Goal: Task Accomplishment & Management: Complete application form

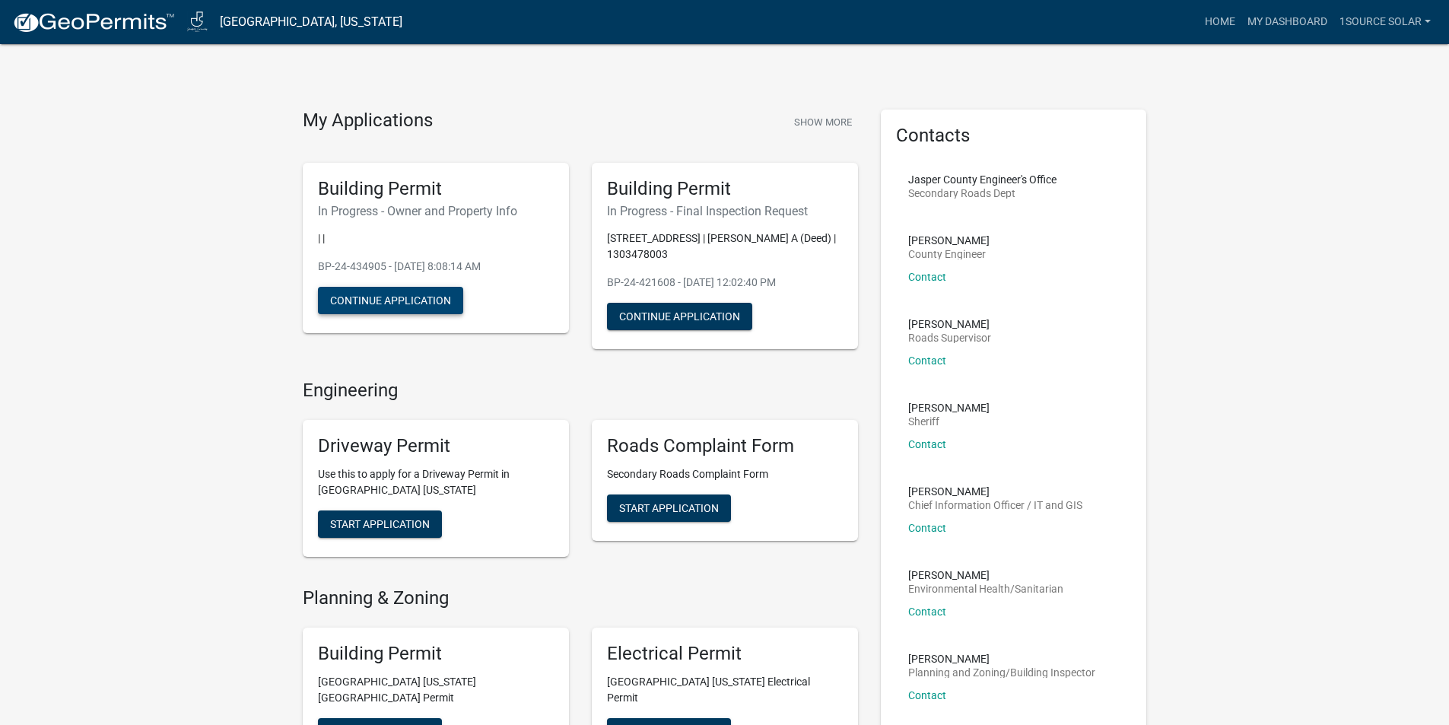
click at [406, 300] on button "Continue Application" at bounding box center [390, 300] width 145 height 27
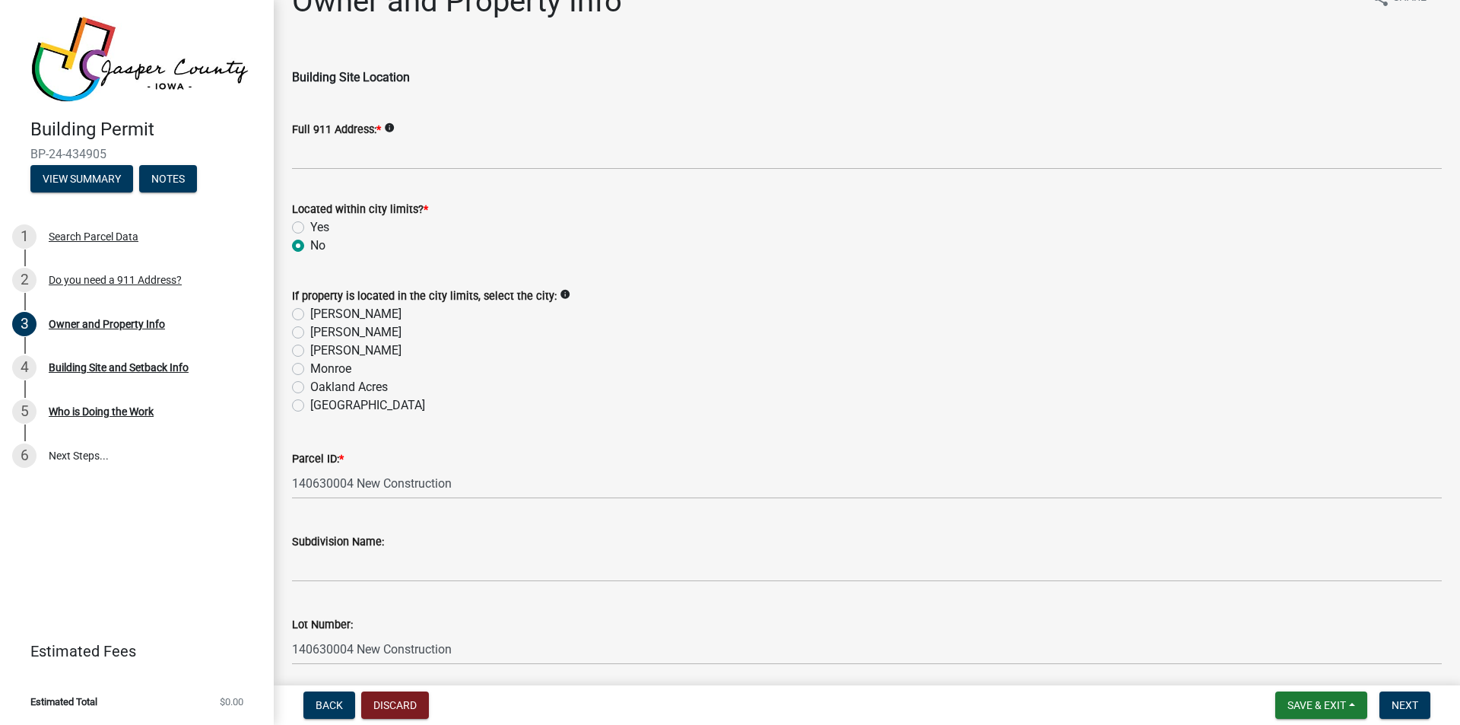
scroll to position [51, 0]
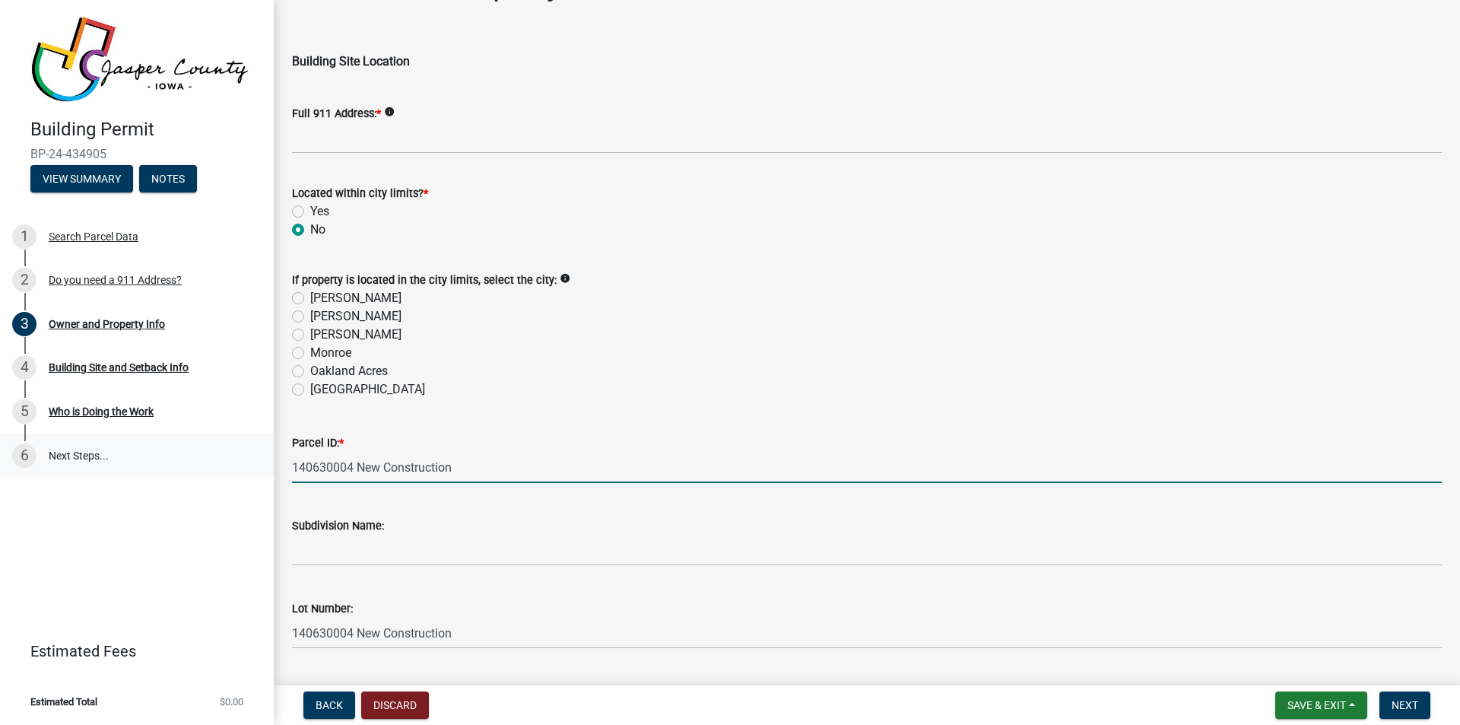
drag, startPoint x: 457, startPoint y: 468, endPoint x: 266, endPoint y: 470, distance: 190.9
click at [266, 470] on div "Building Permit BP-24-434905 View Summary Notes 1 Search Parcel Data 2 Do you n…" at bounding box center [730, 362] width 1460 height 725
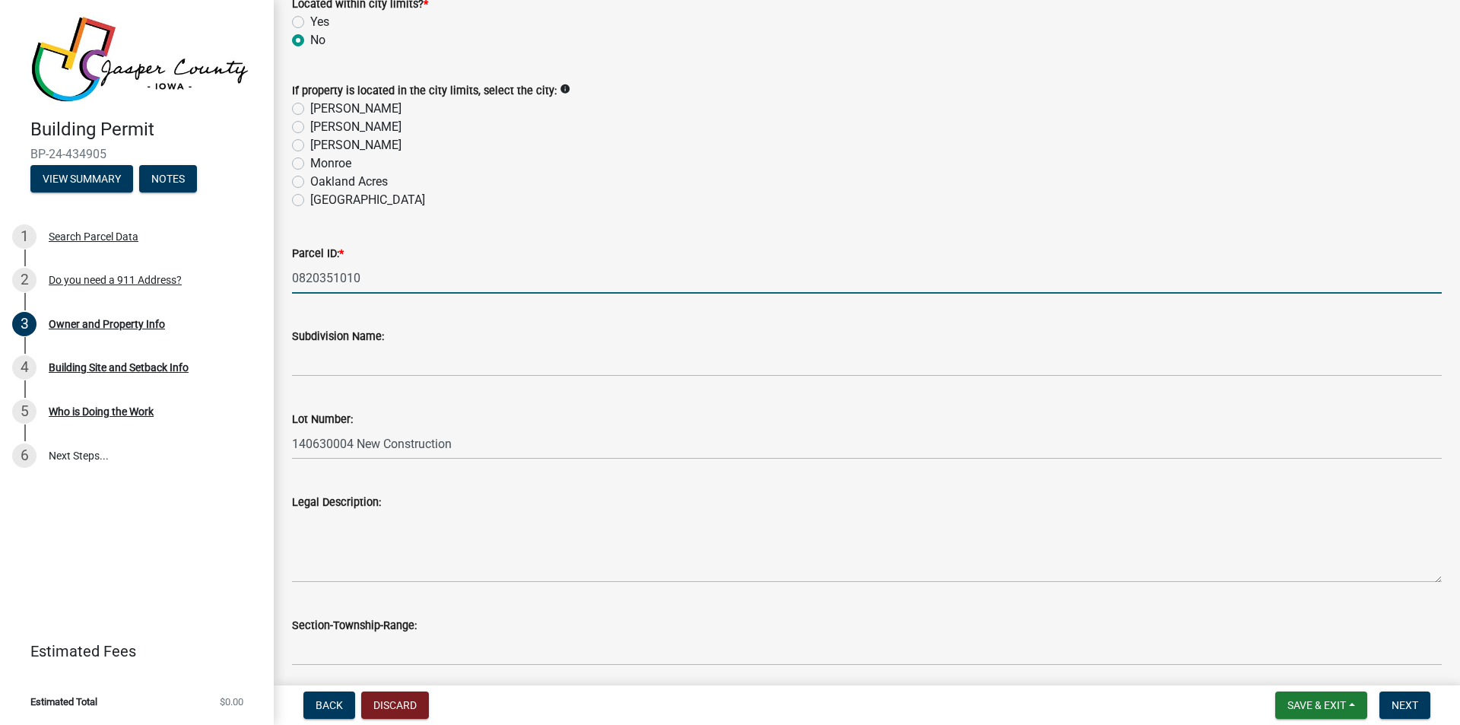
scroll to position [304, 0]
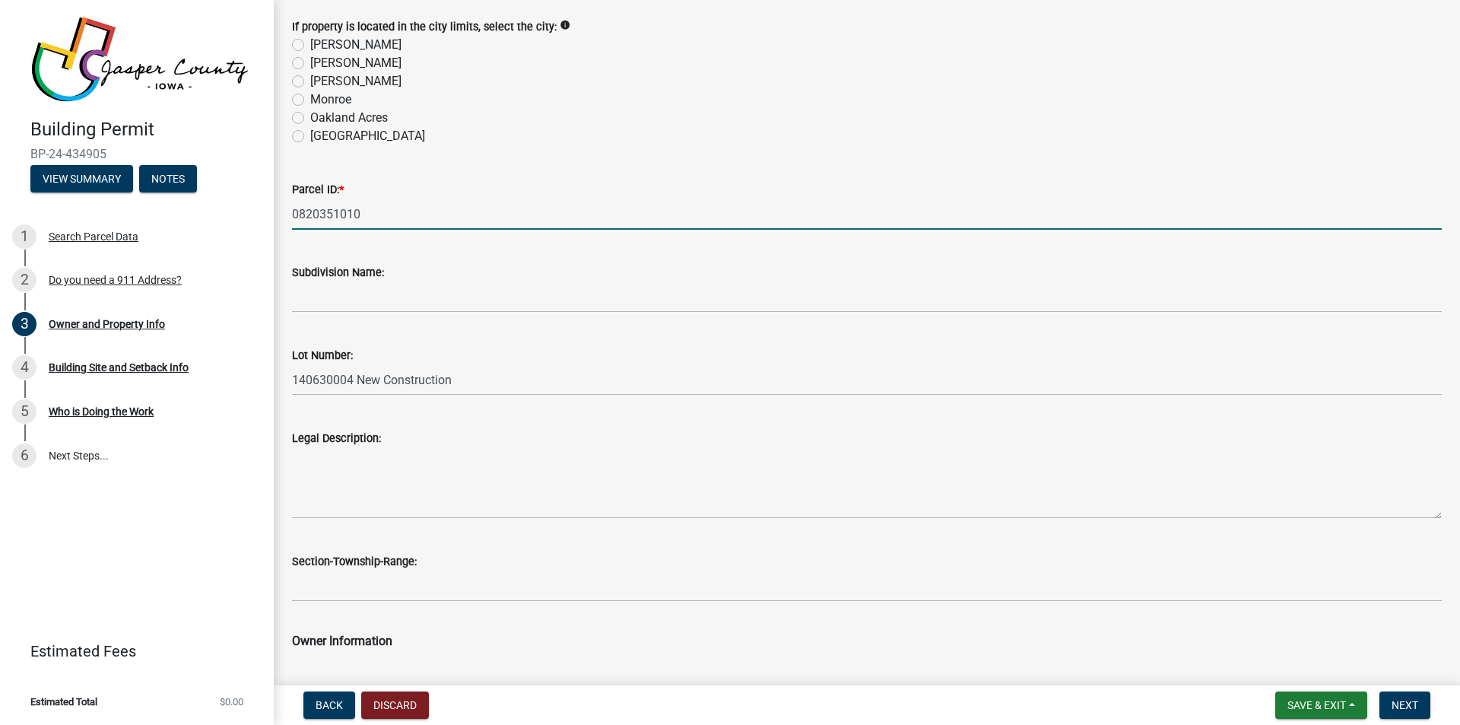
type input "0820351010"
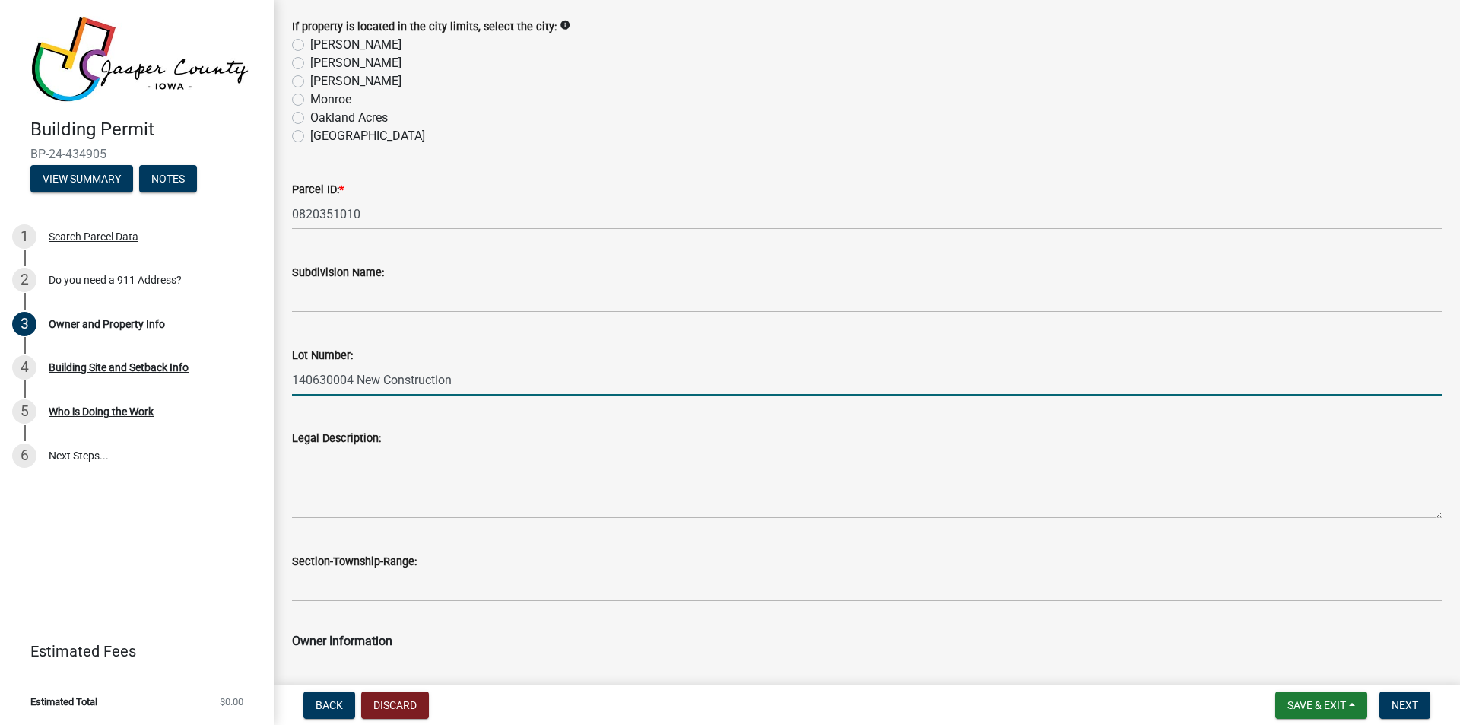
drag, startPoint x: 462, startPoint y: 382, endPoint x: 287, endPoint y: 382, distance: 174.9
click at [287, 382] on div "Lot Number: 140630004 New Construction" at bounding box center [867, 360] width 1173 height 71
type input "20-18-19"
click at [637, 186] on div "Parcel ID: *" at bounding box center [867, 189] width 1150 height 18
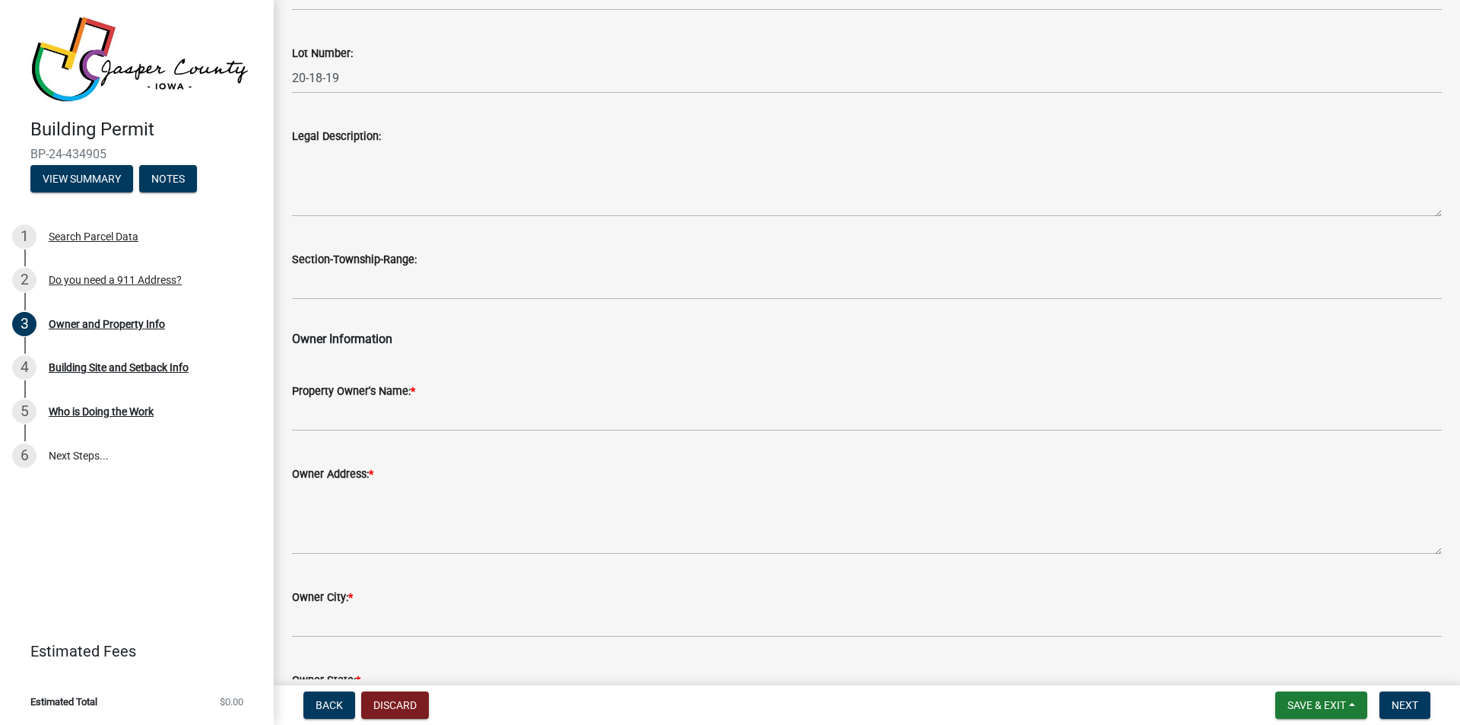
scroll to position [608, 0]
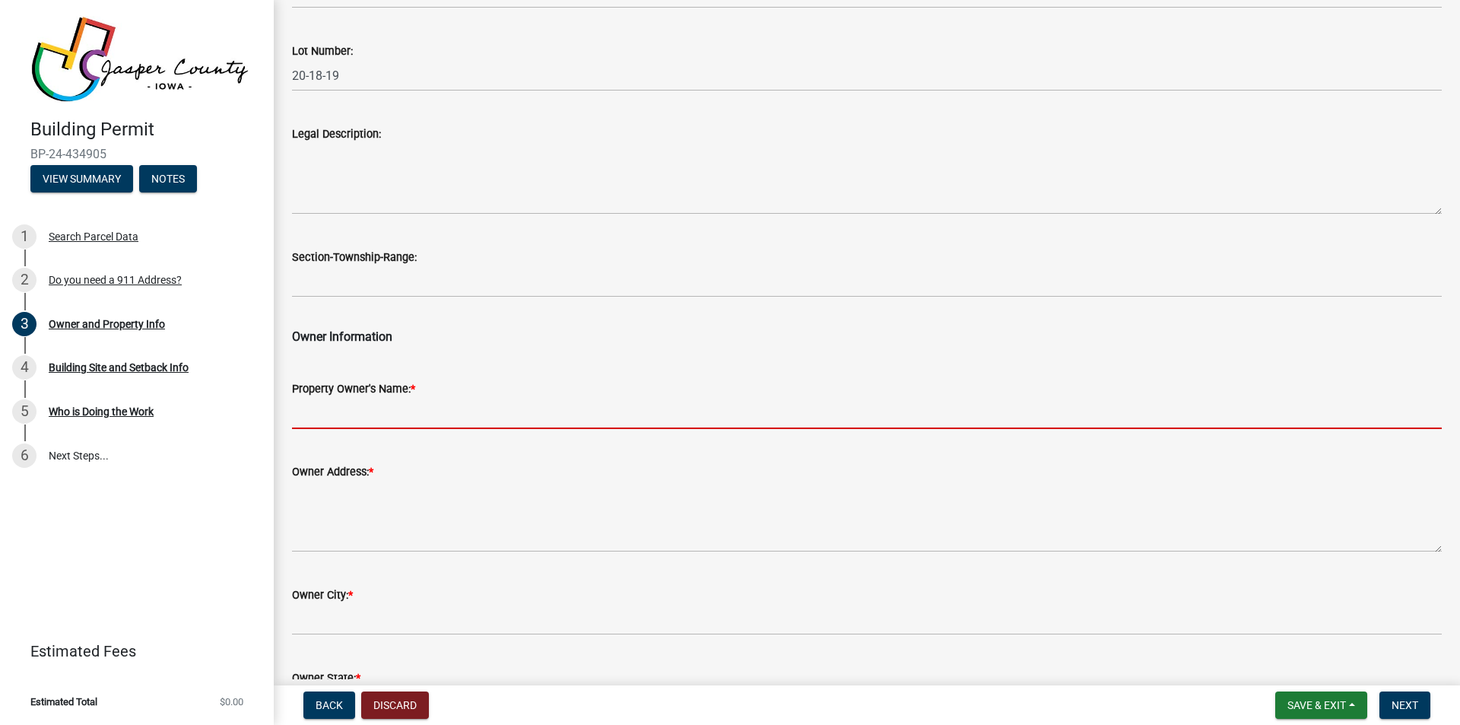
click at [325, 416] on input "Property Owner's Name: *" at bounding box center [867, 413] width 1150 height 31
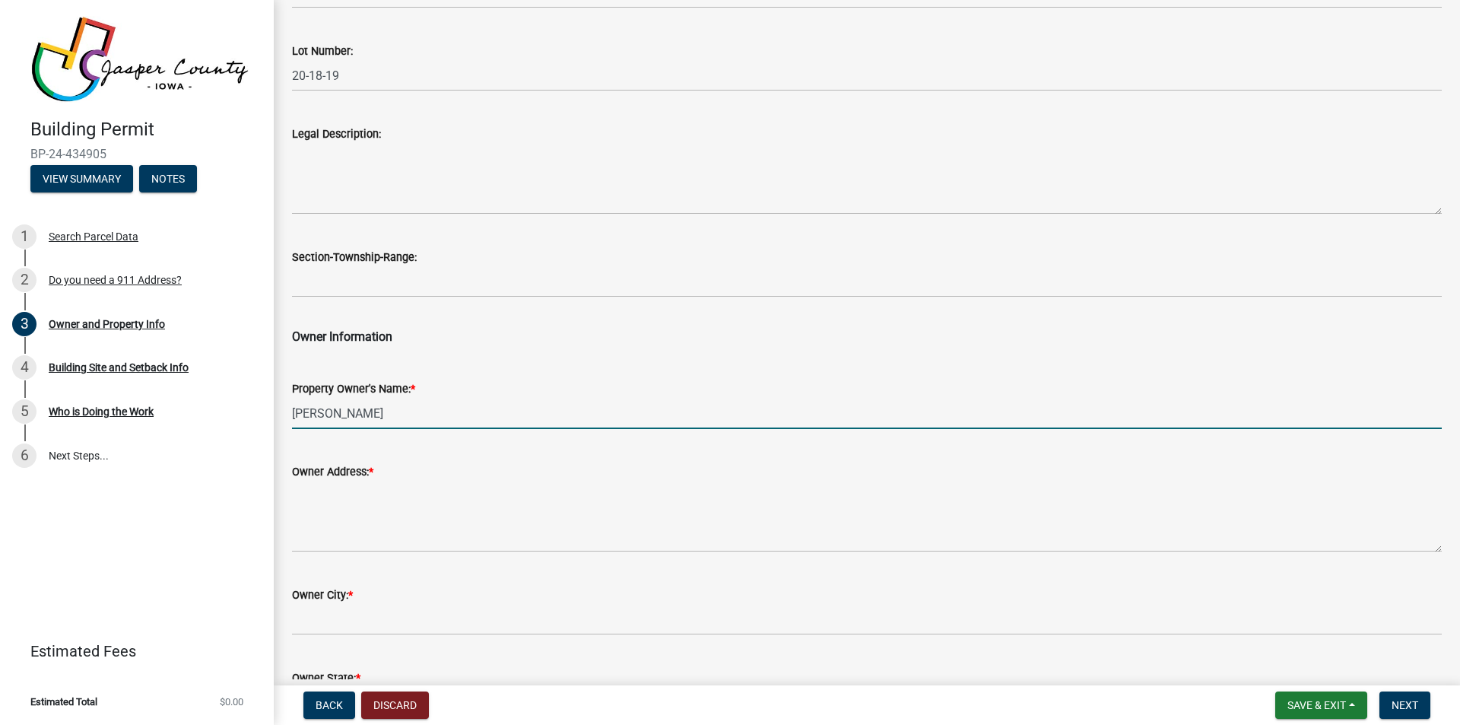
type input "[PERSON_NAME]"
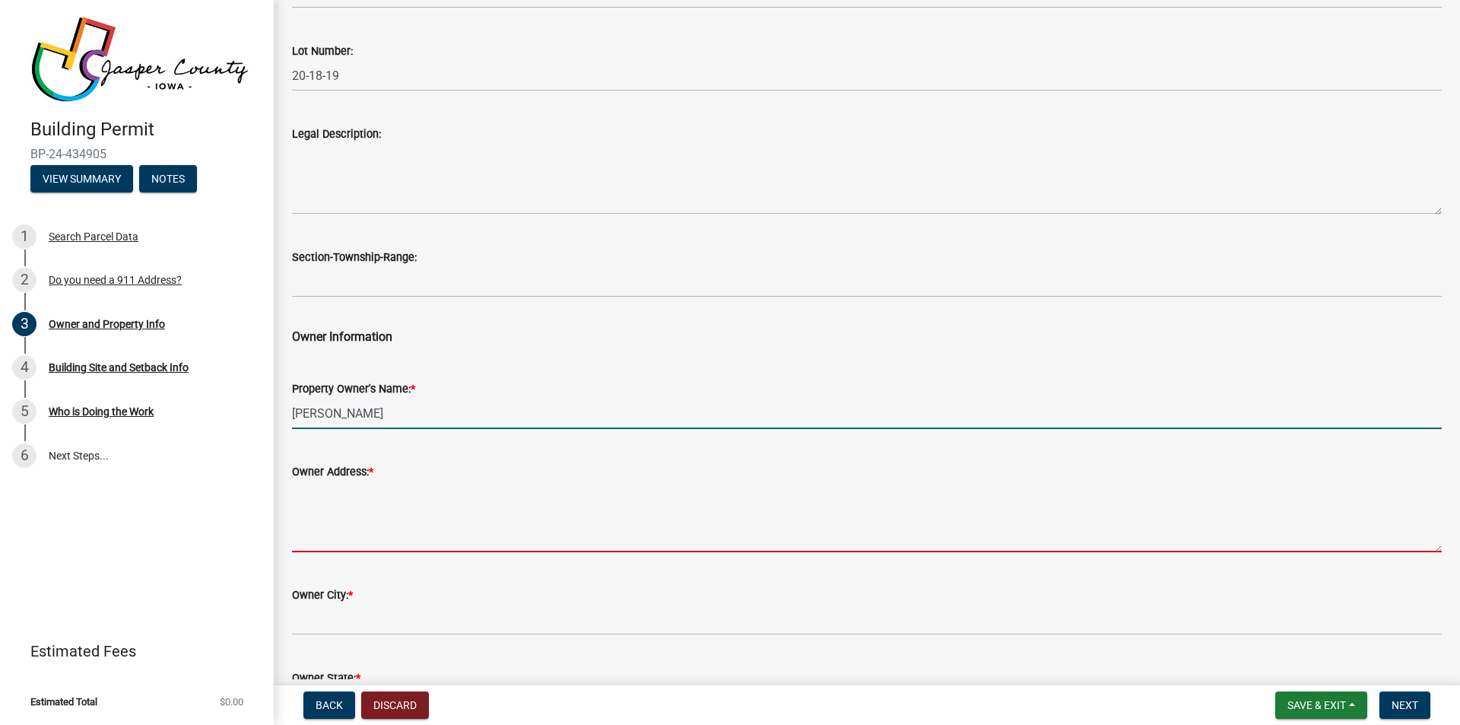
click at [312, 533] on textarea "Owner Address: *" at bounding box center [867, 516] width 1150 height 71
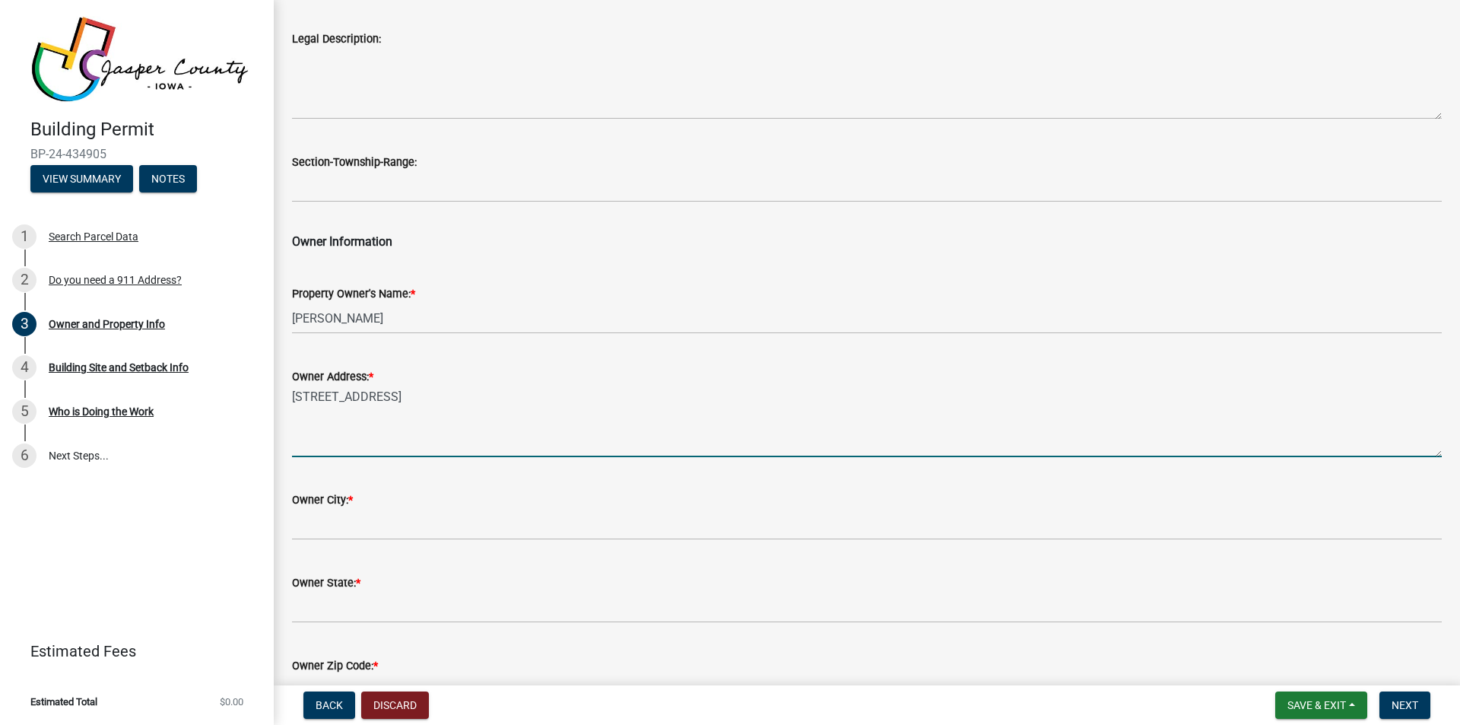
scroll to position [709, 0]
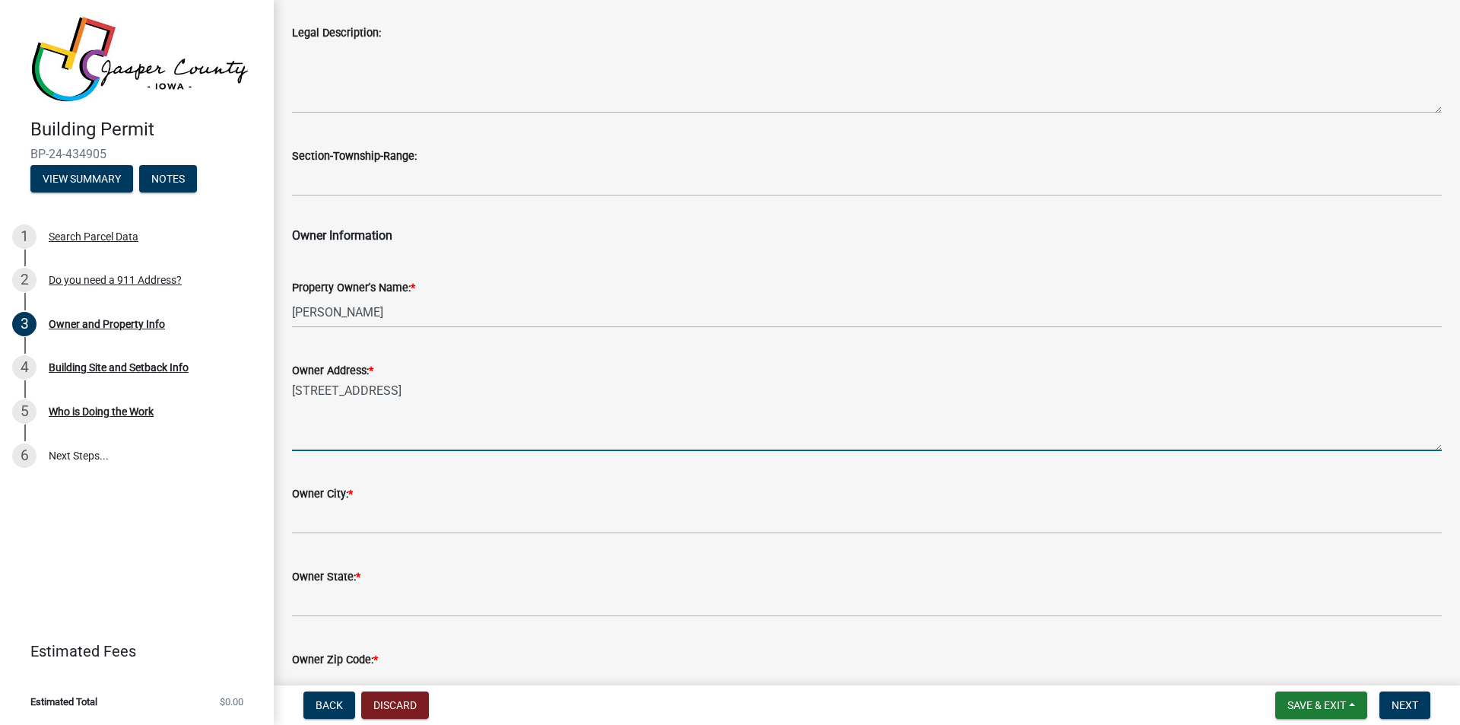
type textarea "[STREET_ADDRESS]"
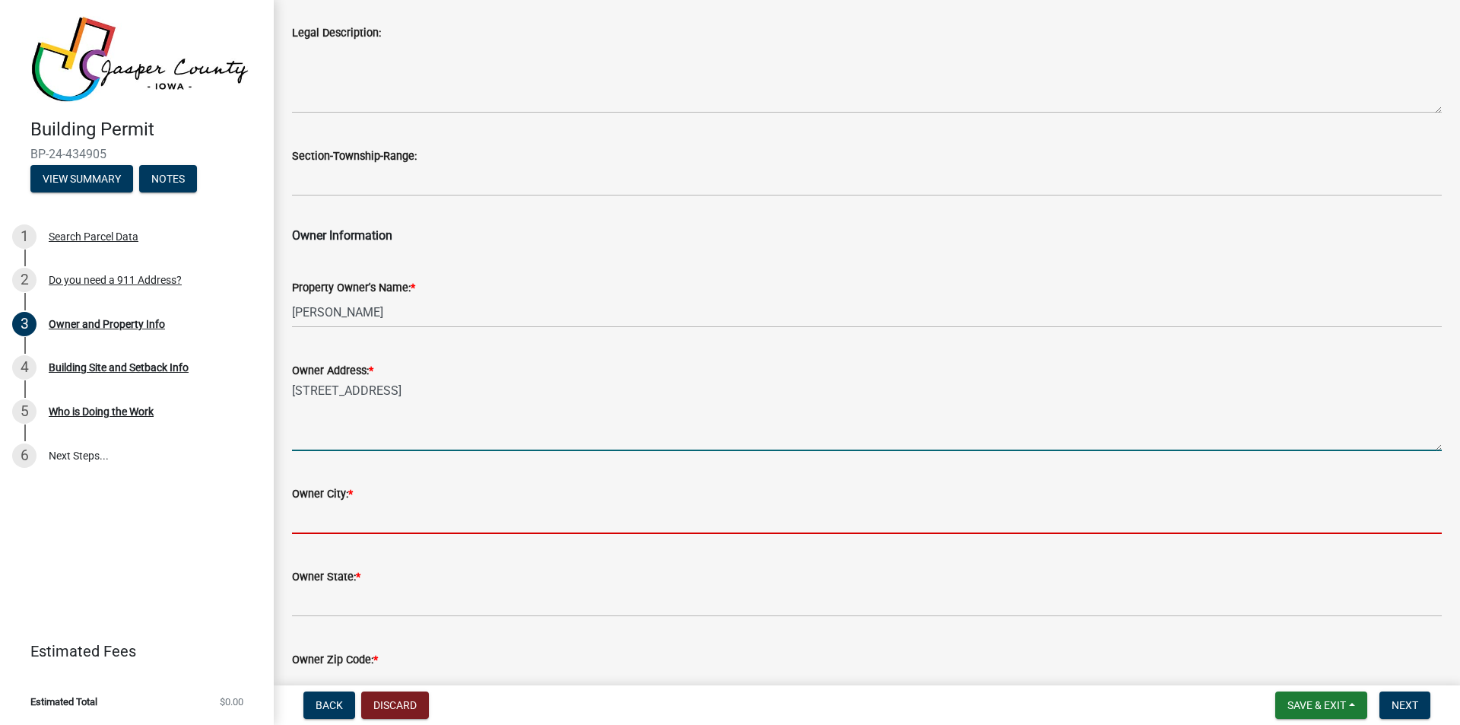
click at [306, 524] on input "Owner City: *" at bounding box center [867, 518] width 1150 height 31
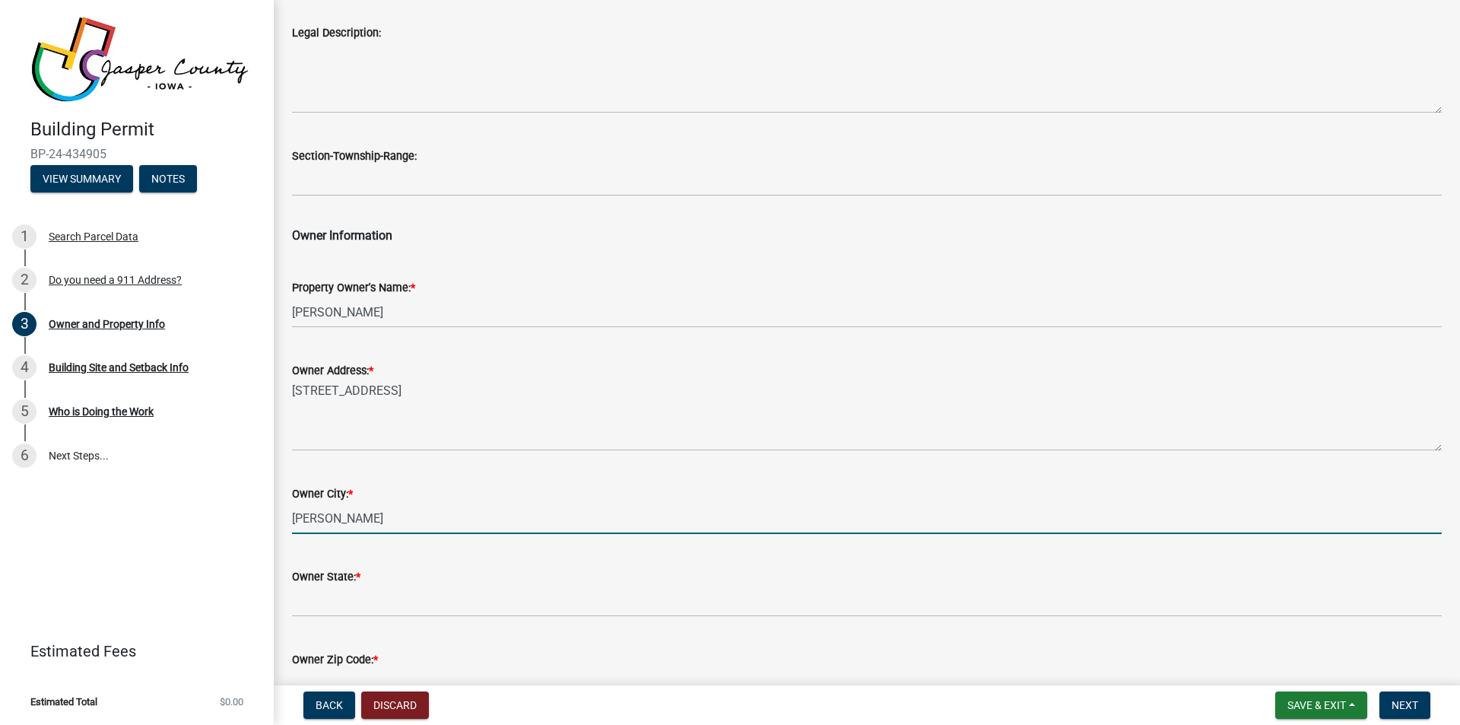
type input "[PERSON_NAME]"
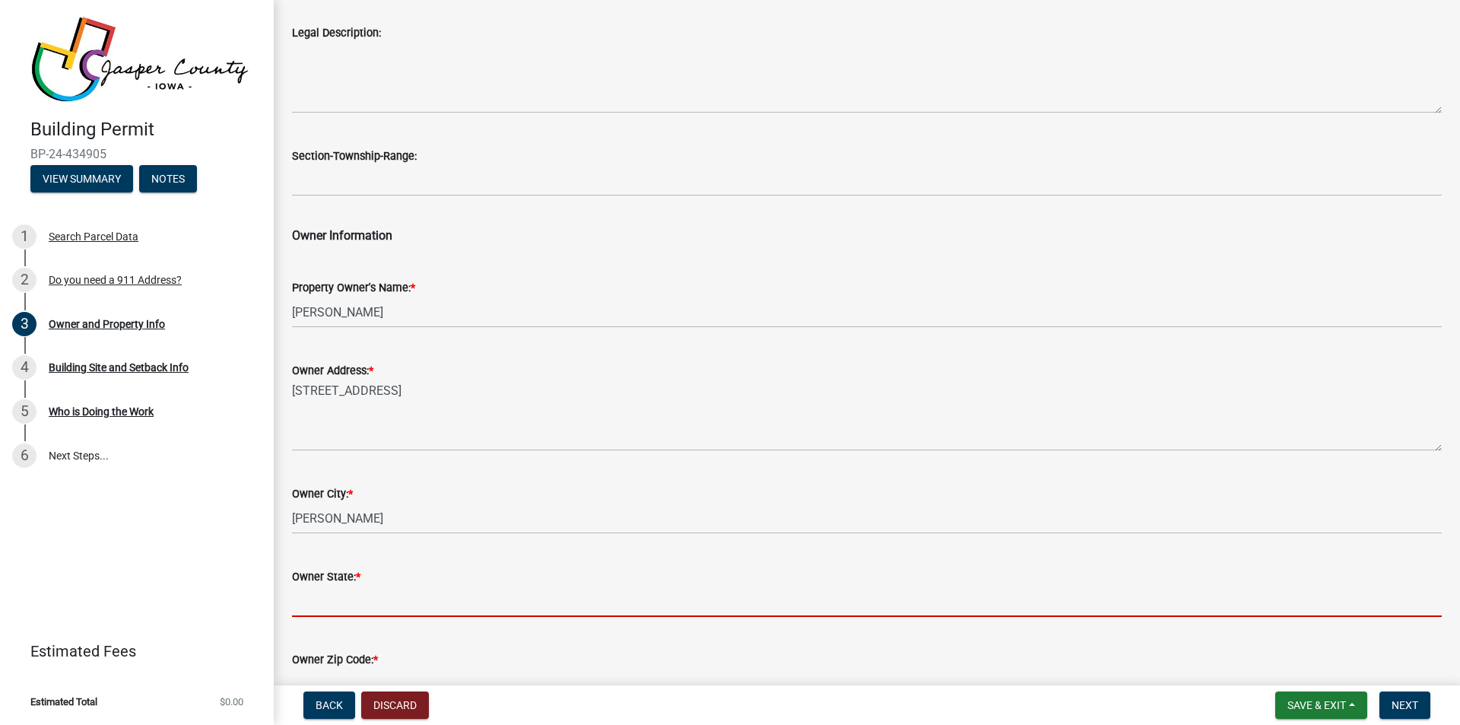
click at [306, 607] on input "Owner State: *" at bounding box center [867, 600] width 1150 height 31
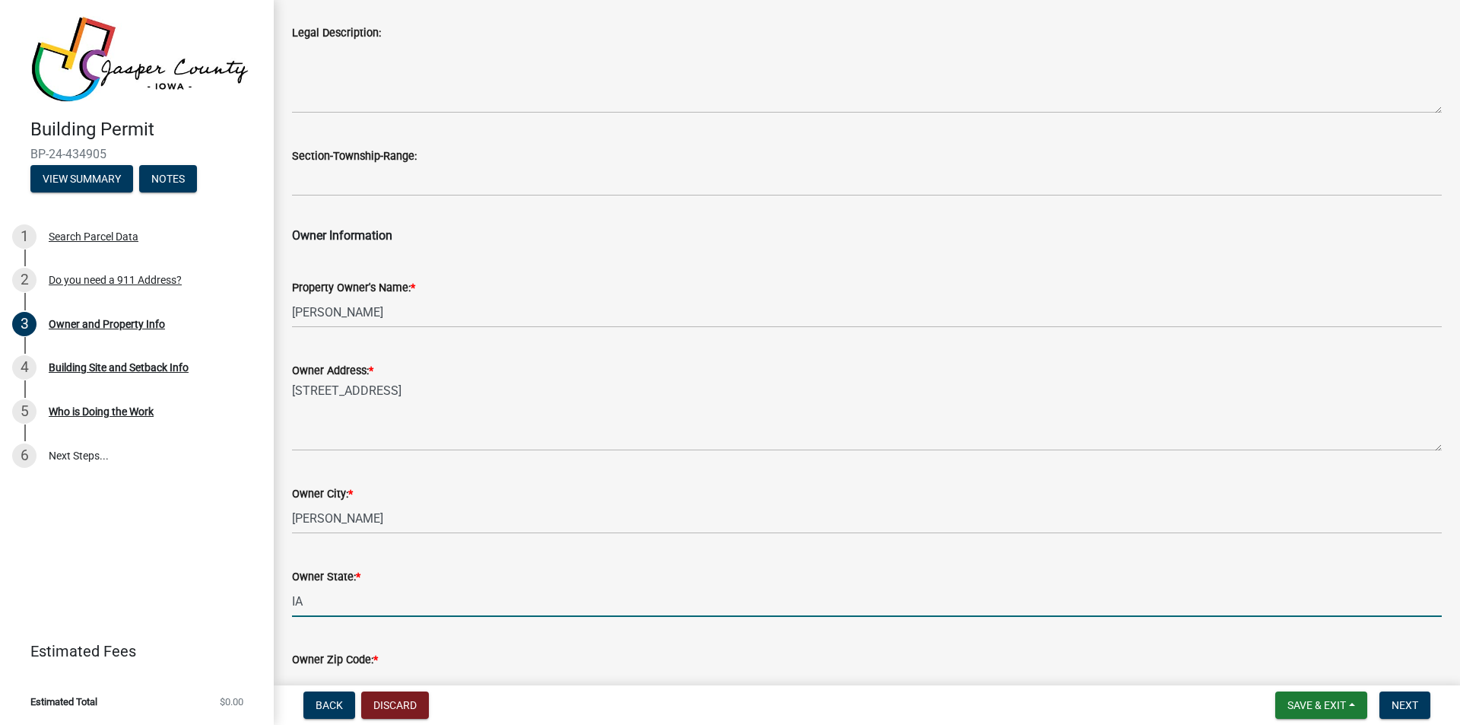
type input "IA"
click at [568, 566] on div "Owner State: * [US_STATE]" at bounding box center [867, 581] width 1150 height 71
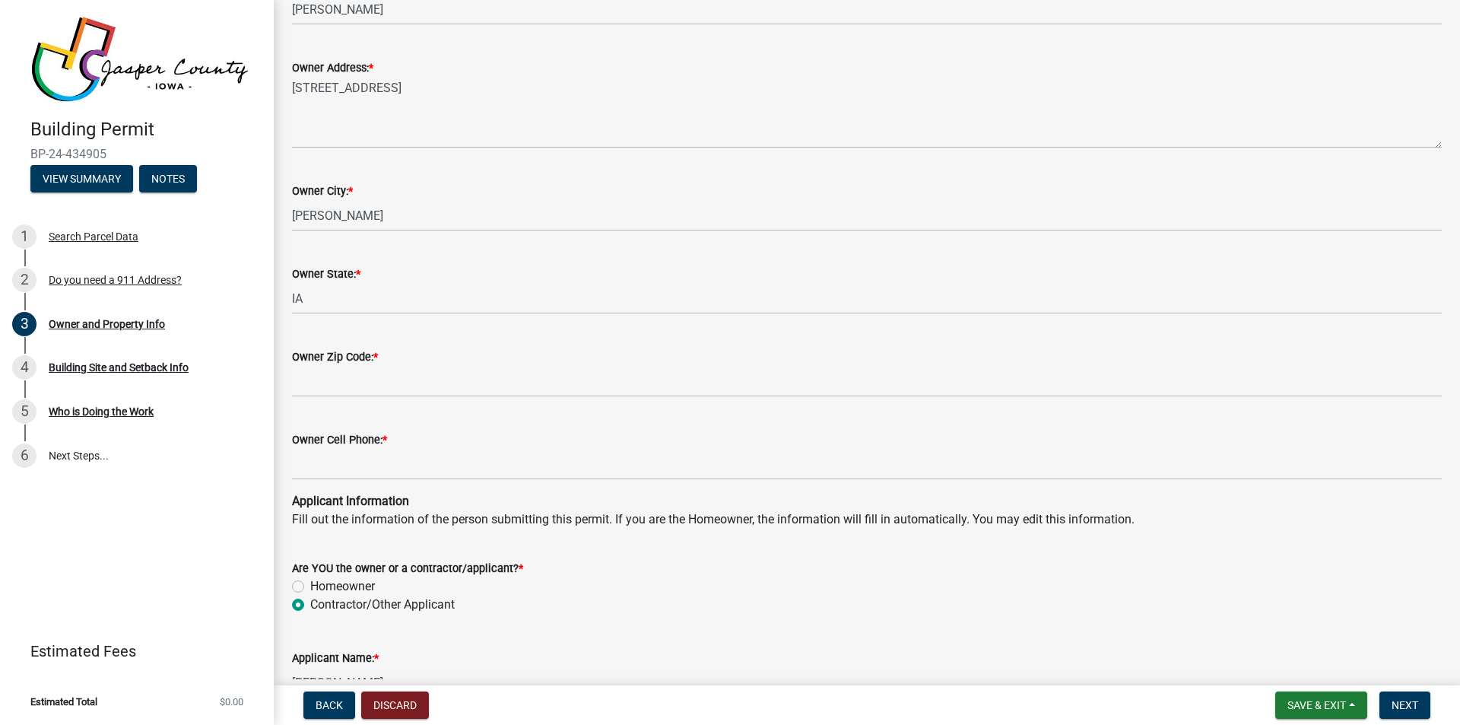
scroll to position [1014, 0]
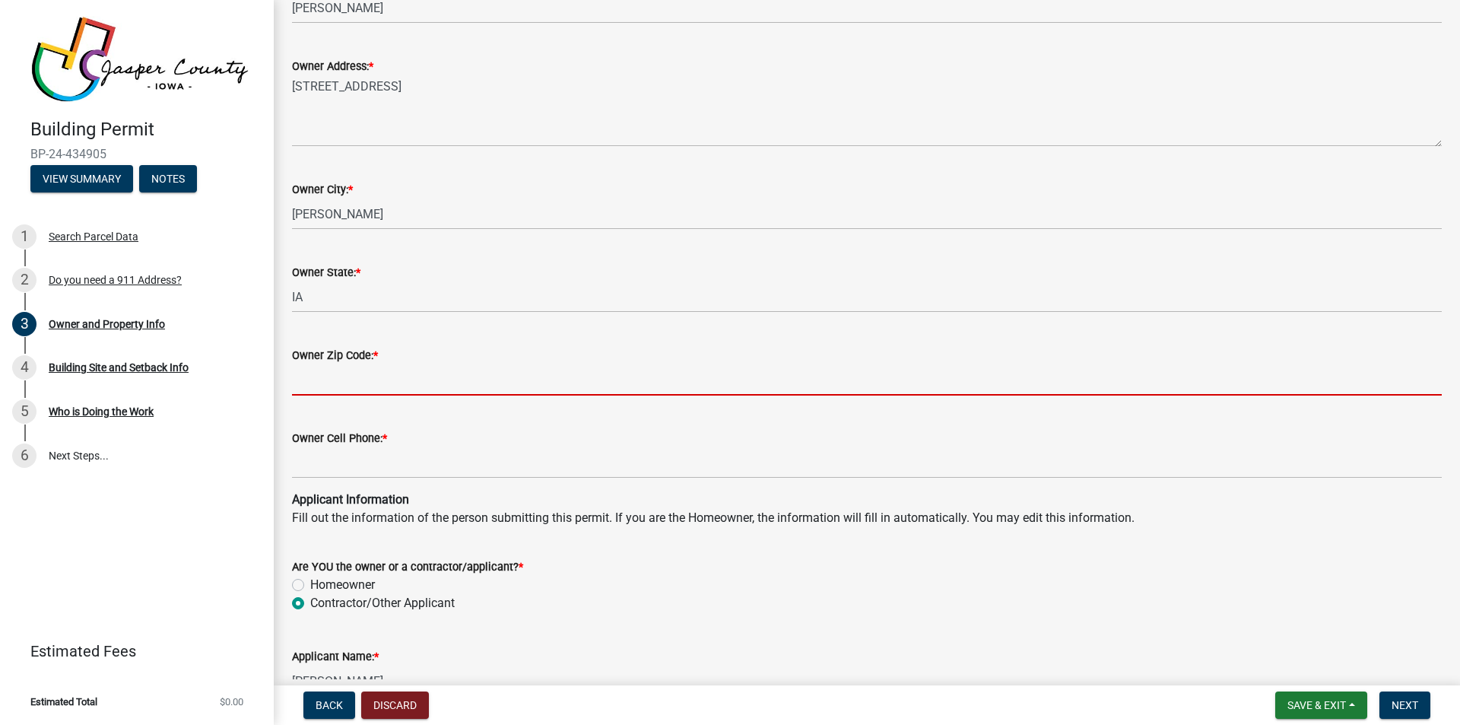
click at [302, 379] on input "Owner Zip Code: *" at bounding box center [867, 379] width 1150 height 31
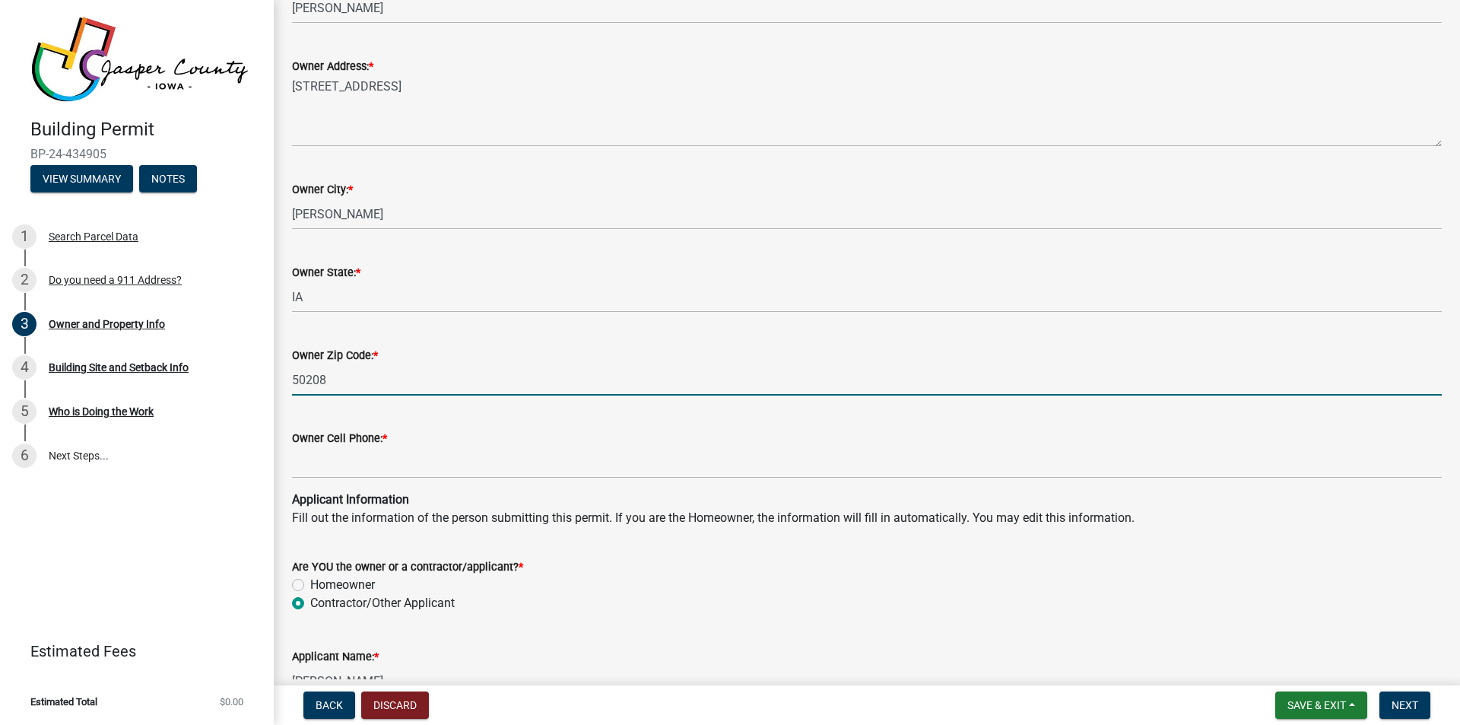
type input "50208"
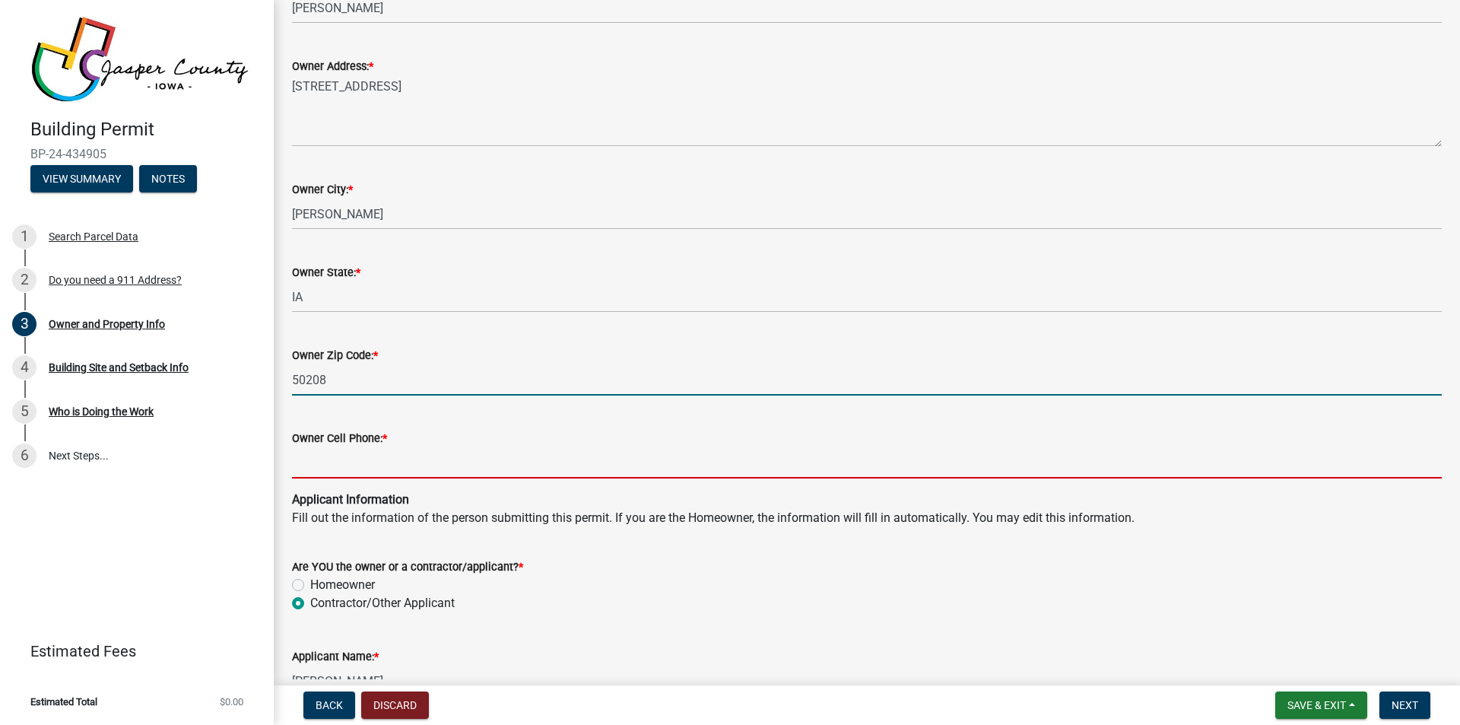
click at [307, 469] on input "Owner Cell Phone: *" at bounding box center [867, 462] width 1150 height 31
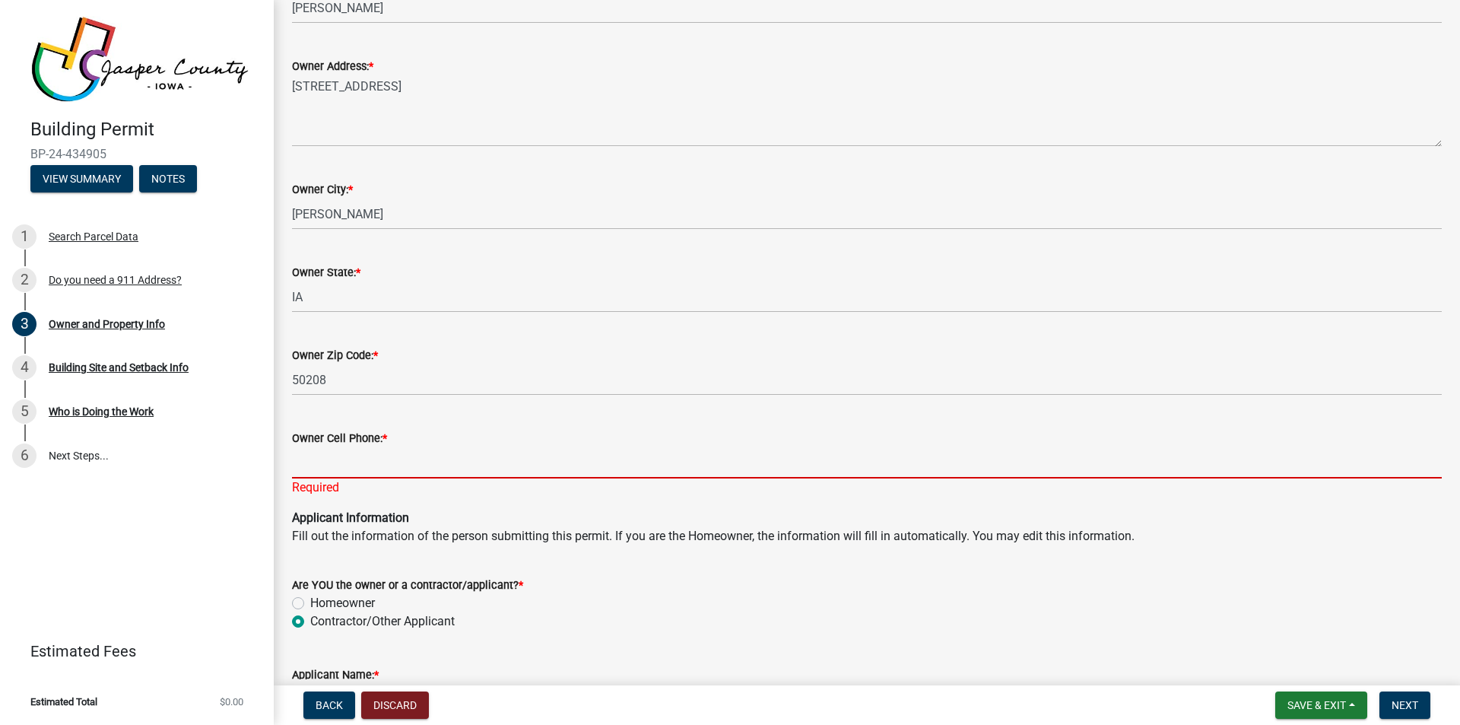
click at [293, 468] on input "Owner Cell Phone: *" at bounding box center [867, 462] width 1150 height 31
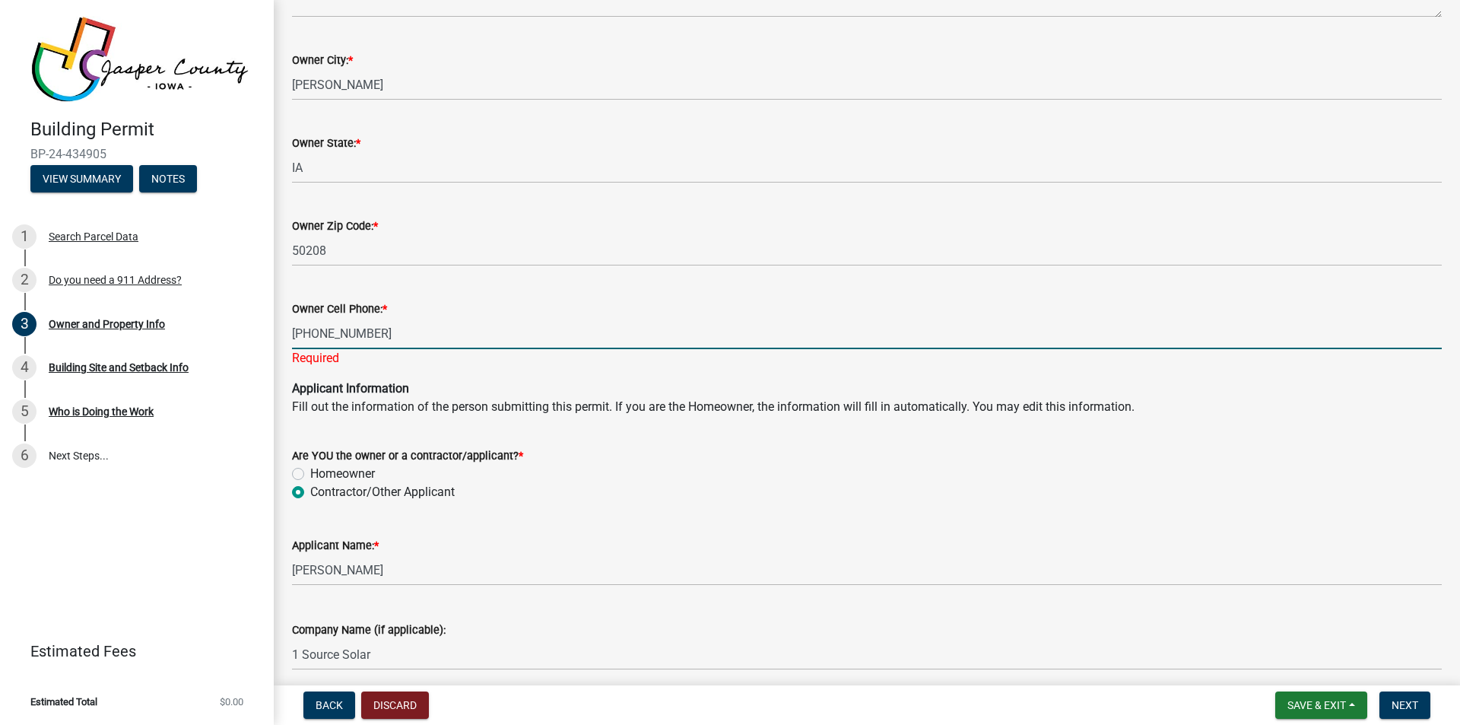
scroll to position [1268, 0]
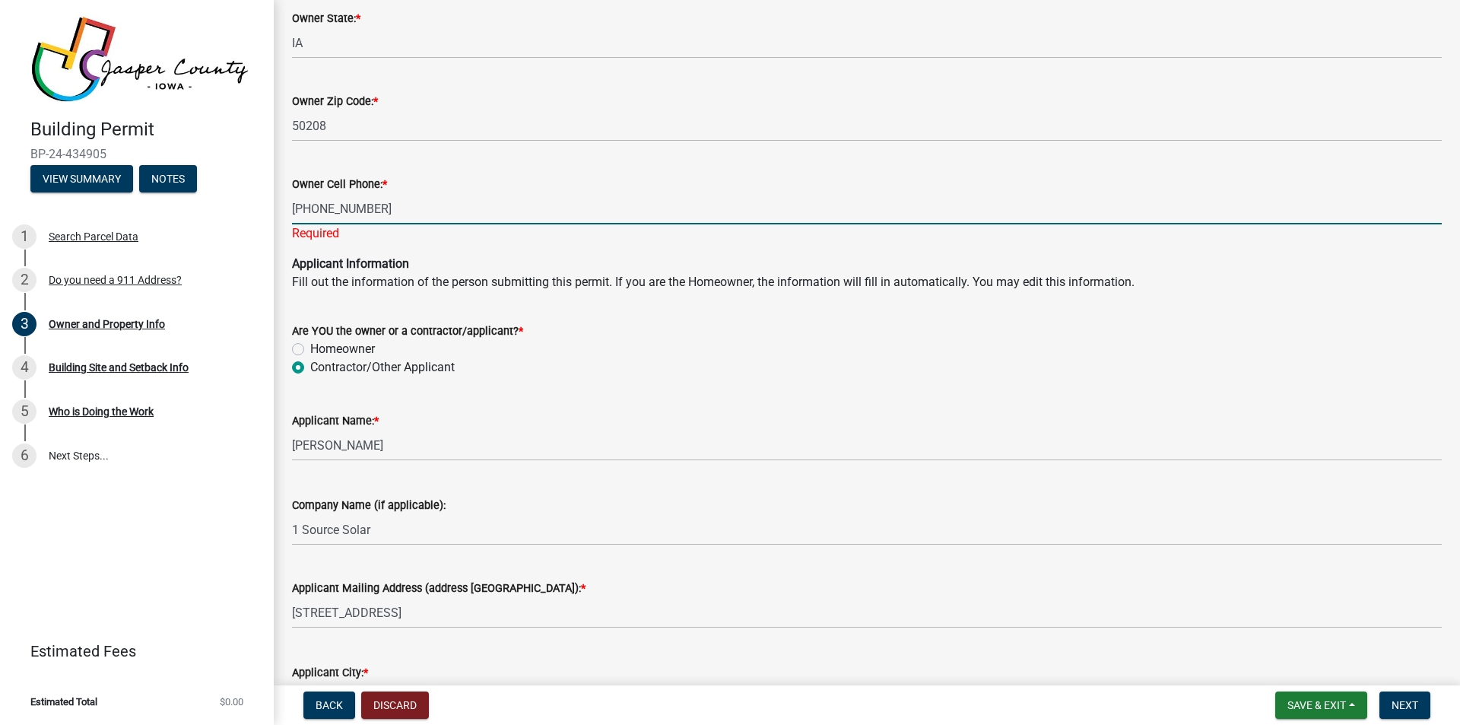
type input "[PHONE_NUMBER]"
click at [728, 359] on wm-data-entity-input "Are YOU the owner or a contractor/applicant? * Homeowner Contractor/Other Appli…" at bounding box center [867, 346] width 1150 height 87
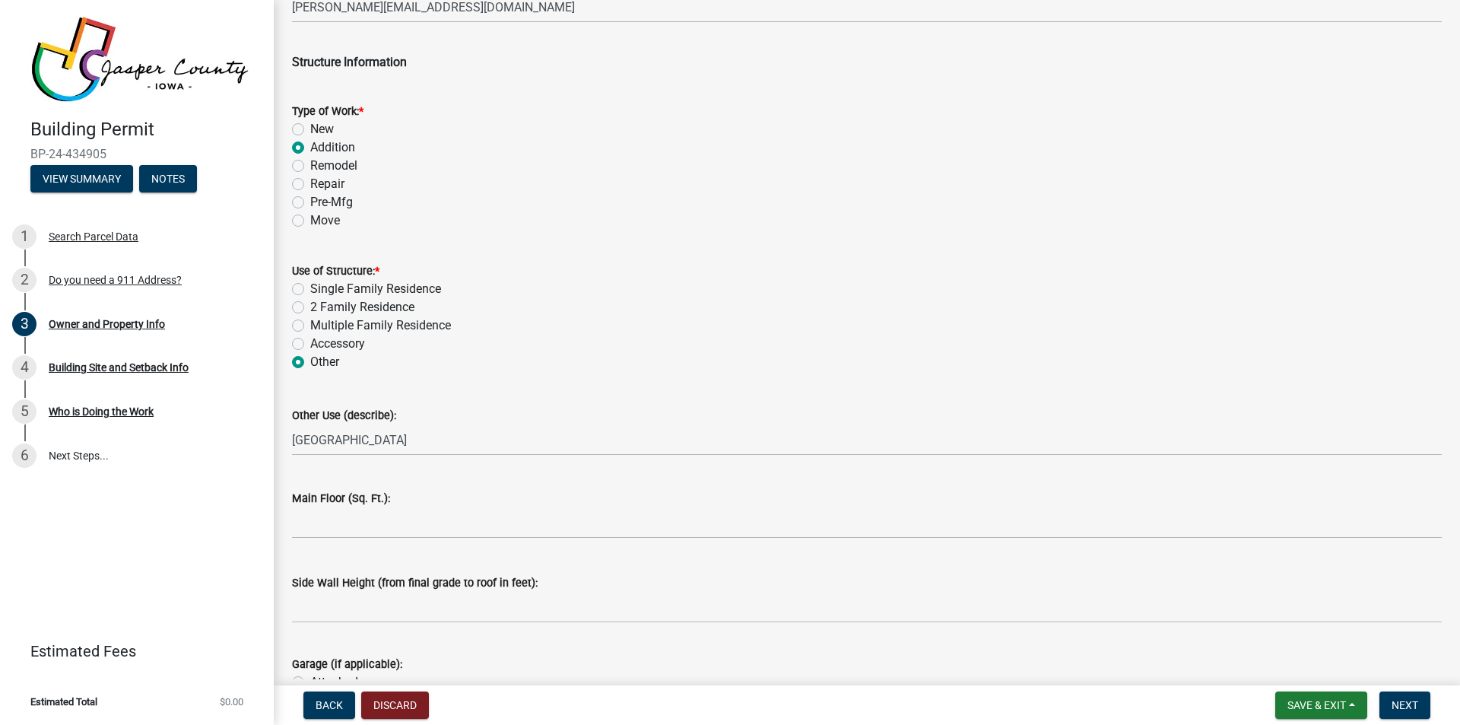
scroll to position [2281, 0]
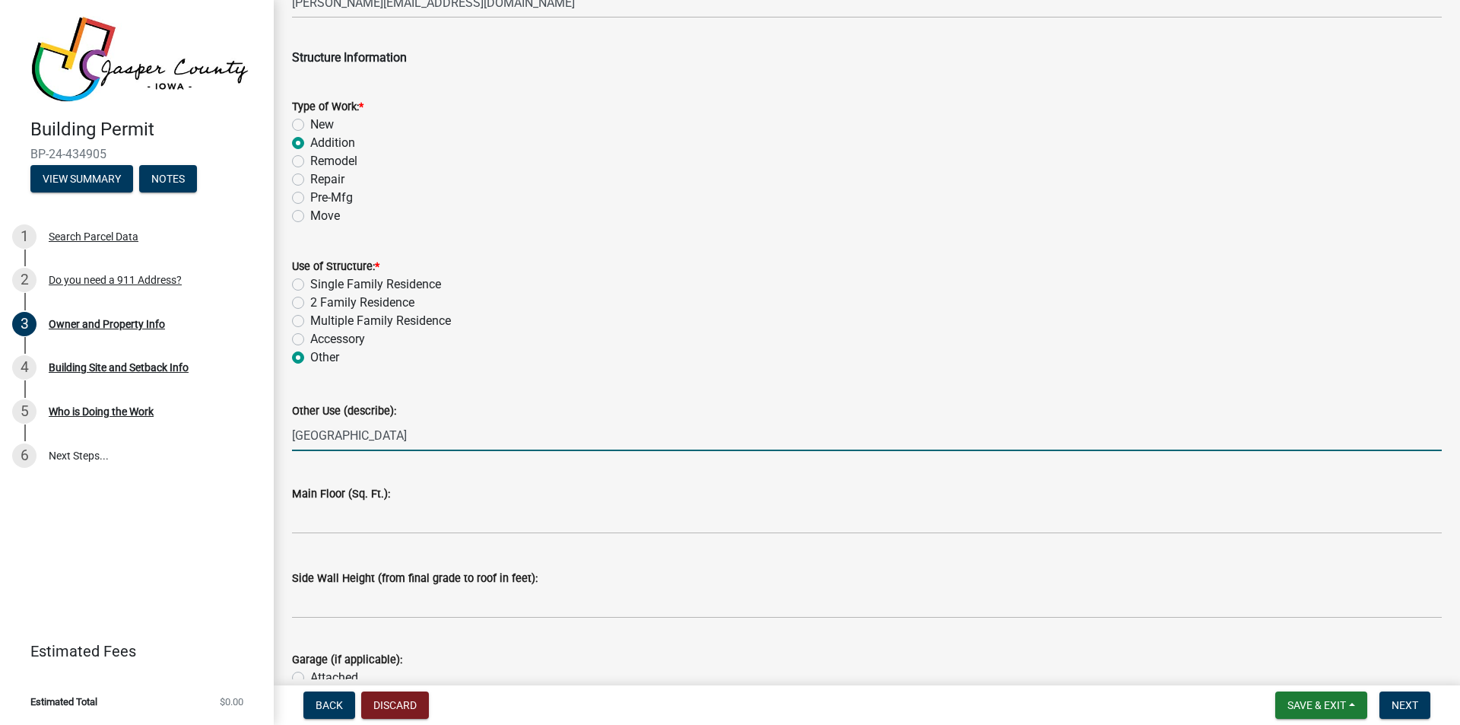
click at [520, 436] on input "[GEOGRAPHIC_DATA]" at bounding box center [867, 435] width 1150 height 31
drag, startPoint x: 519, startPoint y: 436, endPoint x: 286, endPoint y: 443, distance: 232.8
click at [286, 443] on div "Other Use (describe): New Commercial [GEOGRAPHIC_DATA]" at bounding box center [867, 415] width 1173 height 71
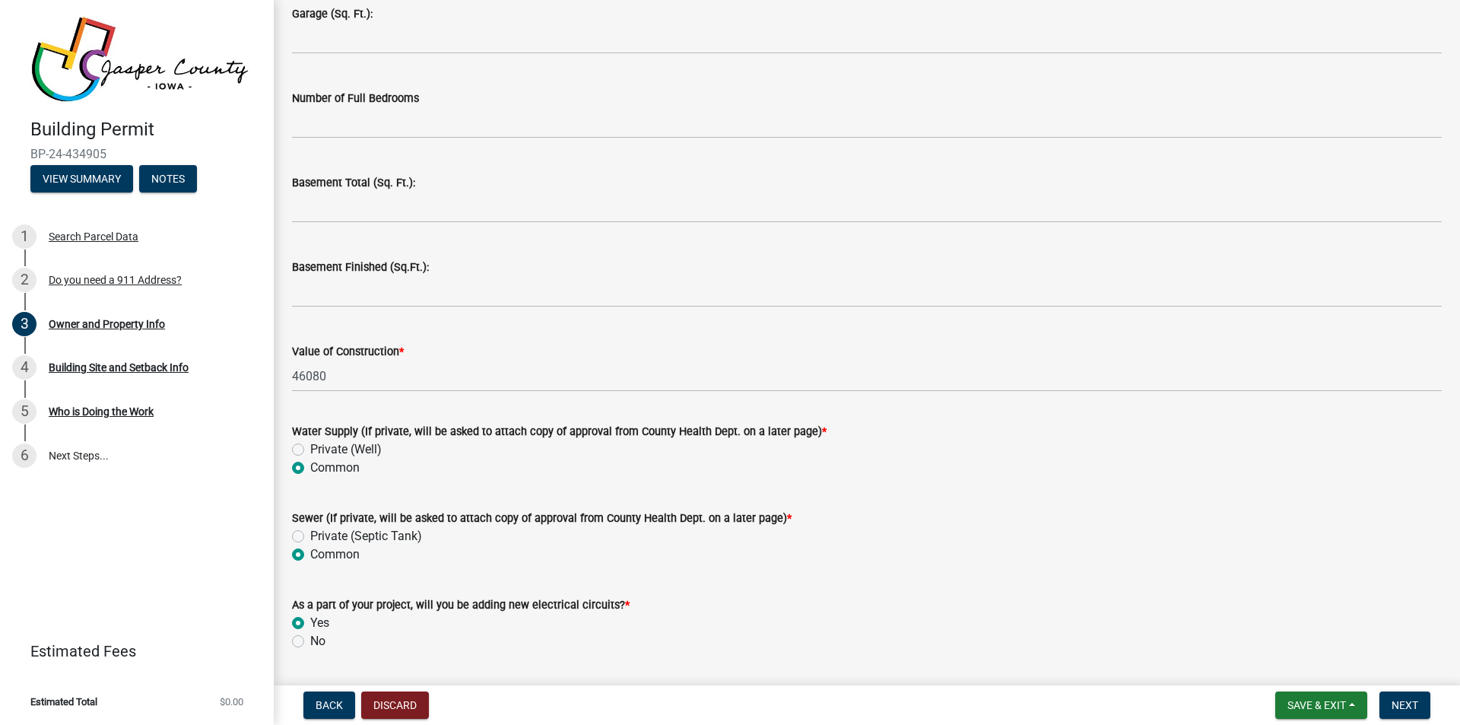
scroll to position [3061, 0]
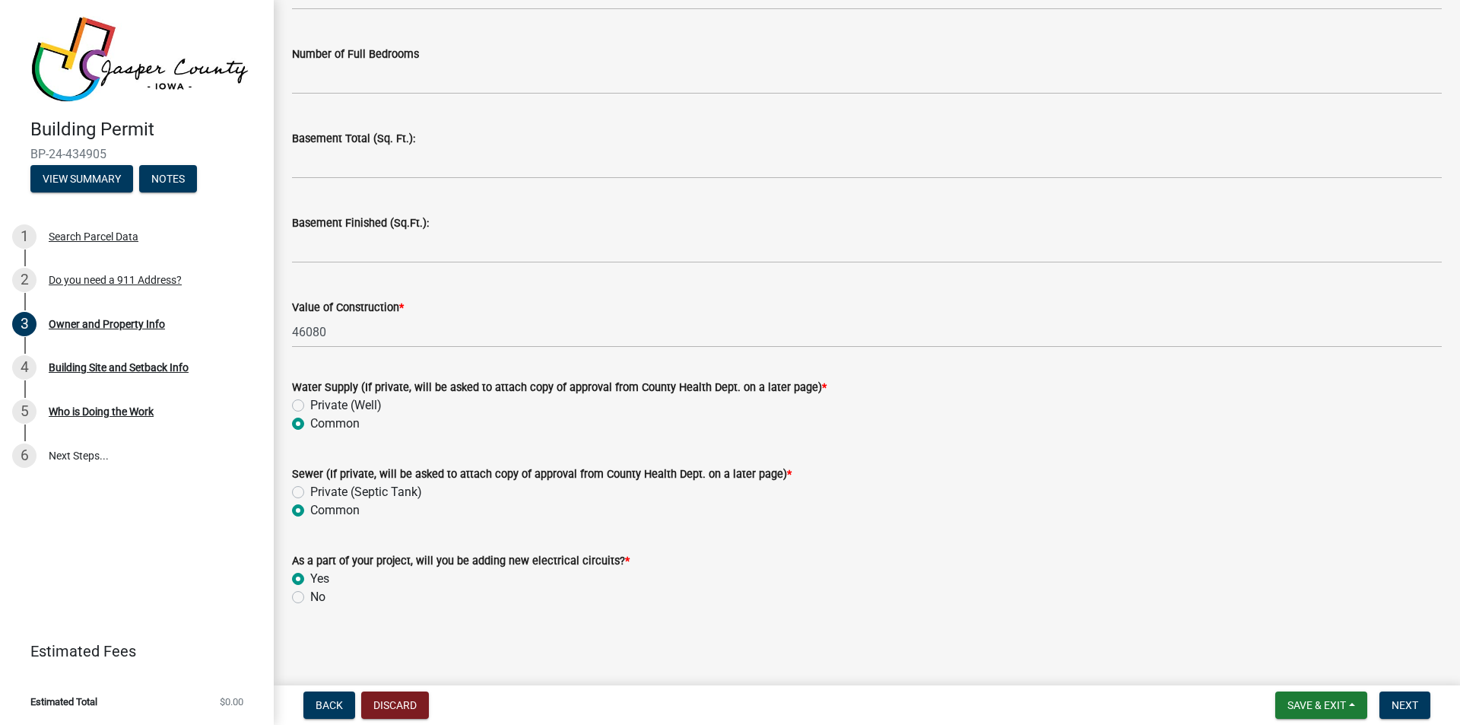
type input "Solar Roof Array addition"
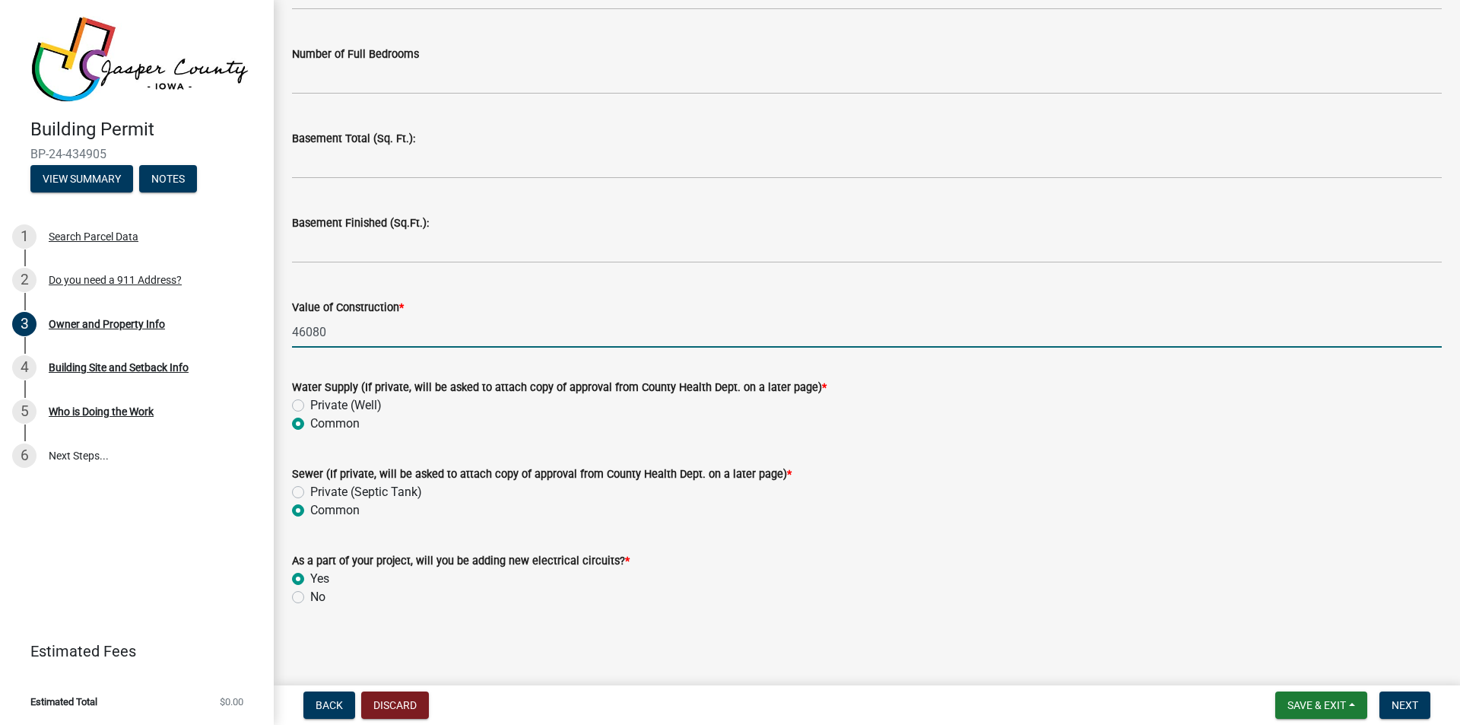
click at [330, 327] on input "46080" at bounding box center [867, 331] width 1150 height 31
click at [330, 328] on input "46080" at bounding box center [867, 331] width 1150 height 31
type input "11206"
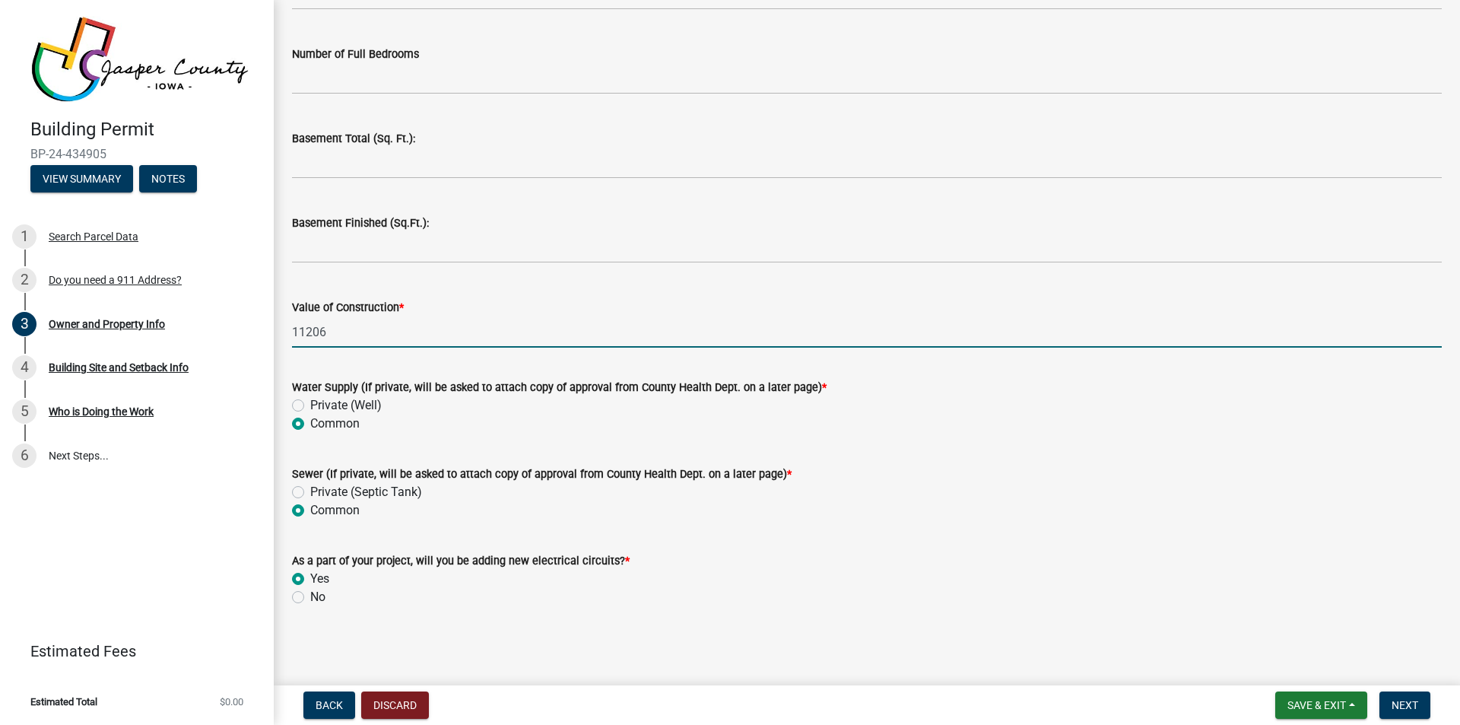
click at [887, 459] on form "Sewer (If private, will be asked to attach copy of approval from County Health …" at bounding box center [867, 482] width 1150 height 73
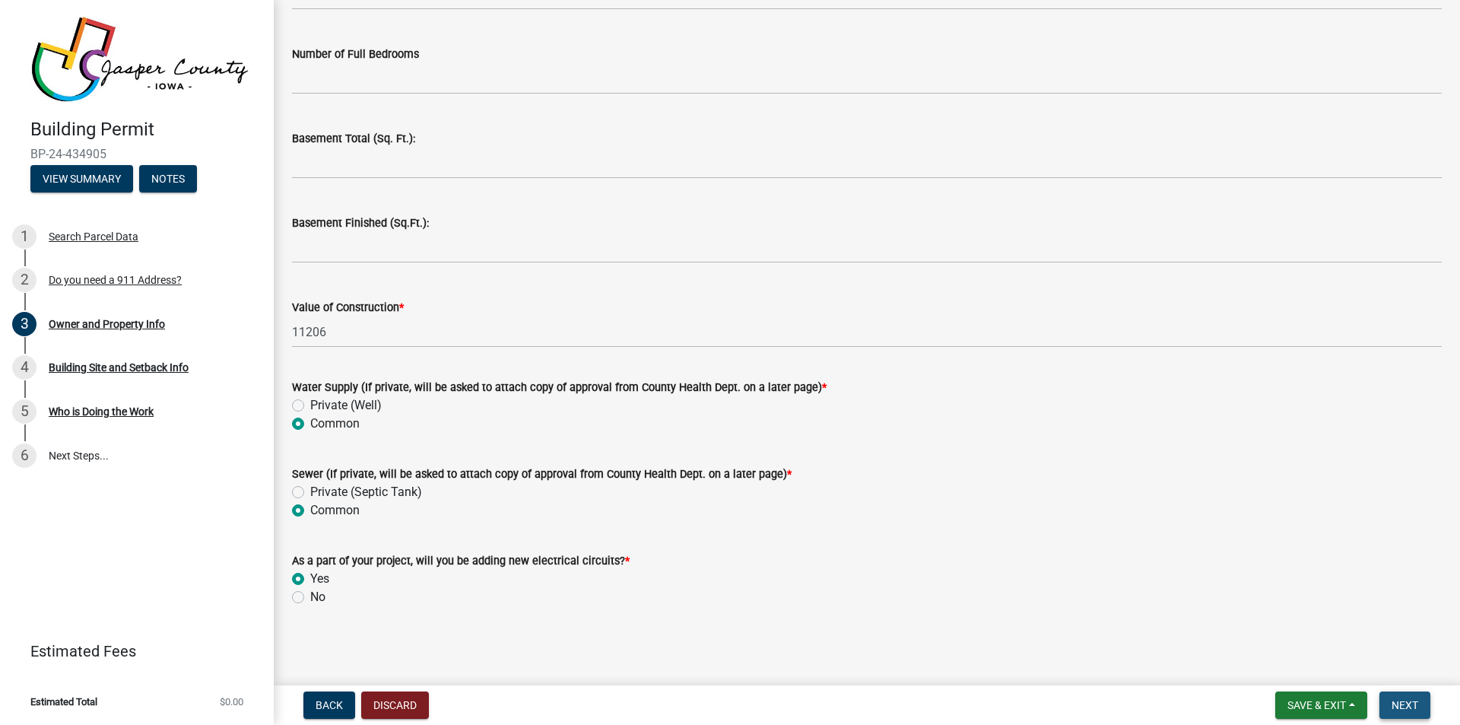
click at [1403, 700] on span "Next" at bounding box center [1405, 705] width 27 height 12
click at [1408, 706] on span "Next" at bounding box center [1405, 705] width 27 height 12
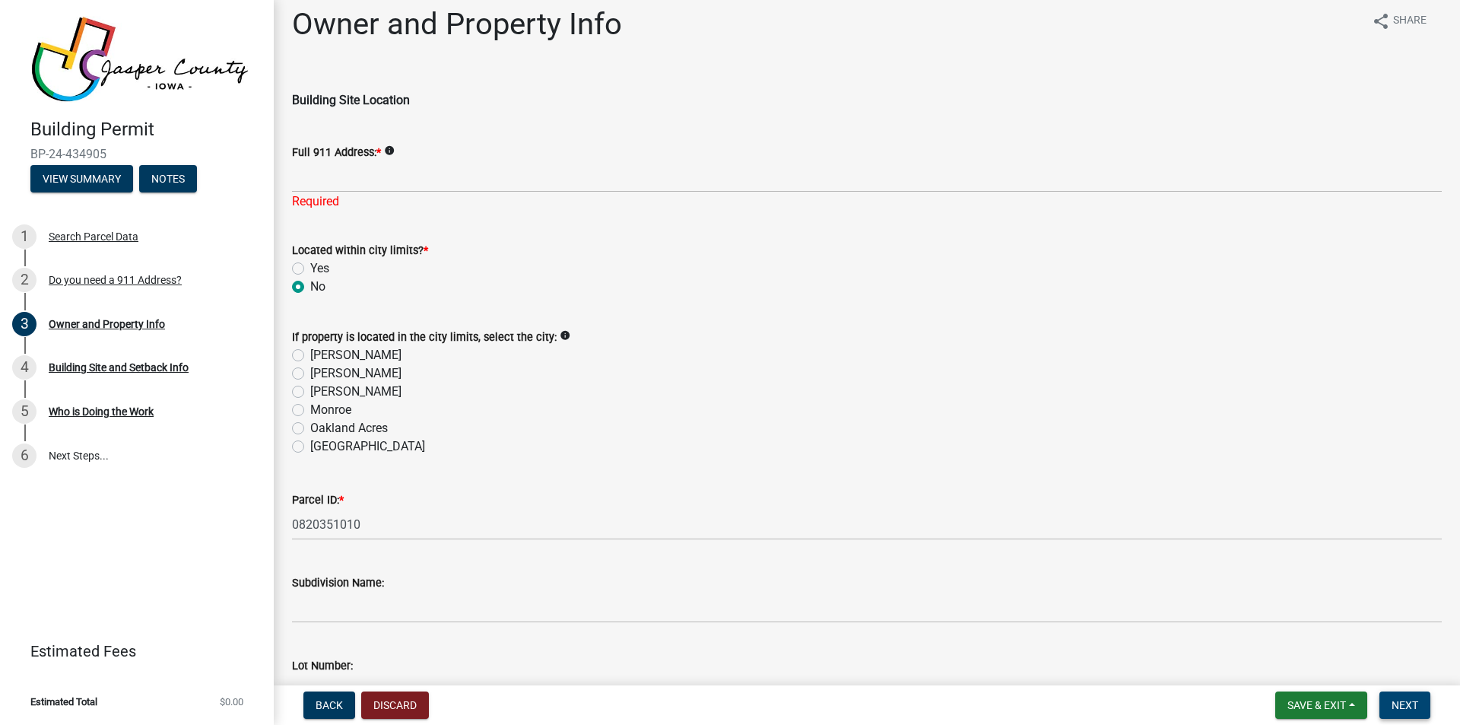
scroll to position [0, 0]
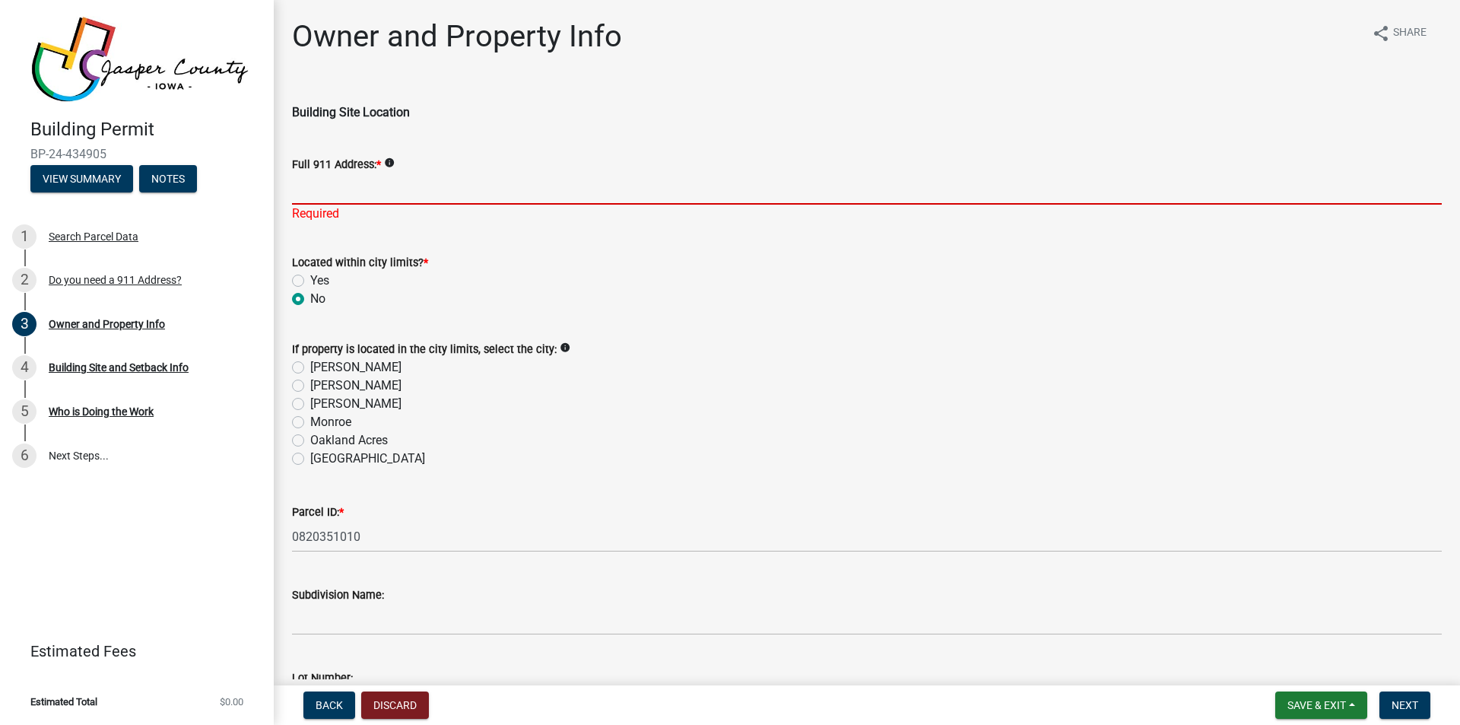
click at [313, 194] on input "Full 911 Address: *" at bounding box center [867, 188] width 1150 height 31
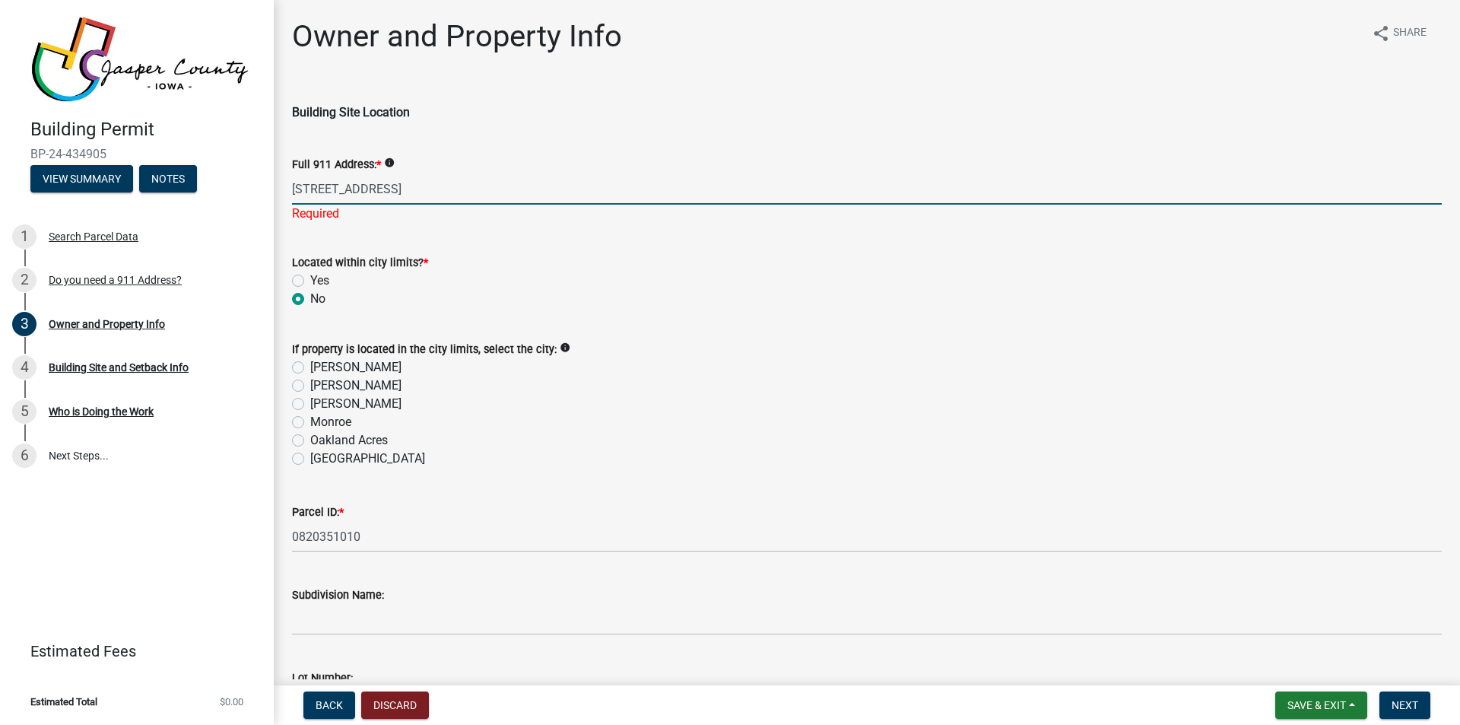
type input "[STREET_ADDRESS]"
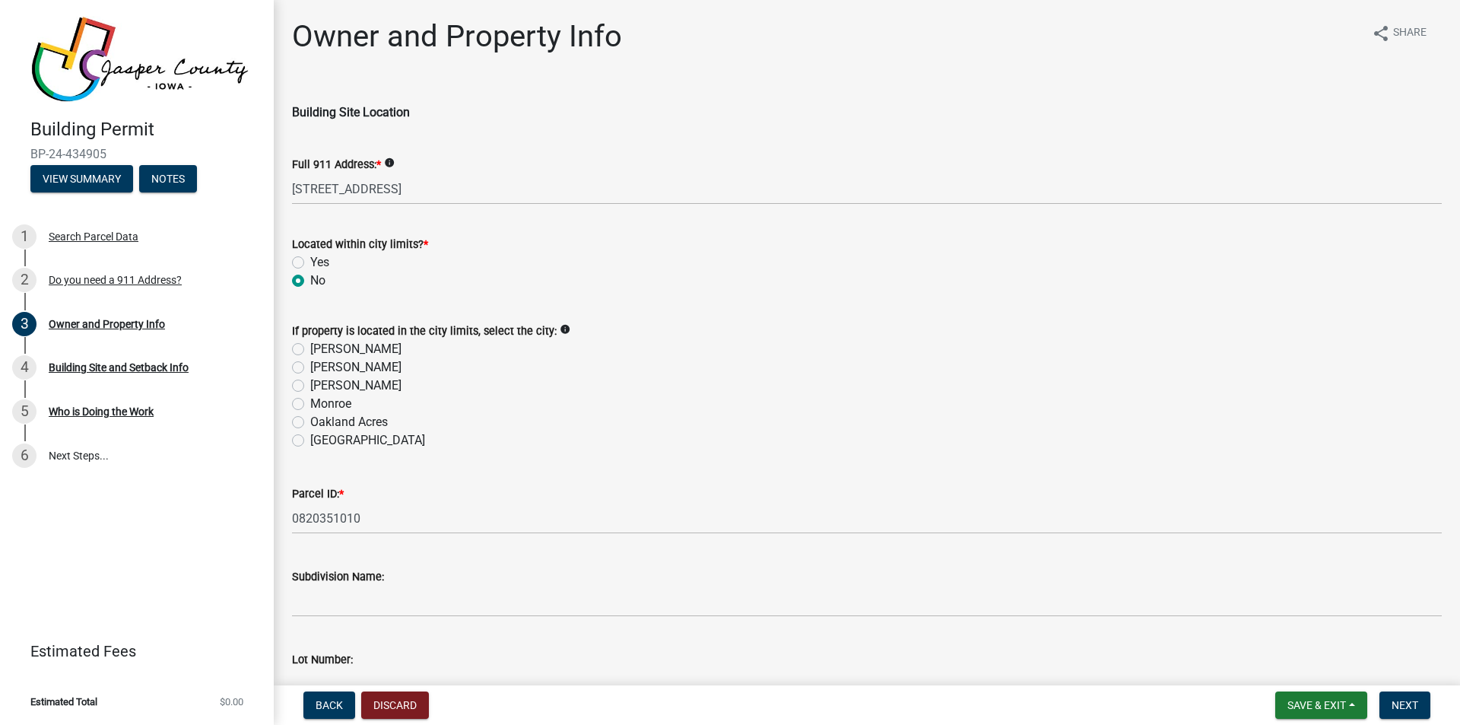
click at [658, 289] on div "Located within city limits? * Yes No" at bounding box center [867, 262] width 1150 height 55
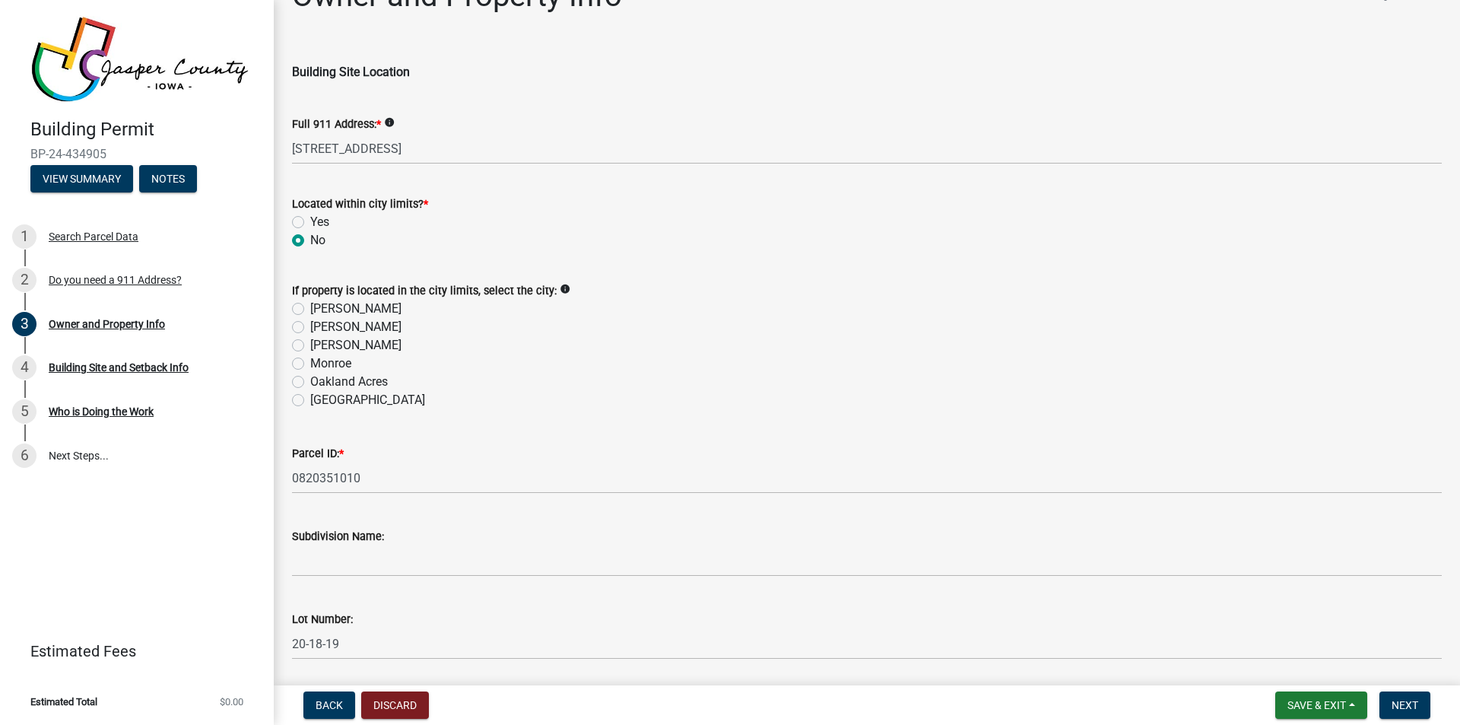
scroll to position [101, 0]
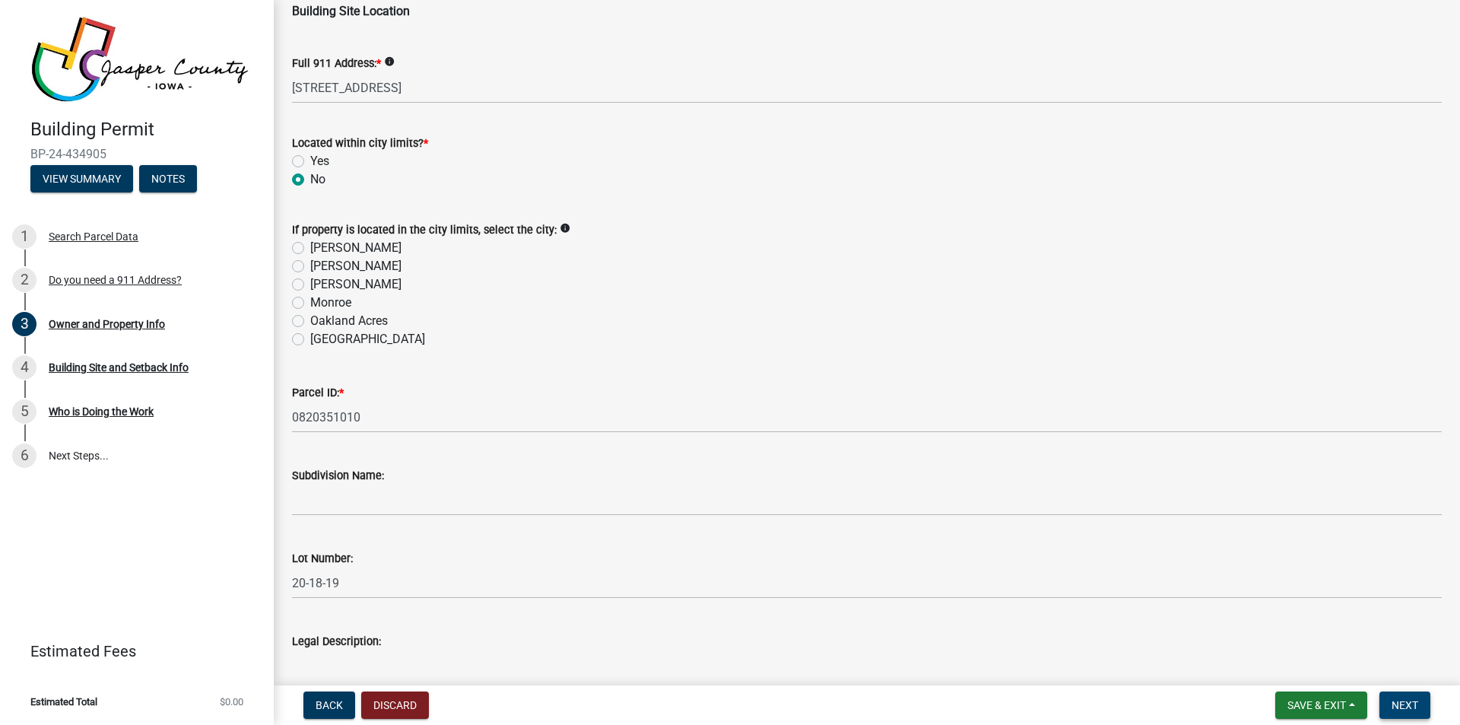
click at [1407, 703] on span "Next" at bounding box center [1405, 705] width 27 height 12
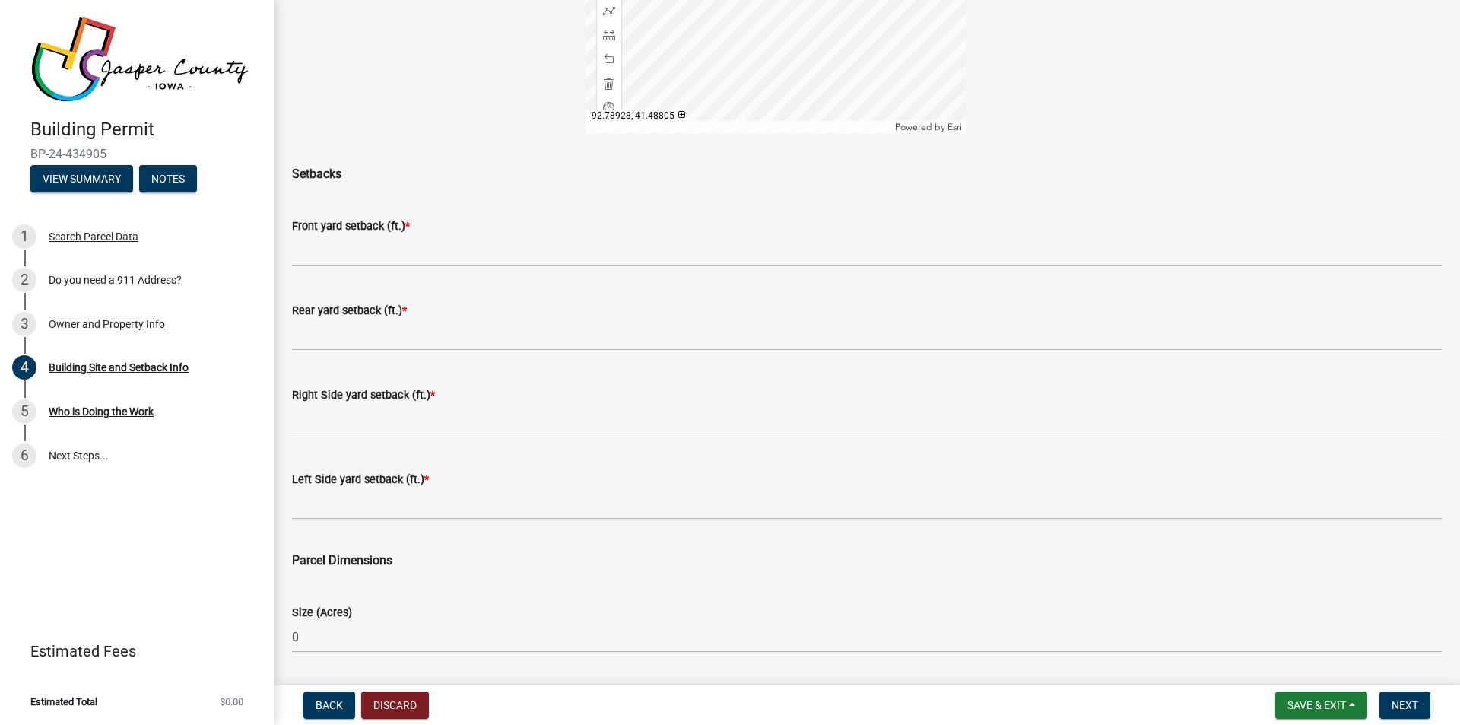
scroll to position [405, 0]
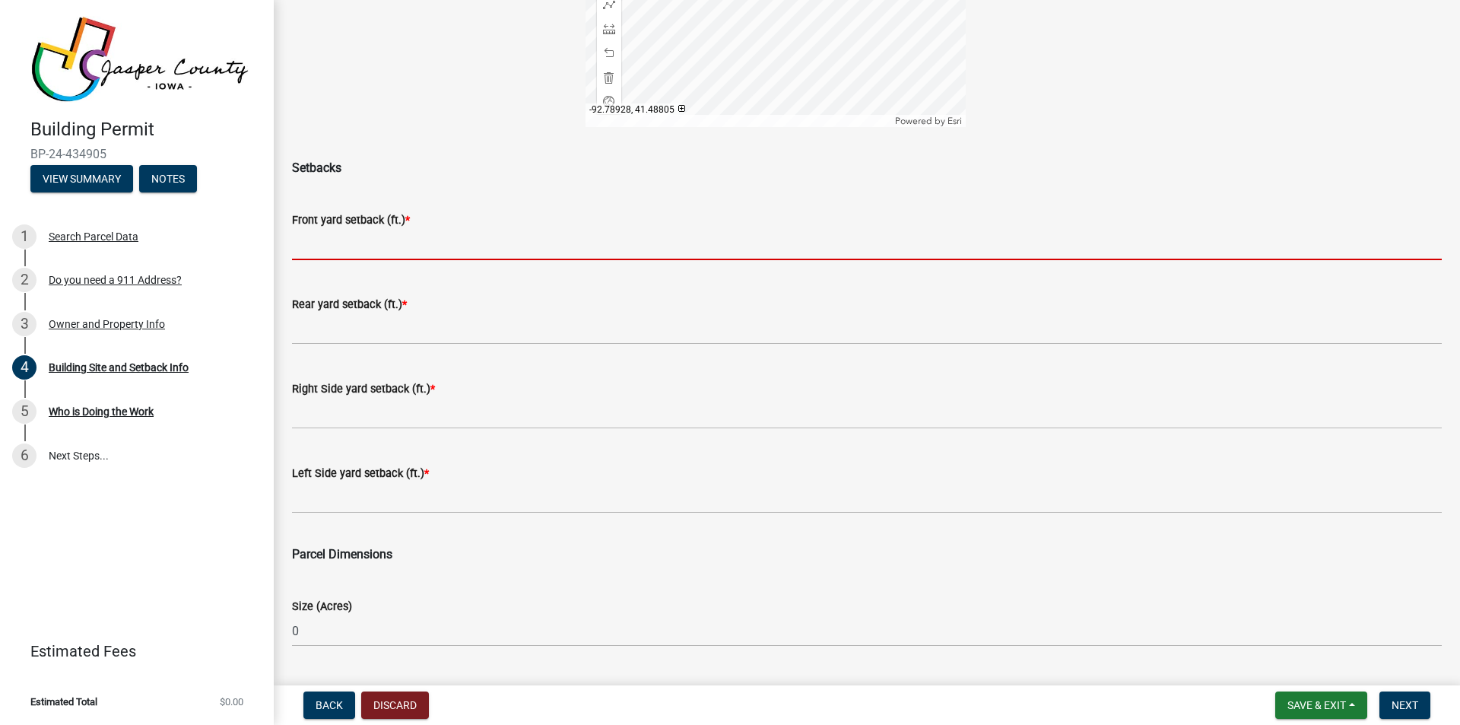
click at [313, 252] on input "text" at bounding box center [867, 244] width 1150 height 31
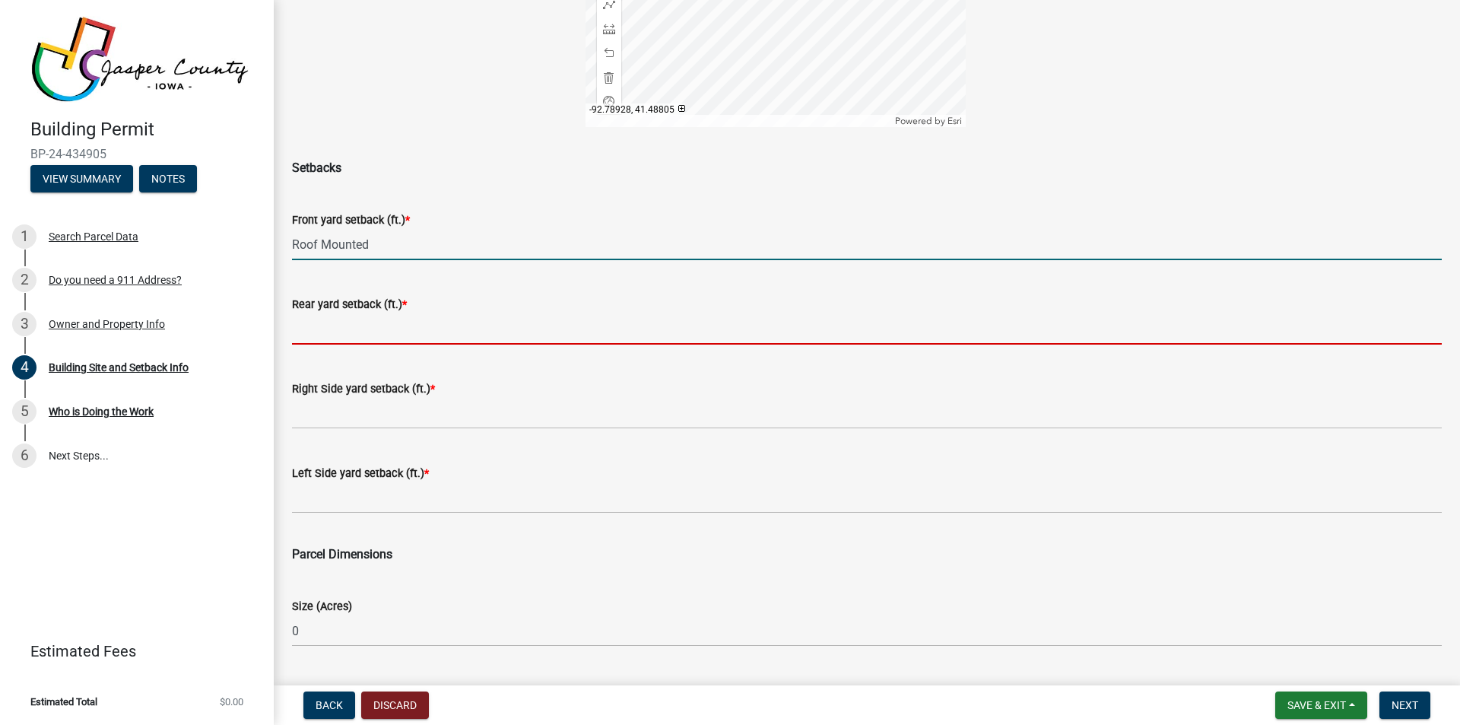
type input "0"
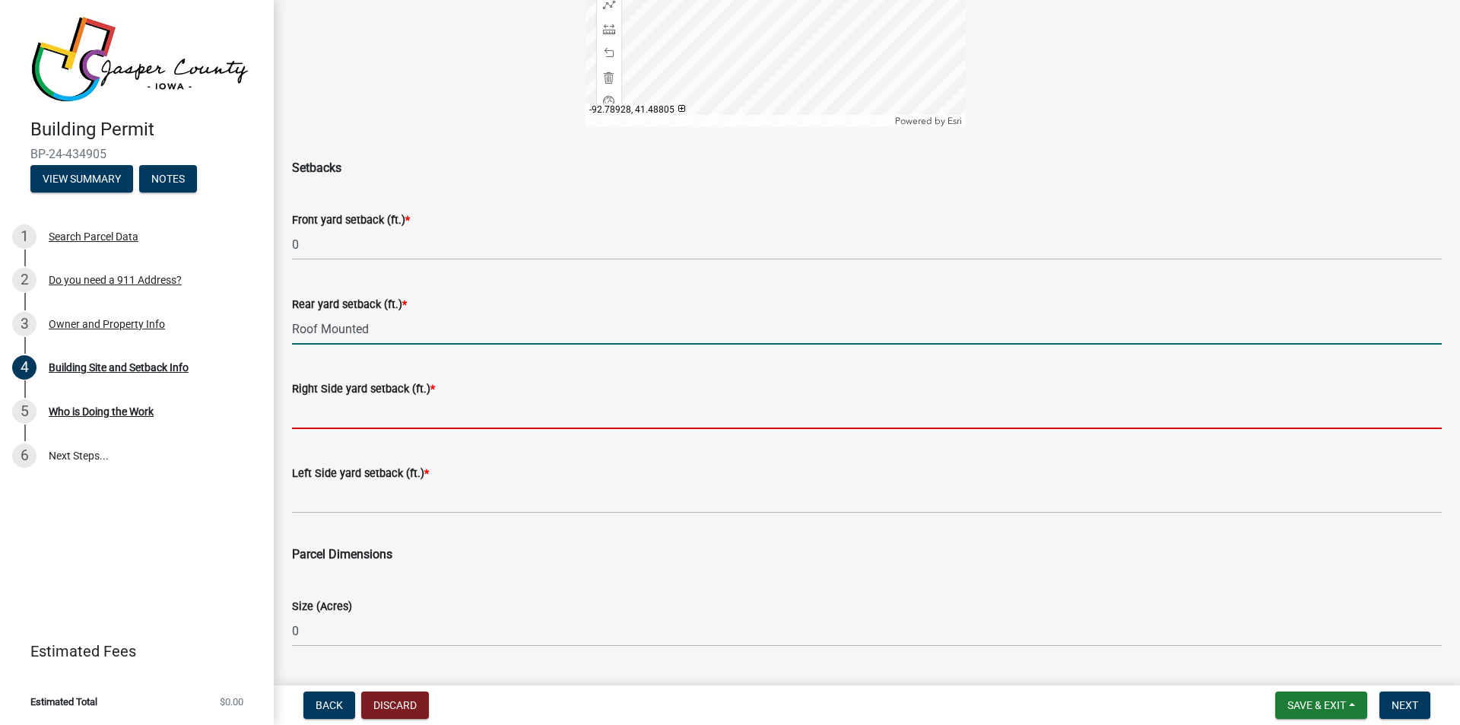
type input "0"
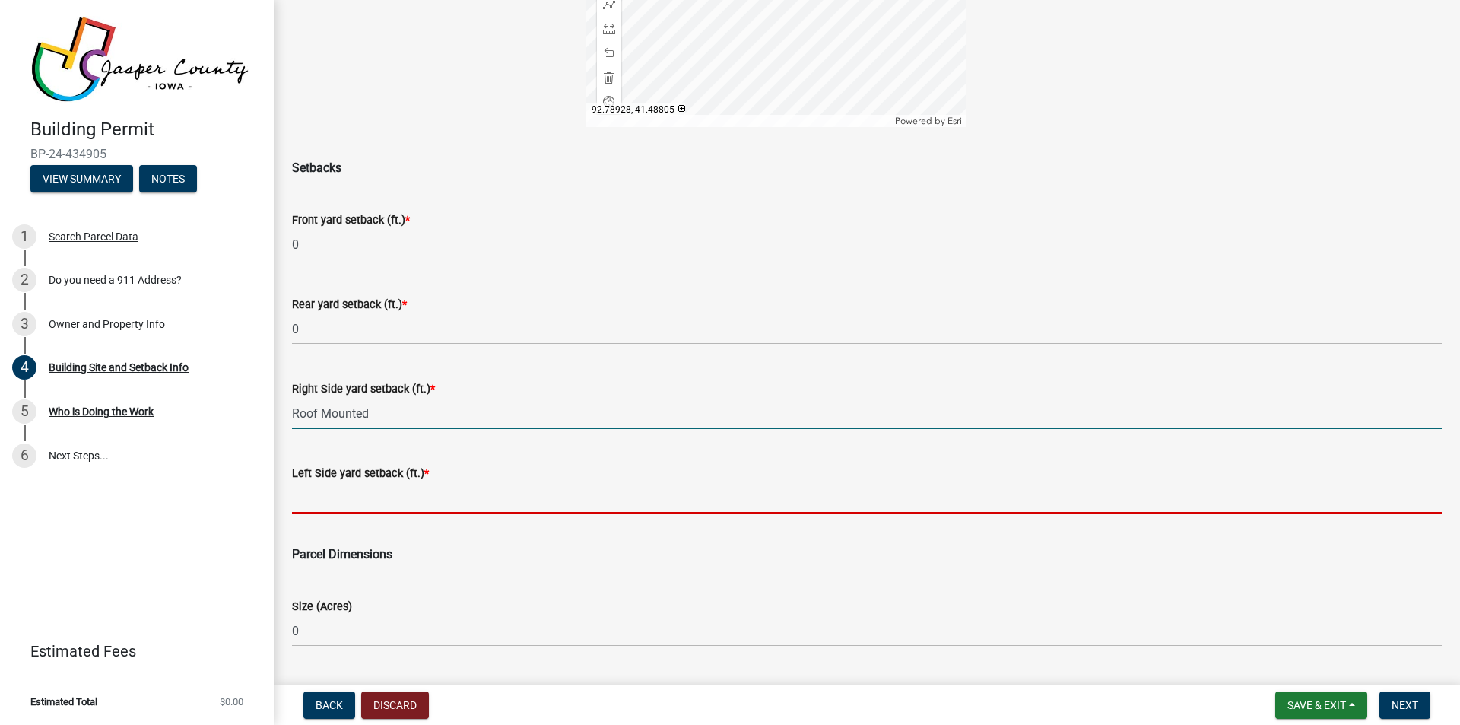
type input "0"
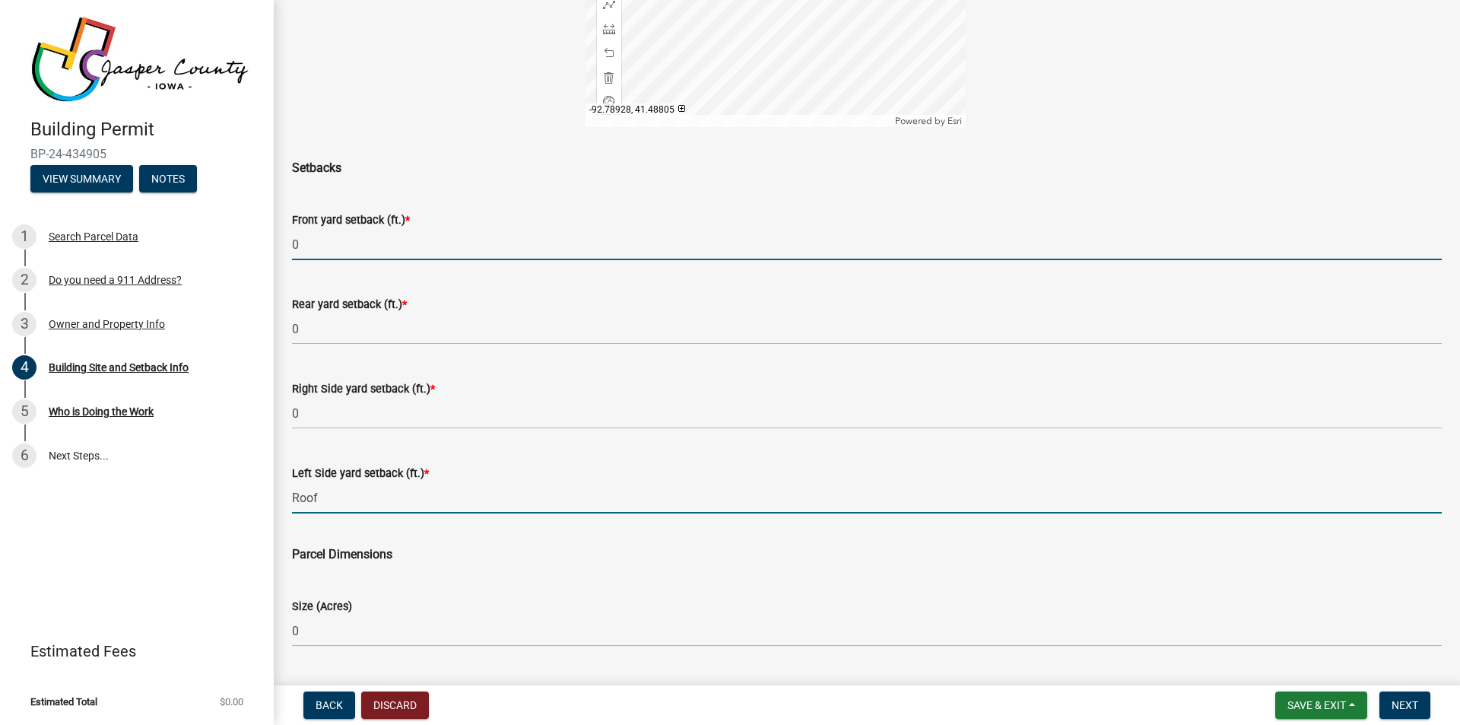
type input "0"
click at [299, 247] on input "0" at bounding box center [867, 244] width 1150 height 31
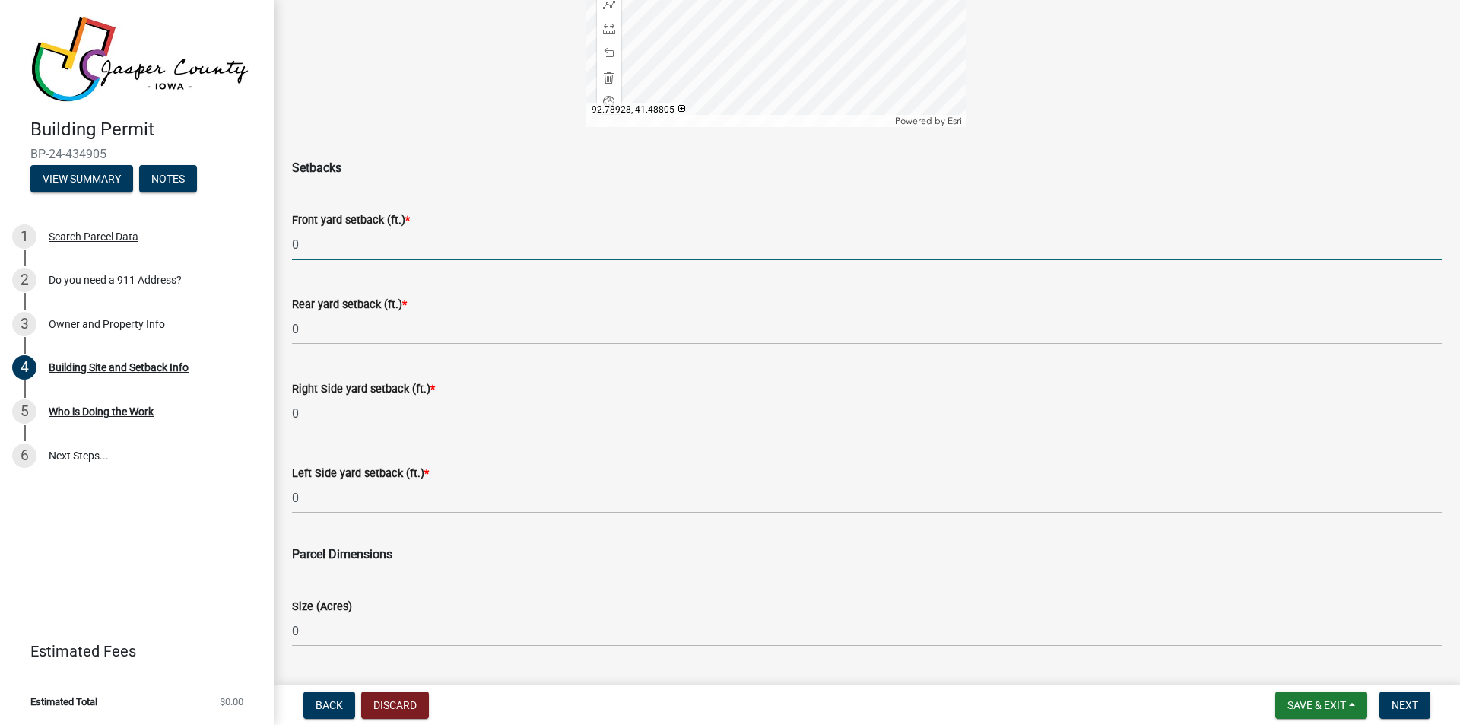
click at [299, 247] on input "0" at bounding box center [867, 244] width 1150 height 31
type input "4"
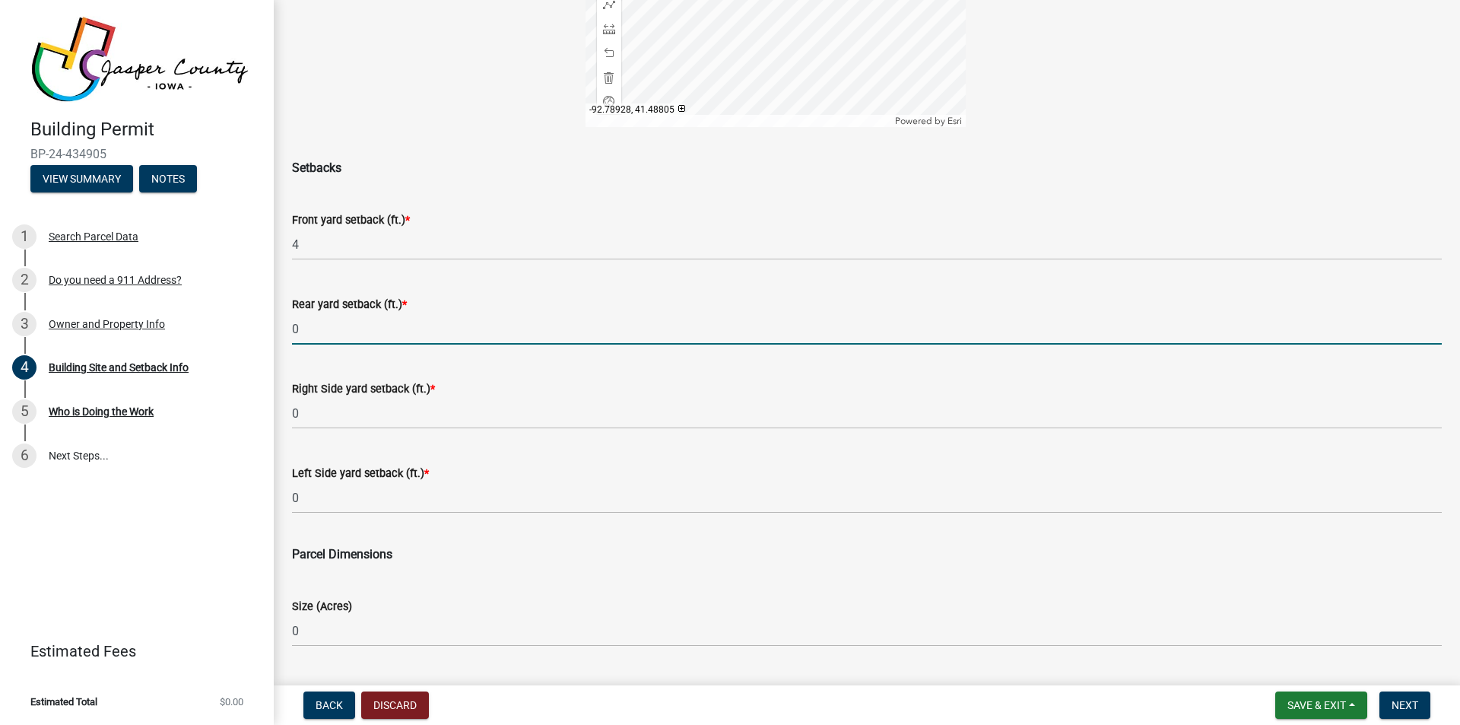
click at [301, 330] on input "0" at bounding box center [867, 328] width 1150 height 31
type input "4"
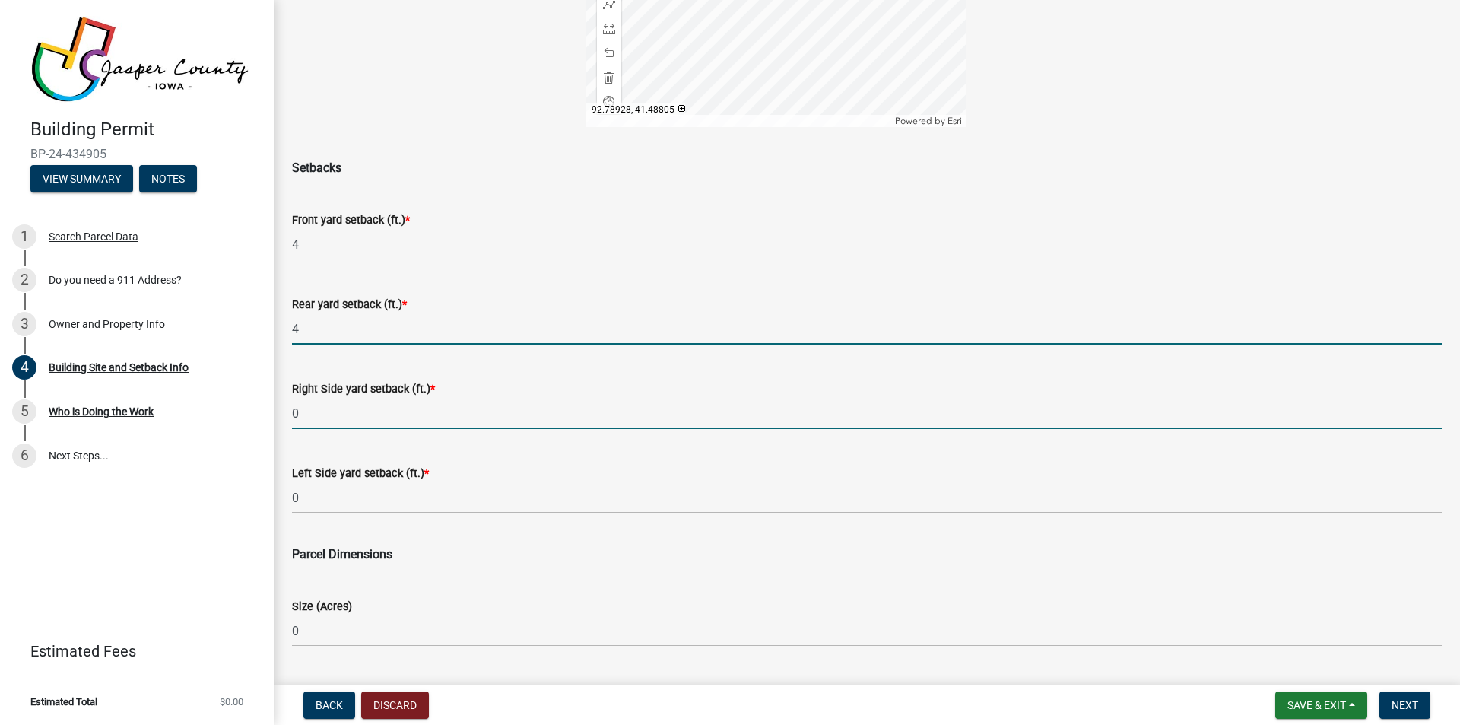
click at [303, 411] on input "0" at bounding box center [867, 413] width 1150 height 31
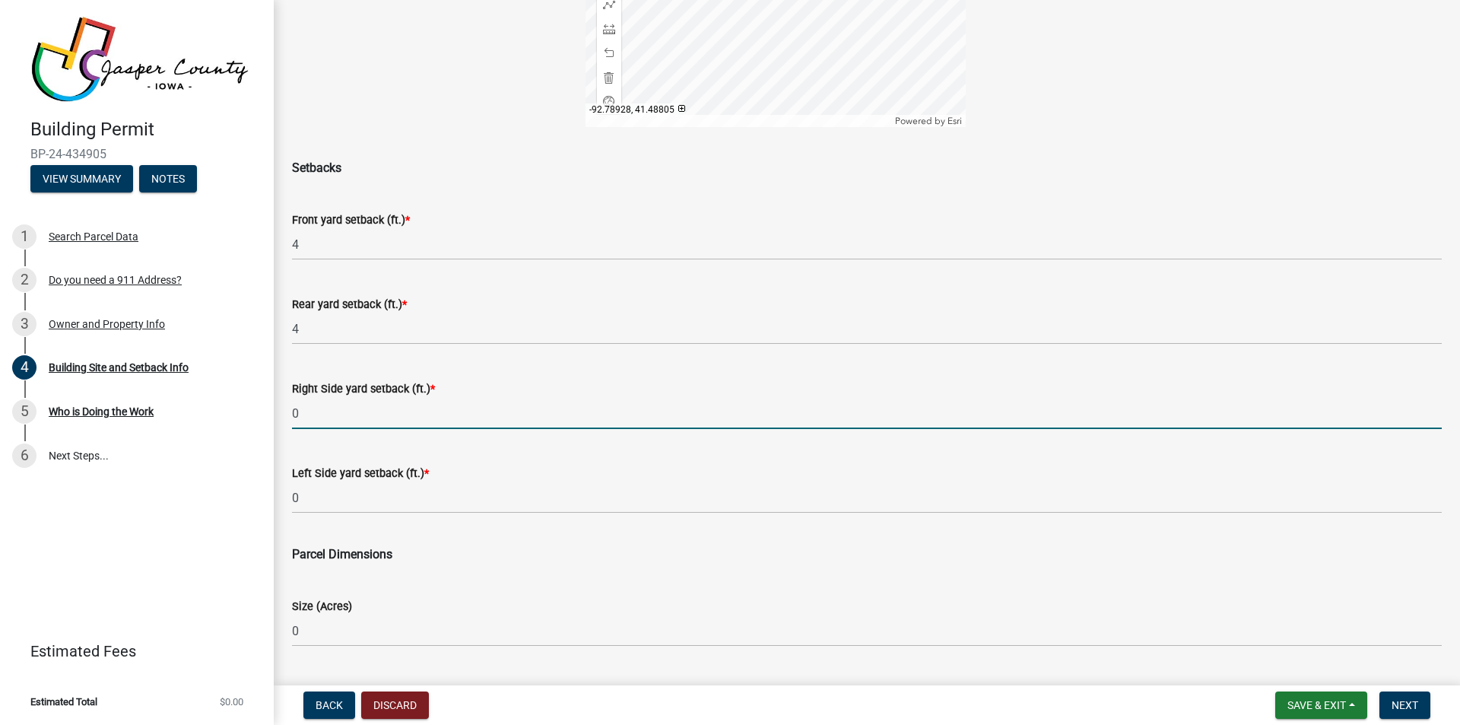
click at [303, 411] on input "0" at bounding box center [867, 413] width 1150 height 31
type input "4"
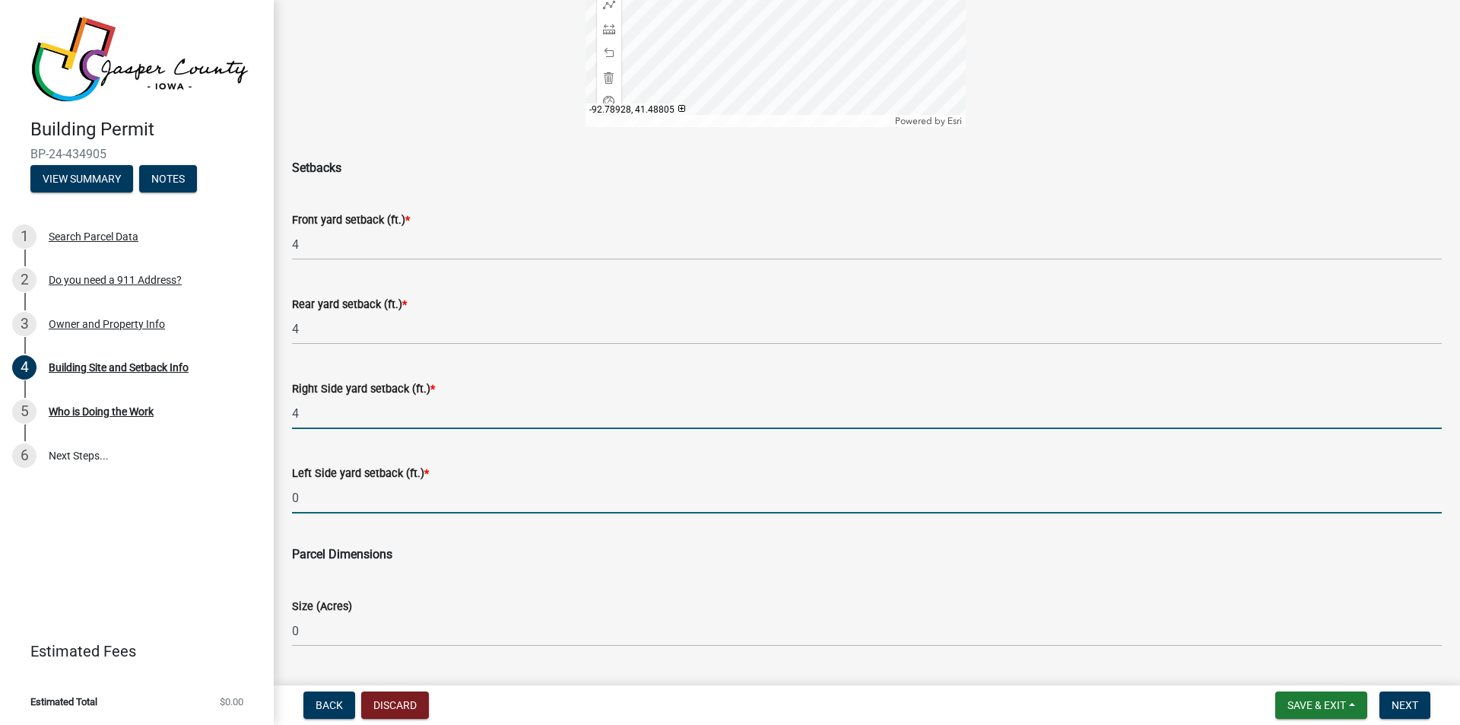
click at [309, 492] on input "0" at bounding box center [867, 497] width 1150 height 31
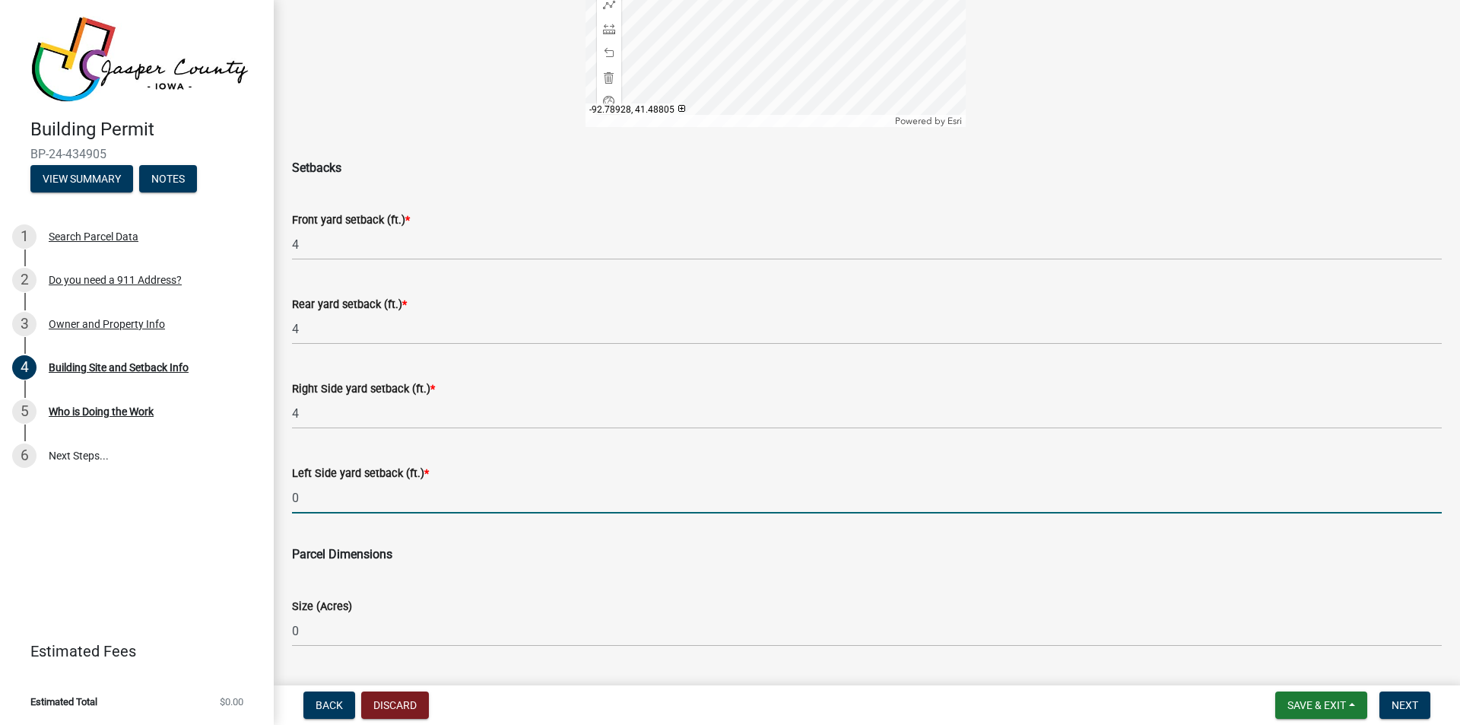
click at [309, 492] on input "0" at bounding box center [867, 497] width 1150 height 31
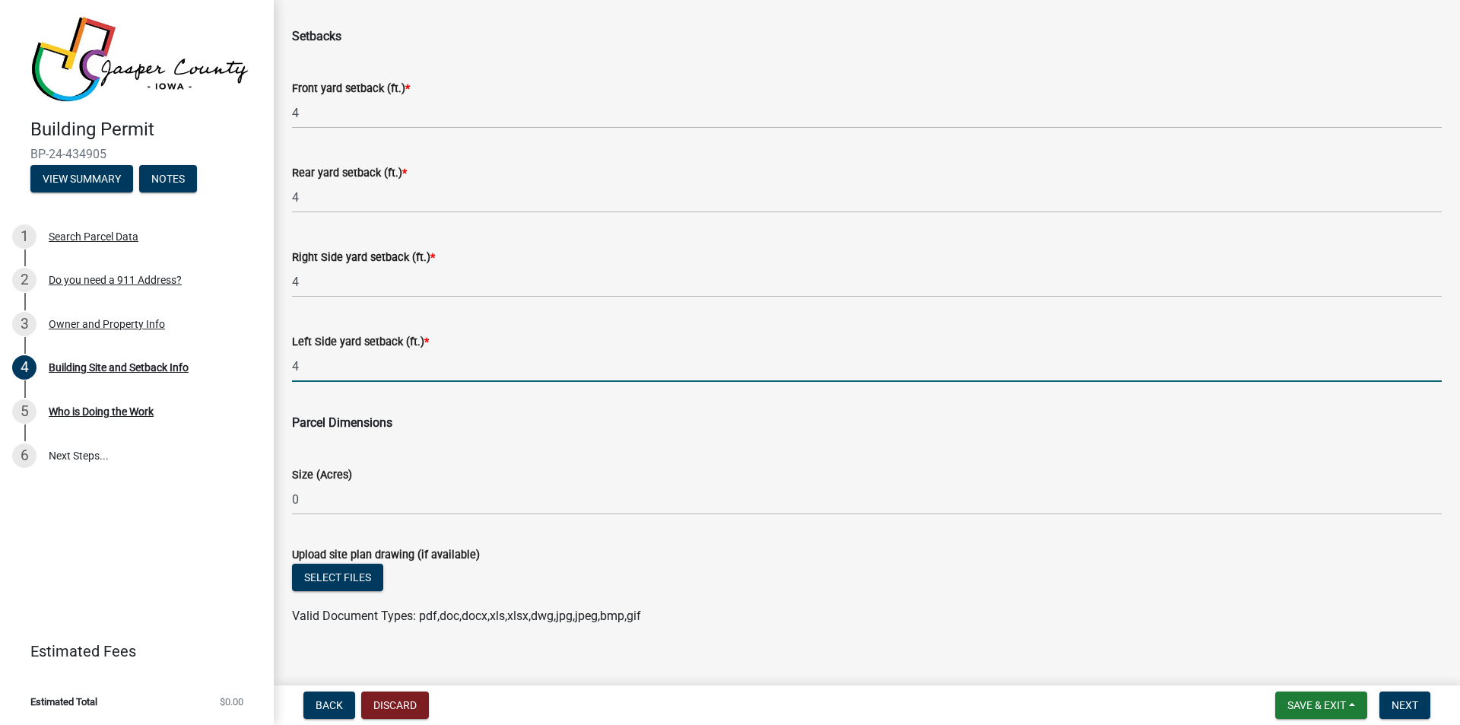
scroll to position [556, 0]
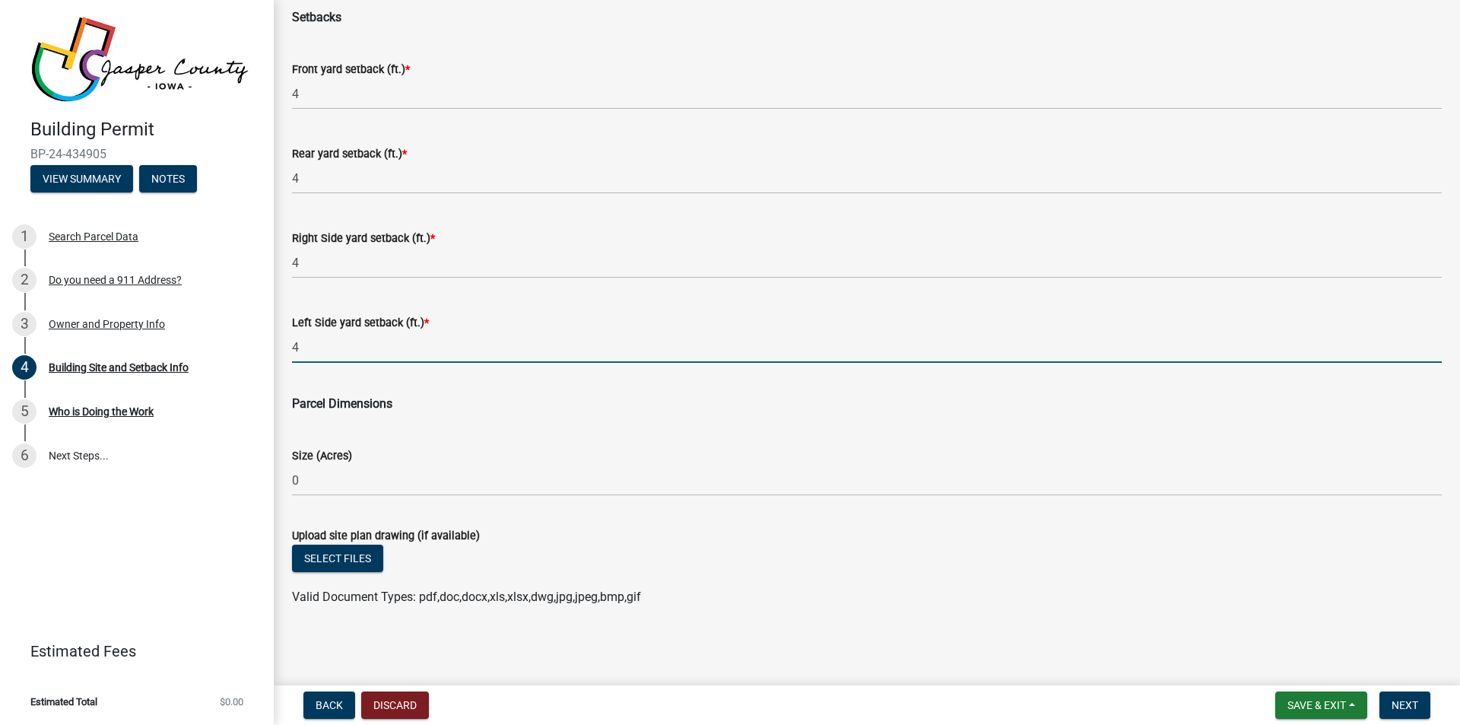
type input "4"
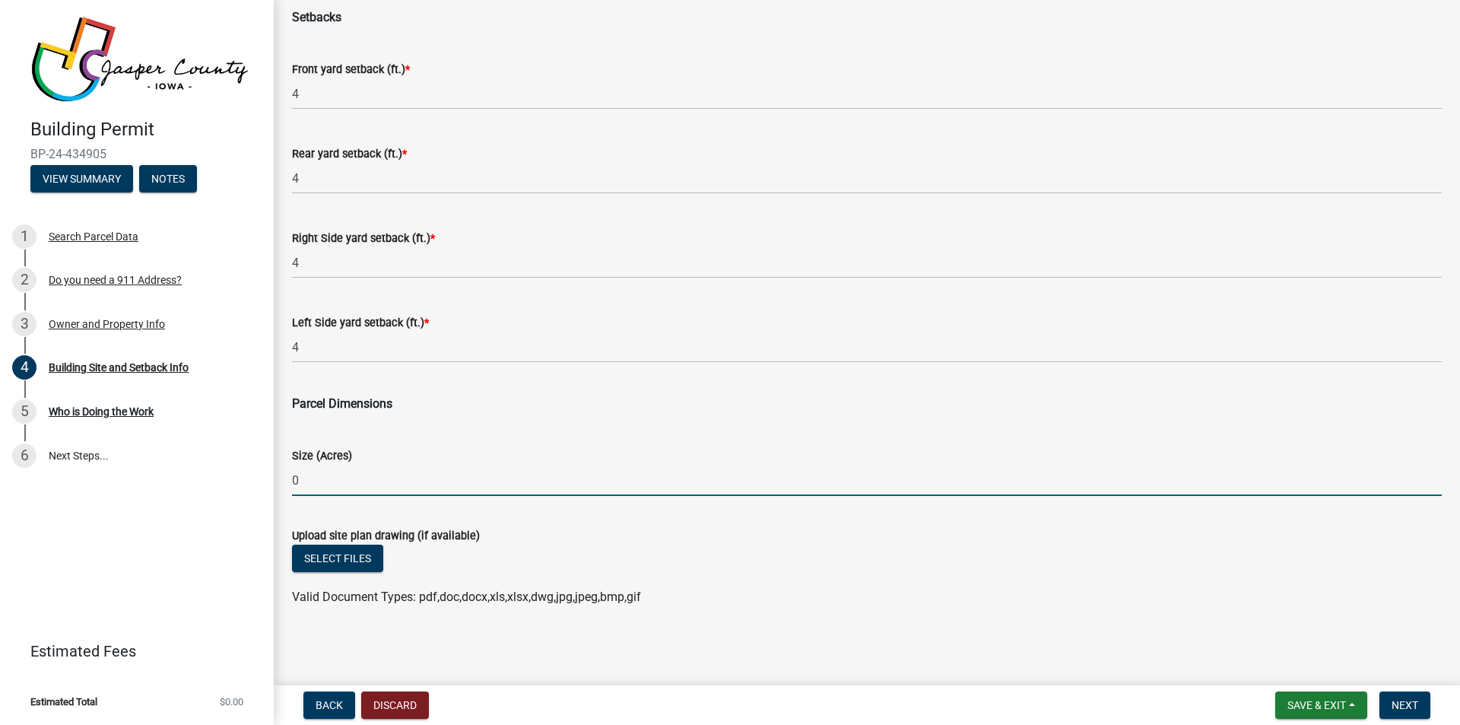
click at [309, 481] on input "0" at bounding box center [867, 480] width 1150 height 31
click at [310, 481] on input "0" at bounding box center [867, 480] width 1150 height 31
type input "1.01"
click at [487, 433] on div "Size (Acres) 1.01" at bounding box center [867, 460] width 1150 height 71
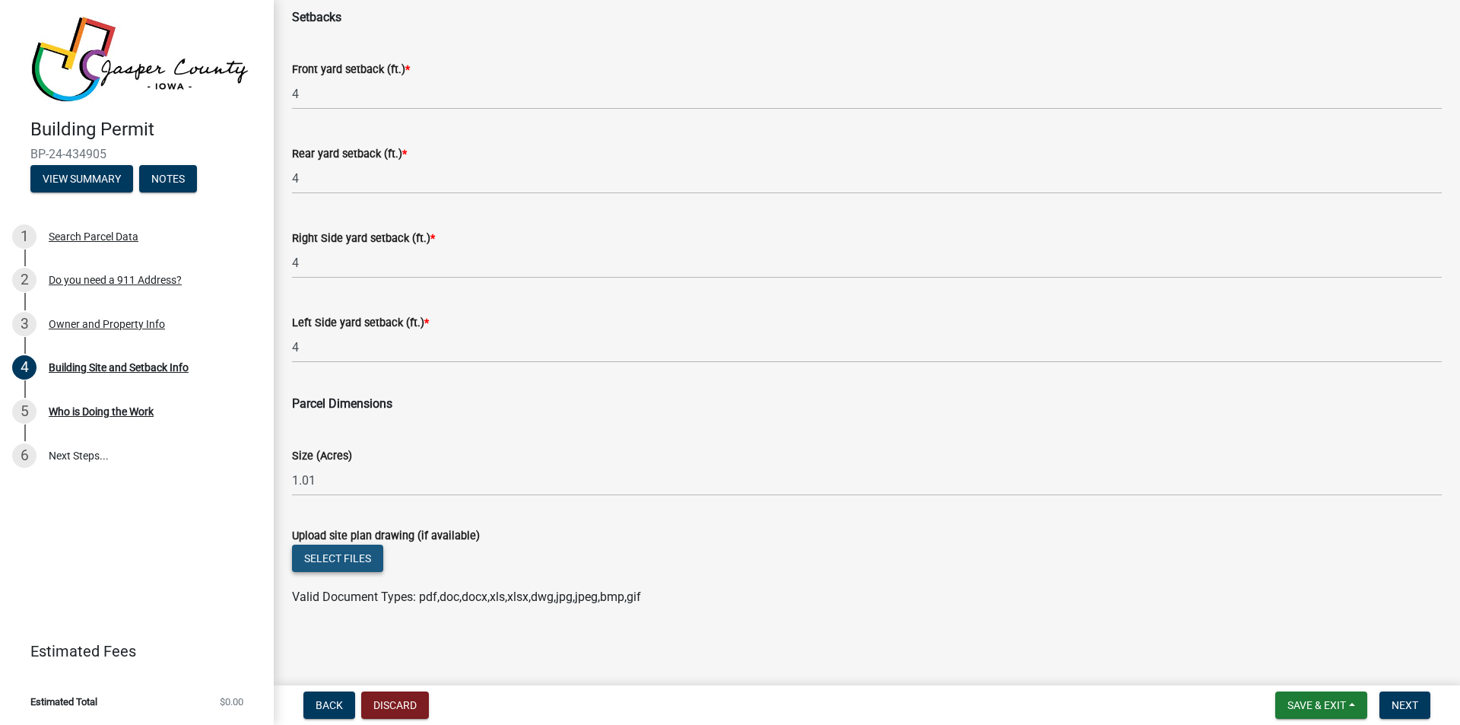
click at [332, 558] on button "Select files" at bounding box center [337, 557] width 91 height 27
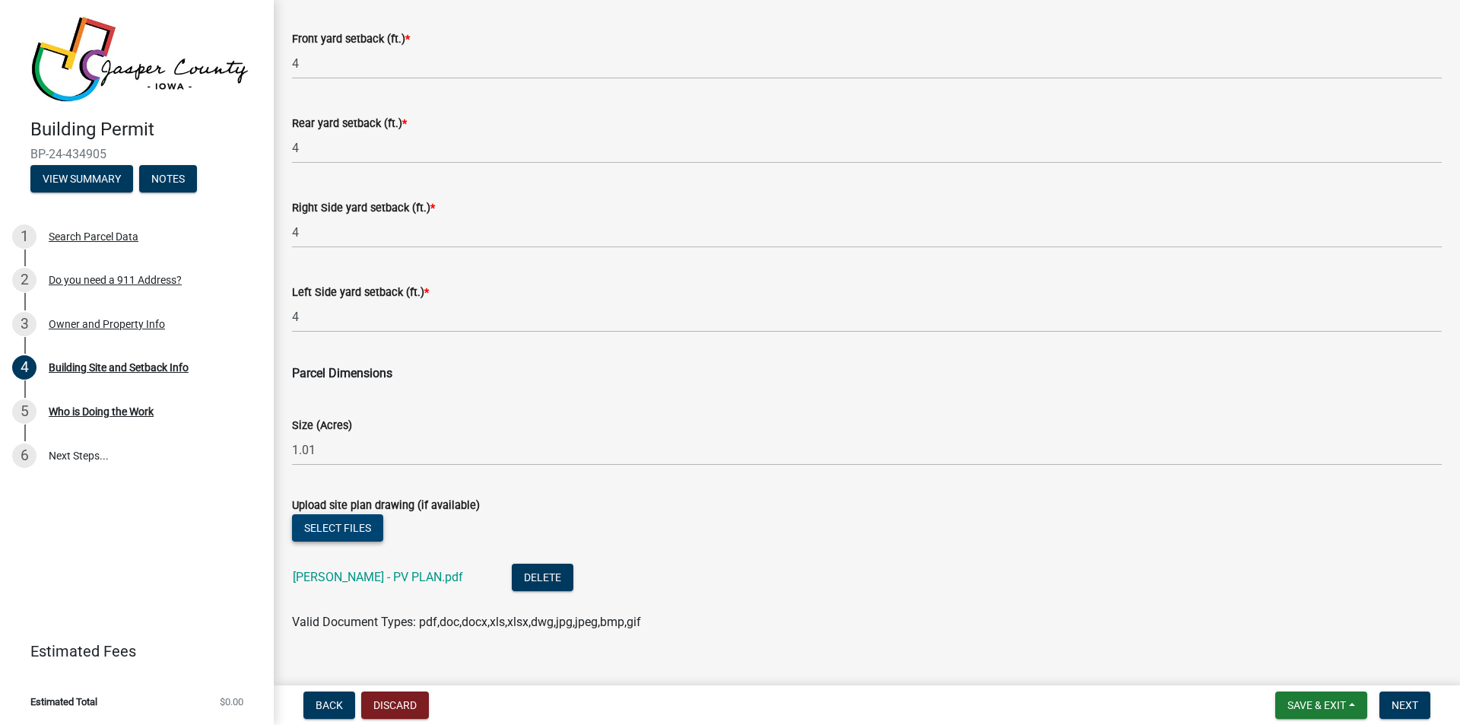
scroll to position [611, 0]
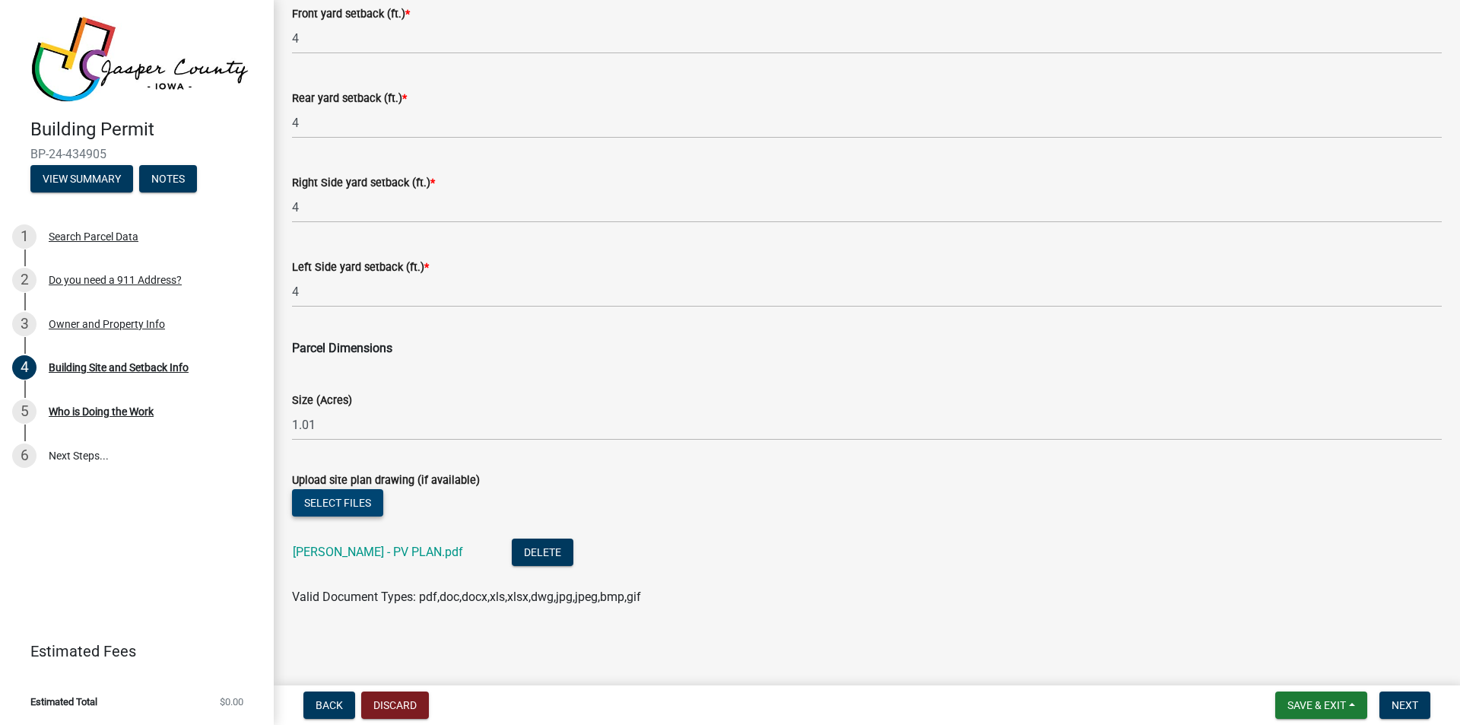
click at [332, 503] on button "Select files" at bounding box center [337, 502] width 91 height 27
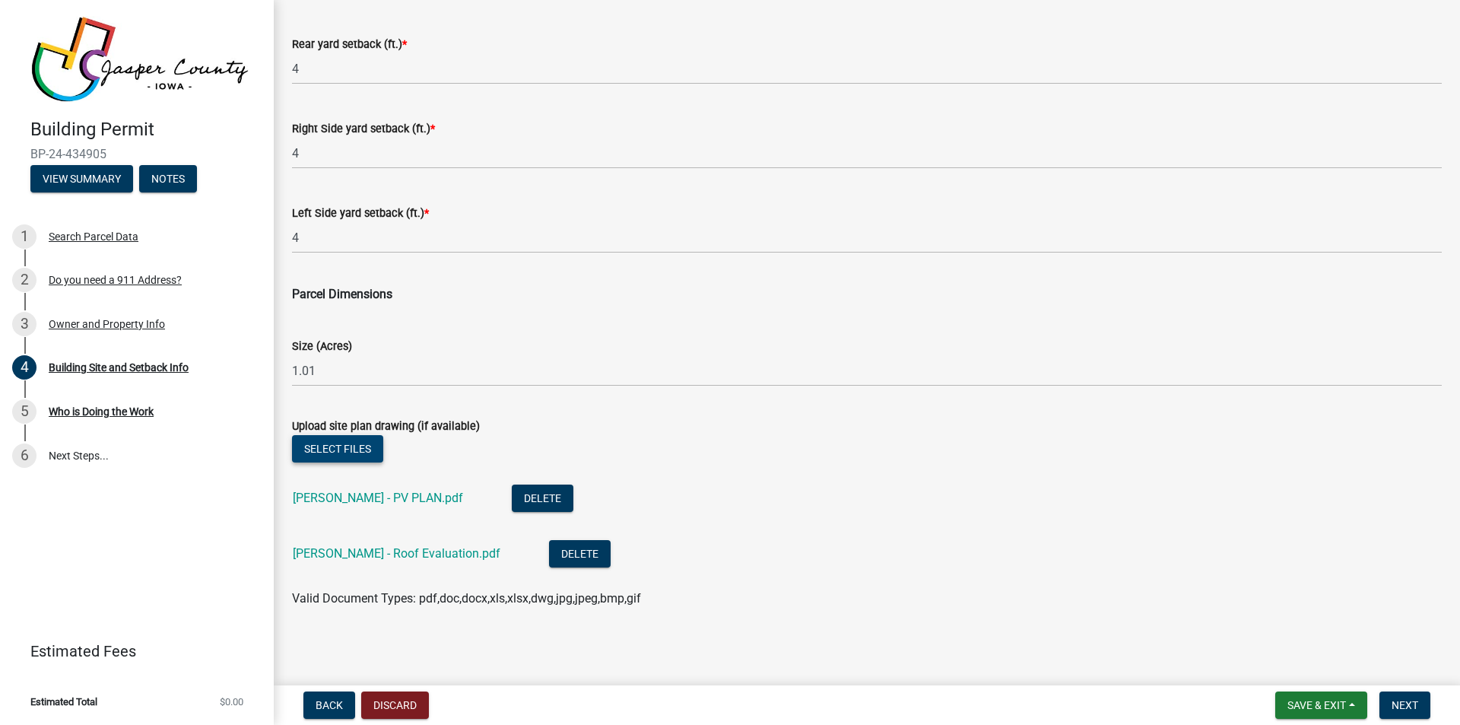
scroll to position [667, 0]
click at [1404, 700] on span "Next" at bounding box center [1405, 705] width 27 height 12
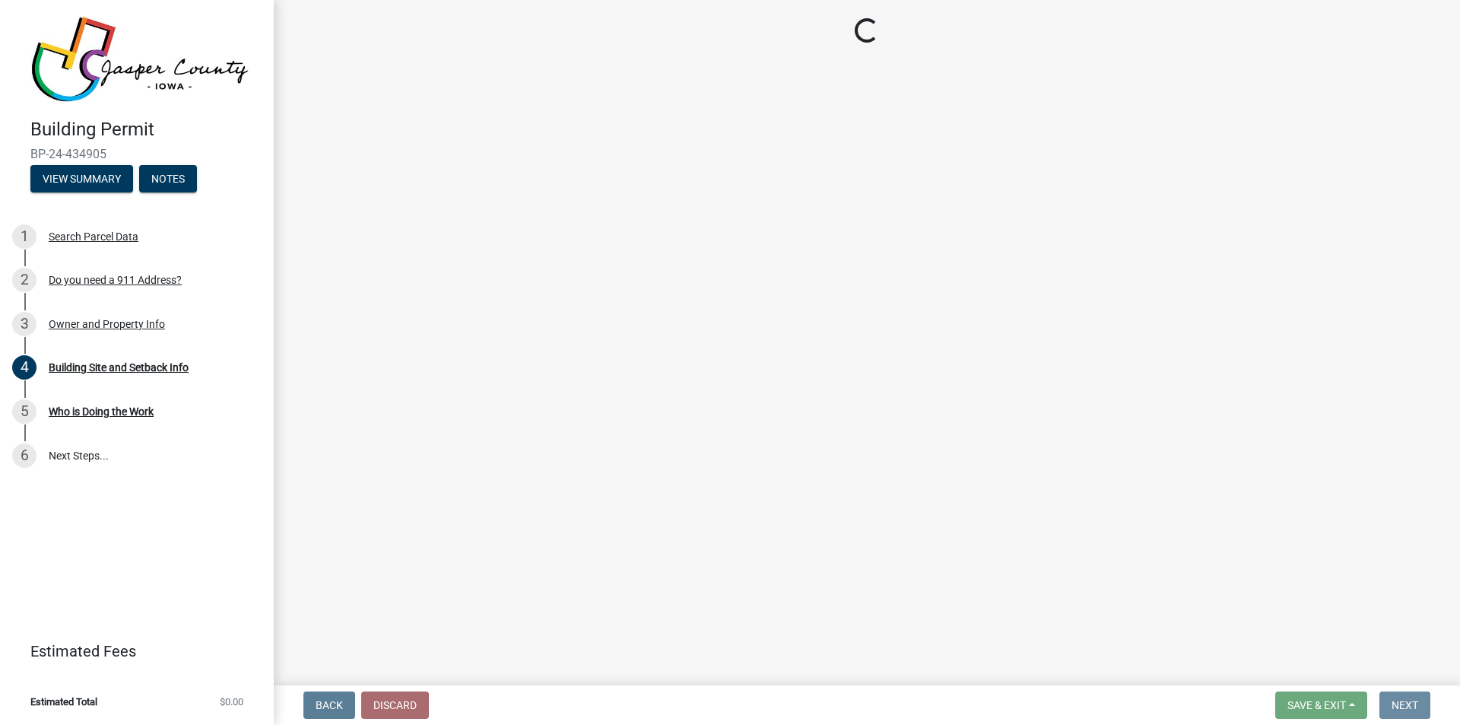
scroll to position [0, 0]
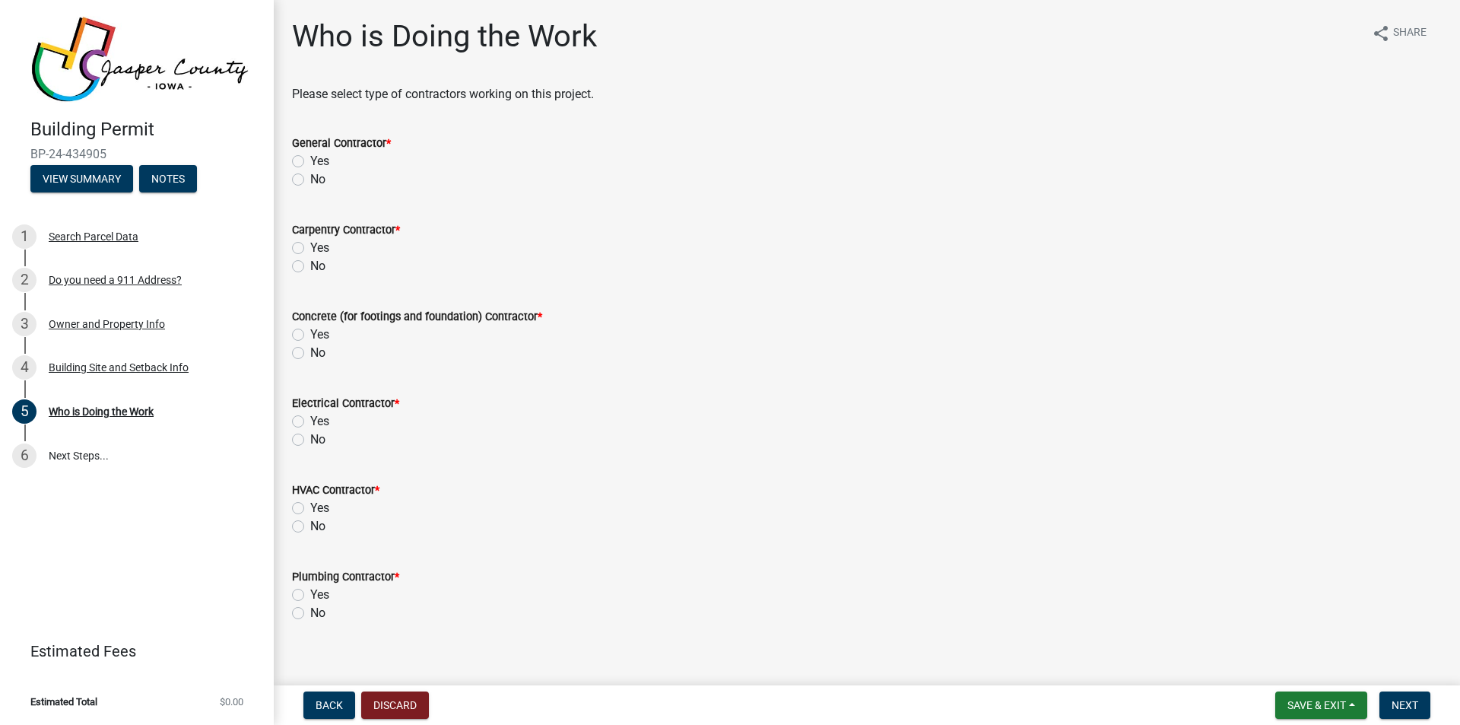
click at [310, 159] on label "Yes" at bounding box center [319, 161] width 19 height 18
click at [310, 159] on input "Yes" at bounding box center [315, 157] width 10 height 10
radio input "true"
click at [310, 265] on label "No" at bounding box center [317, 266] width 15 height 18
click at [310, 265] on input "No" at bounding box center [315, 262] width 10 height 10
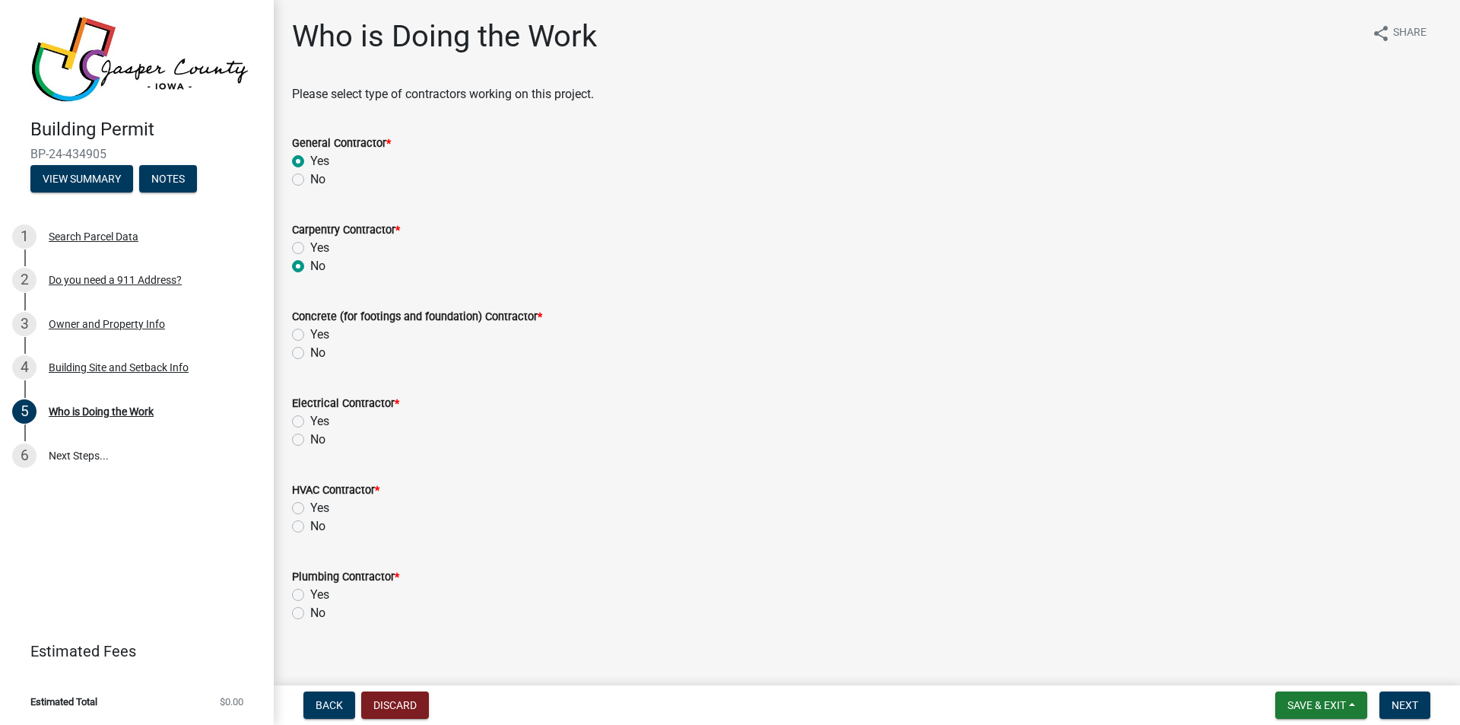
radio input "true"
click at [310, 353] on label "No" at bounding box center [317, 353] width 15 height 18
click at [310, 353] on input "No" at bounding box center [315, 349] width 10 height 10
radio input "true"
click at [310, 421] on label "Yes" at bounding box center [319, 421] width 19 height 18
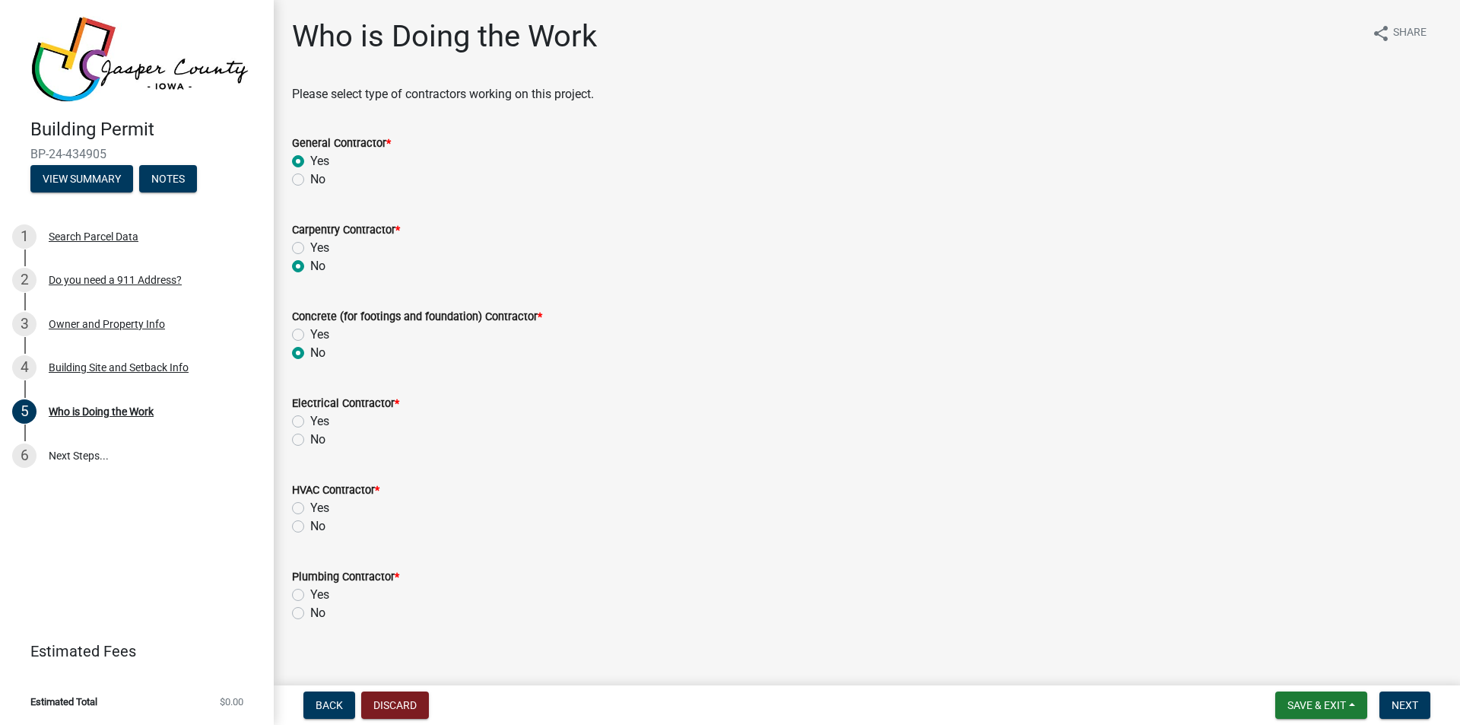
click at [310, 421] on input "Yes" at bounding box center [315, 417] width 10 height 10
radio input "true"
click at [310, 529] on label "No" at bounding box center [317, 526] width 15 height 18
click at [310, 527] on input "No" at bounding box center [315, 522] width 10 height 10
radio input "true"
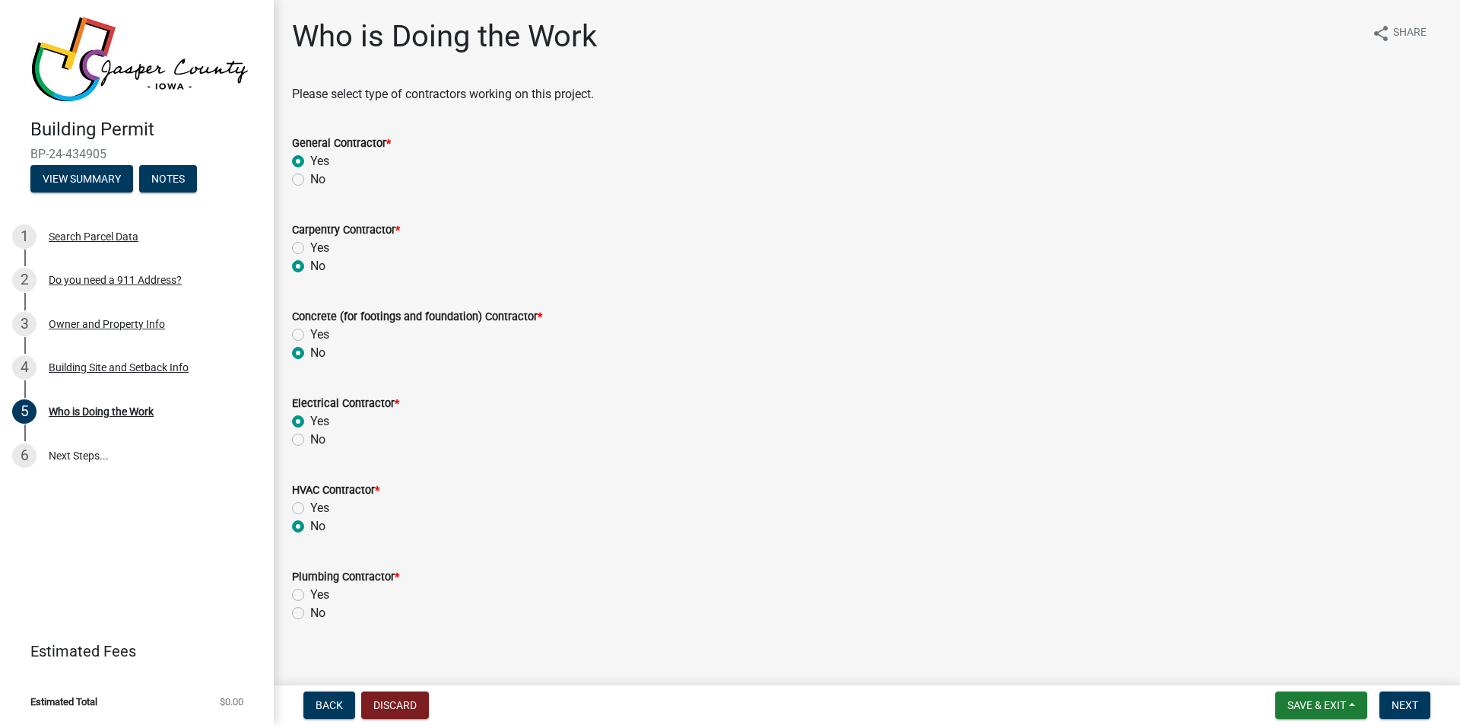
click at [310, 613] on label "No" at bounding box center [317, 613] width 15 height 18
click at [310, 613] on input "No" at bounding box center [315, 609] width 10 height 10
radio input "true"
click at [1403, 709] on span "Next" at bounding box center [1405, 705] width 27 height 12
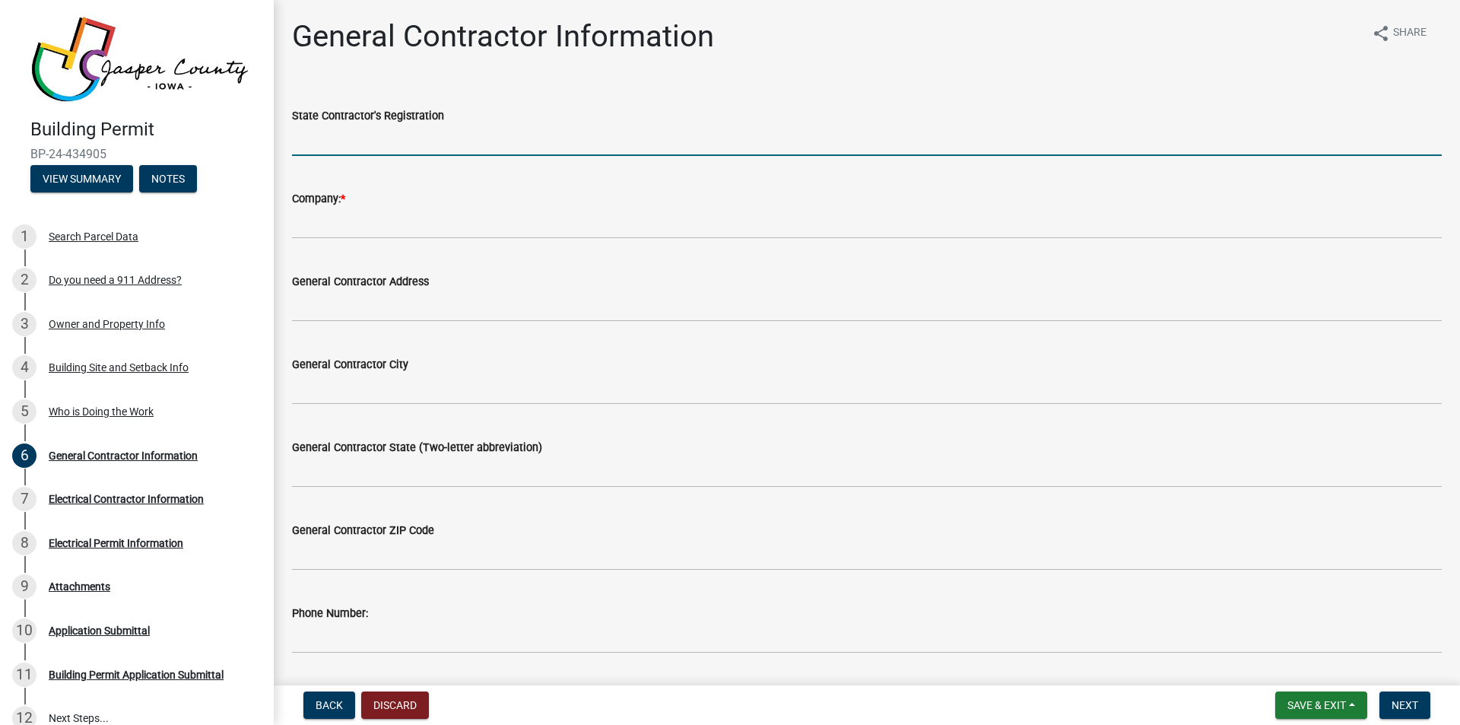
click at [314, 144] on input "State Contractor's Registration" at bounding box center [867, 140] width 1150 height 31
type input "C132339"
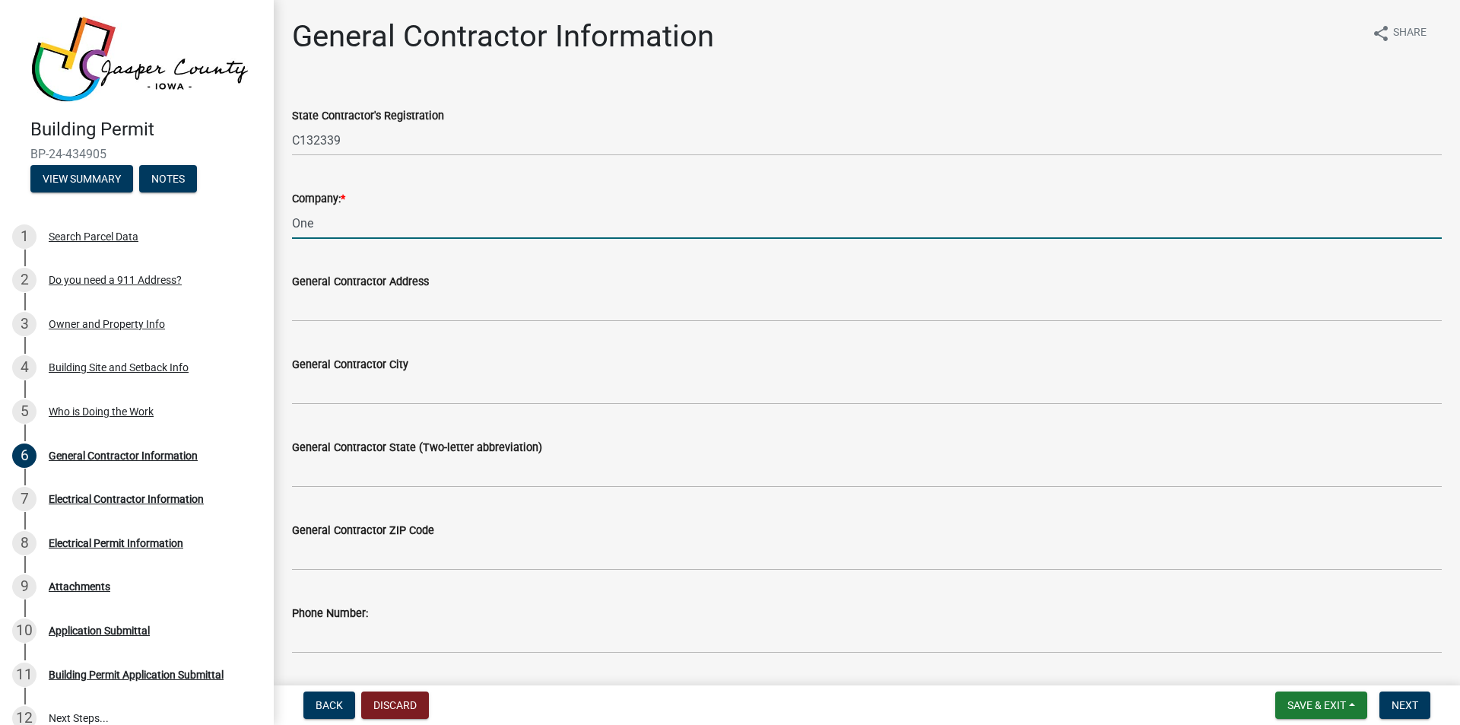
type input "One Source Solar"
type input "[STREET_ADDRESS]"
type input "Ankeny"
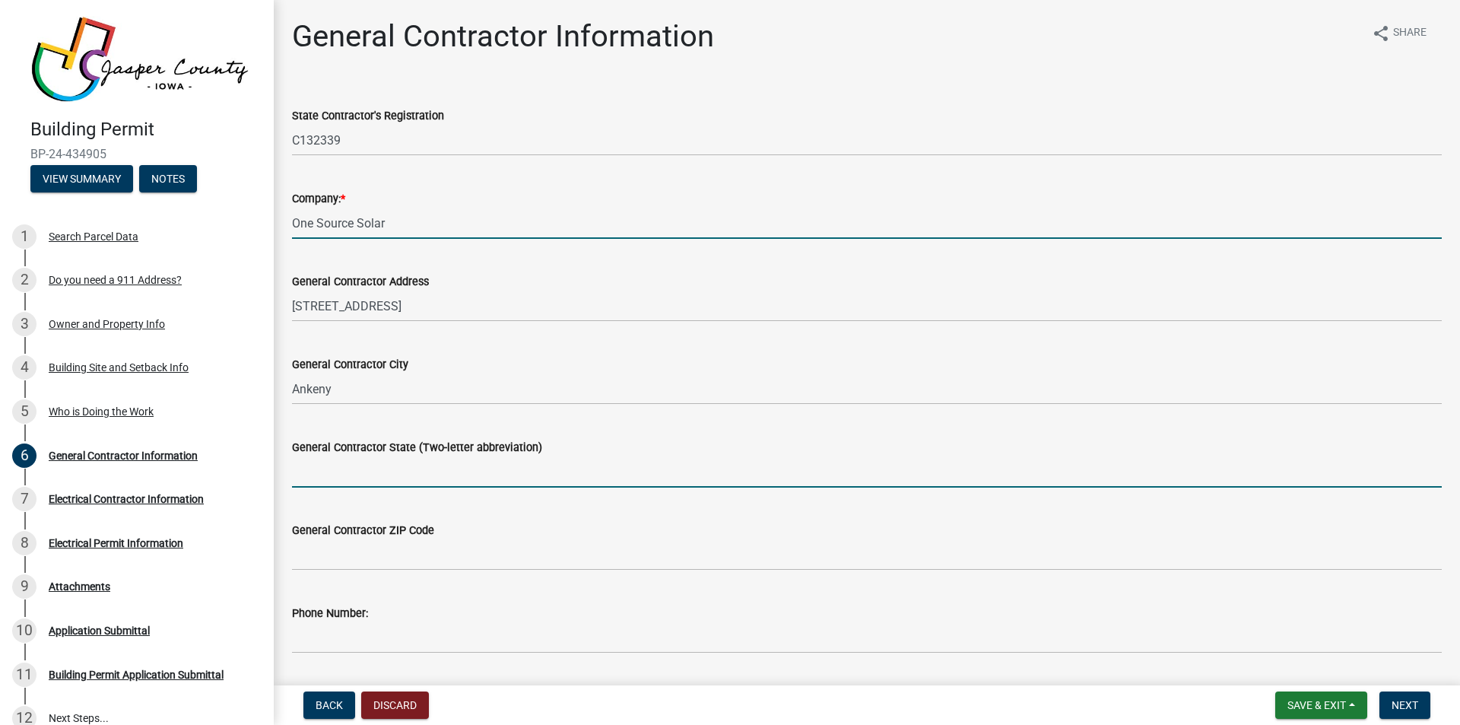
type input "IA"
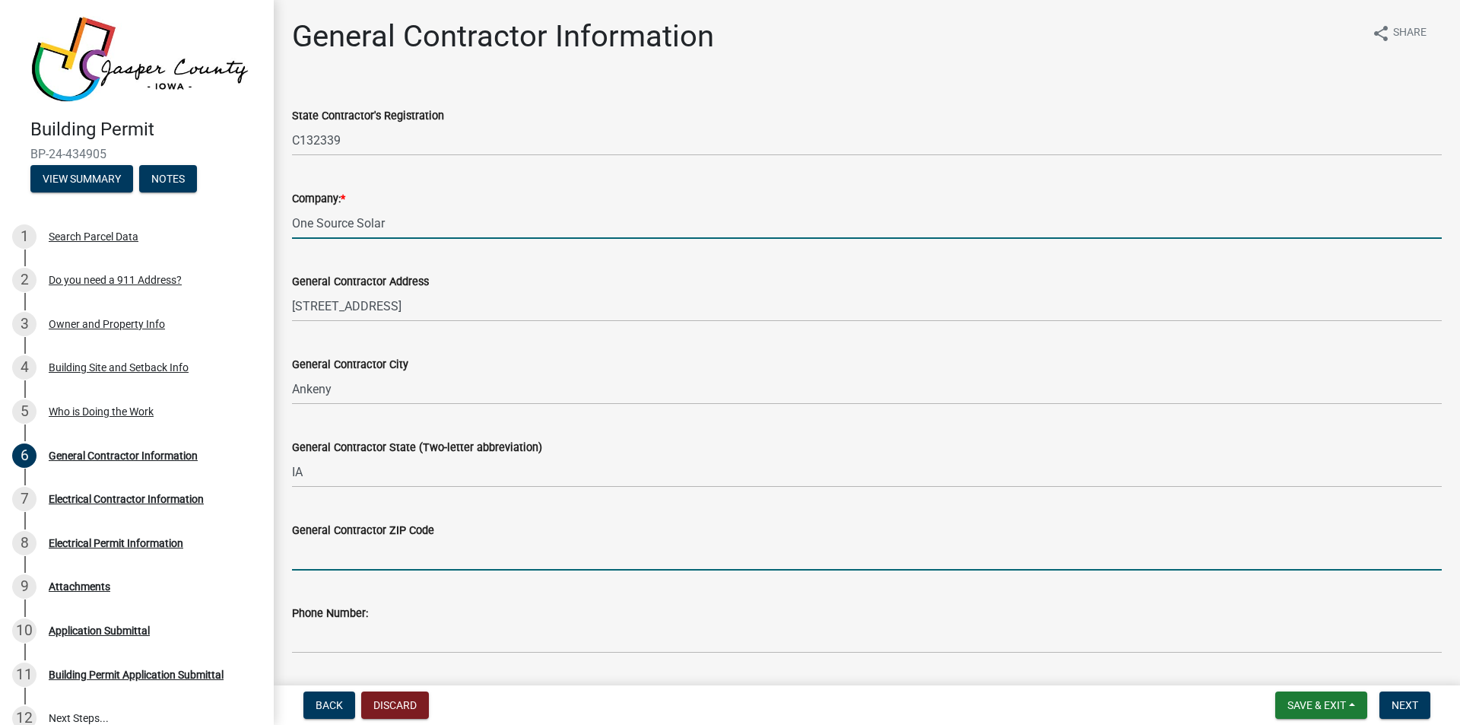
type input "50023"
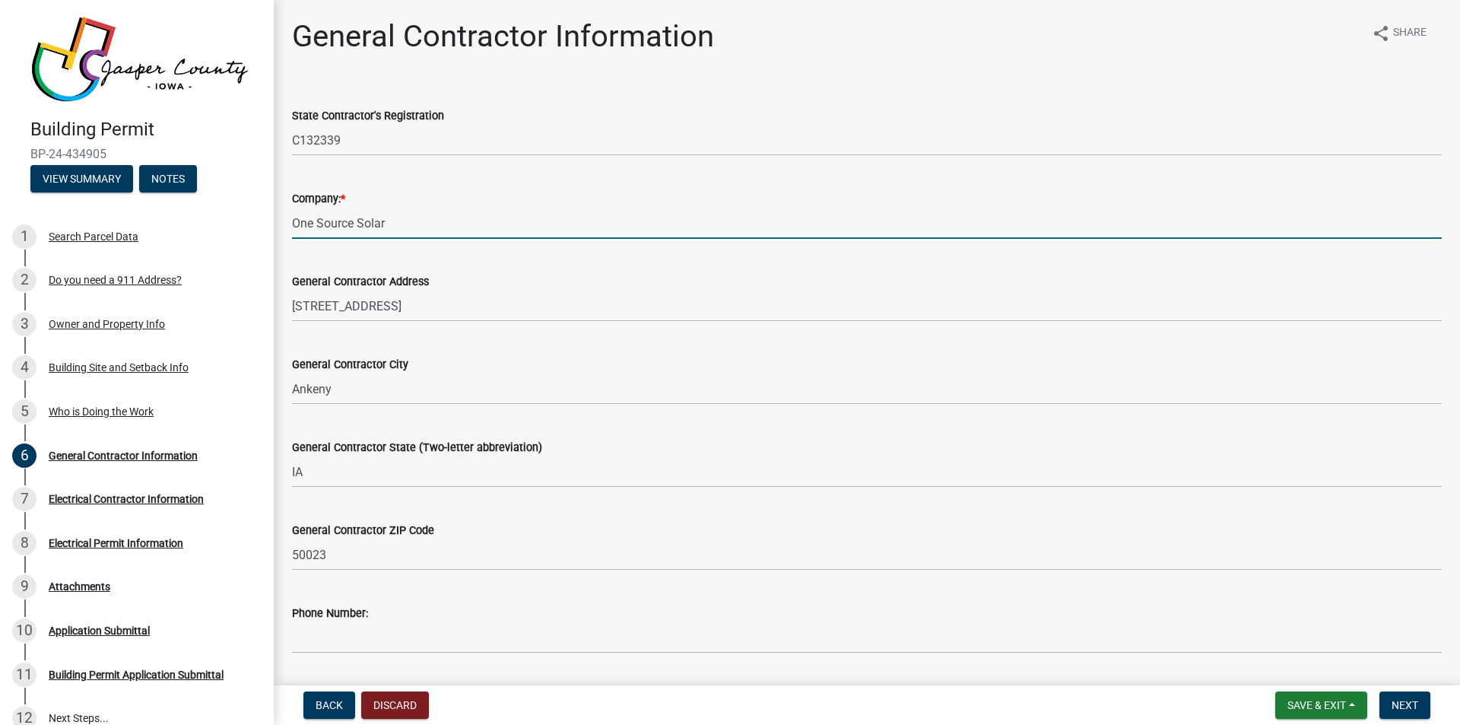
type input "5152891974"
type input "[PERSON_NAME][EMAIL_ADDRESS][DOMAIN_NAME]"
type input "[PERSON_NAME]"
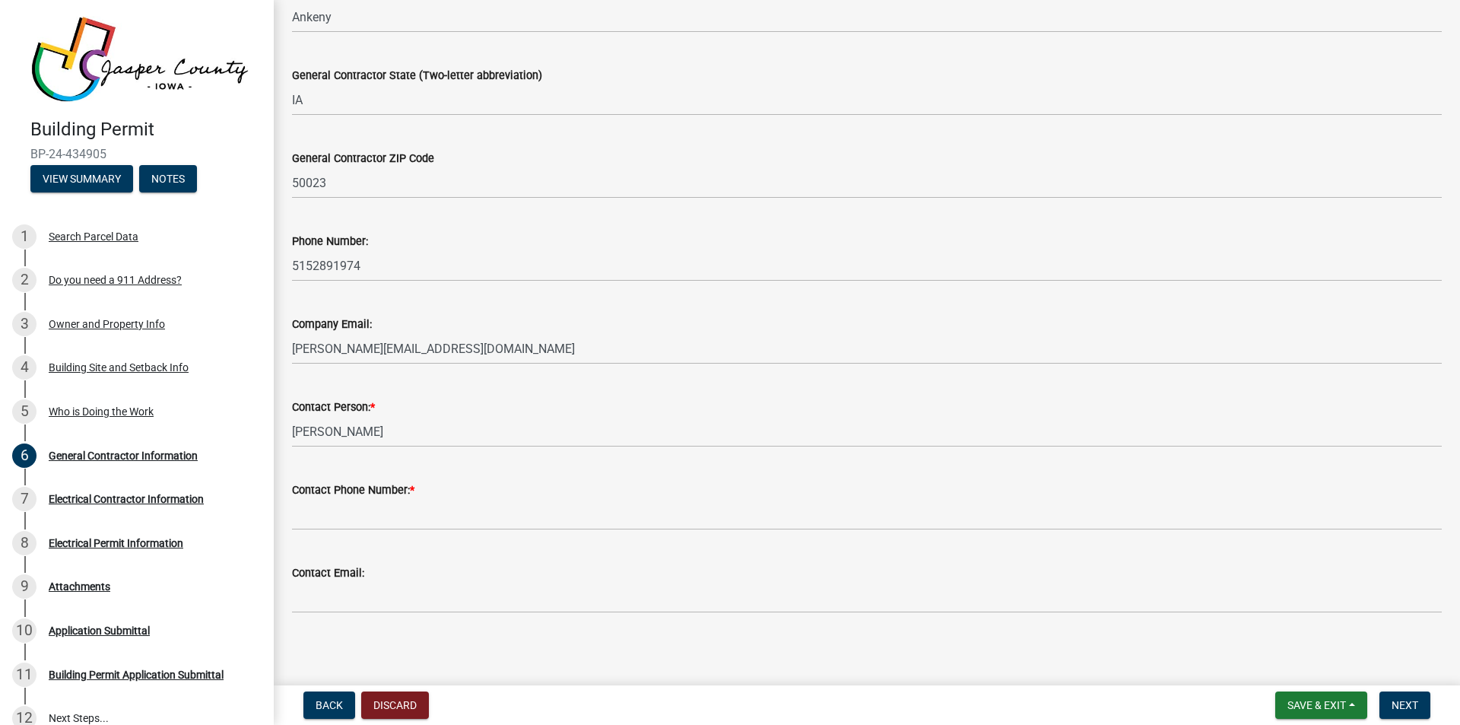
scroll to position [377, 0]
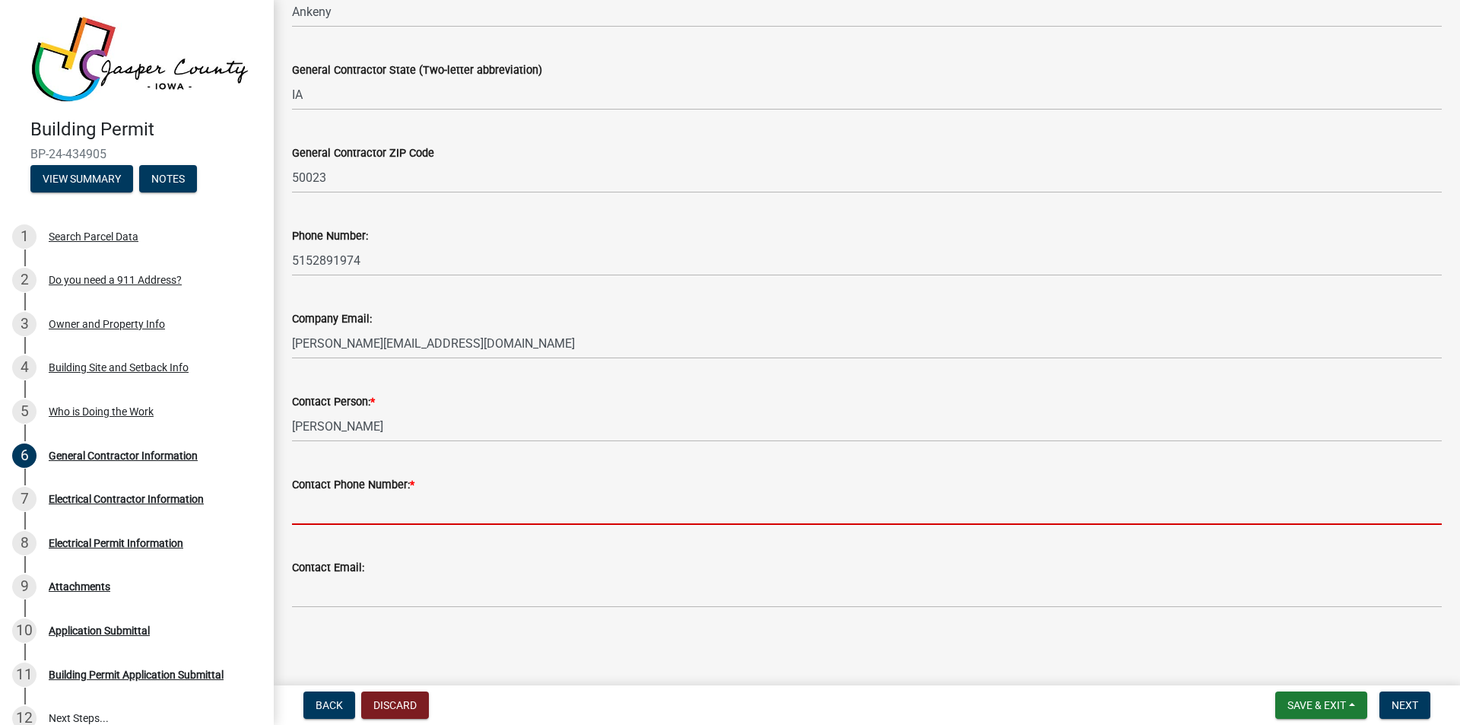
click at [324, 508] on input "Contact Phone Number: *" at bounding box center [867, 508] width 1150 height 31
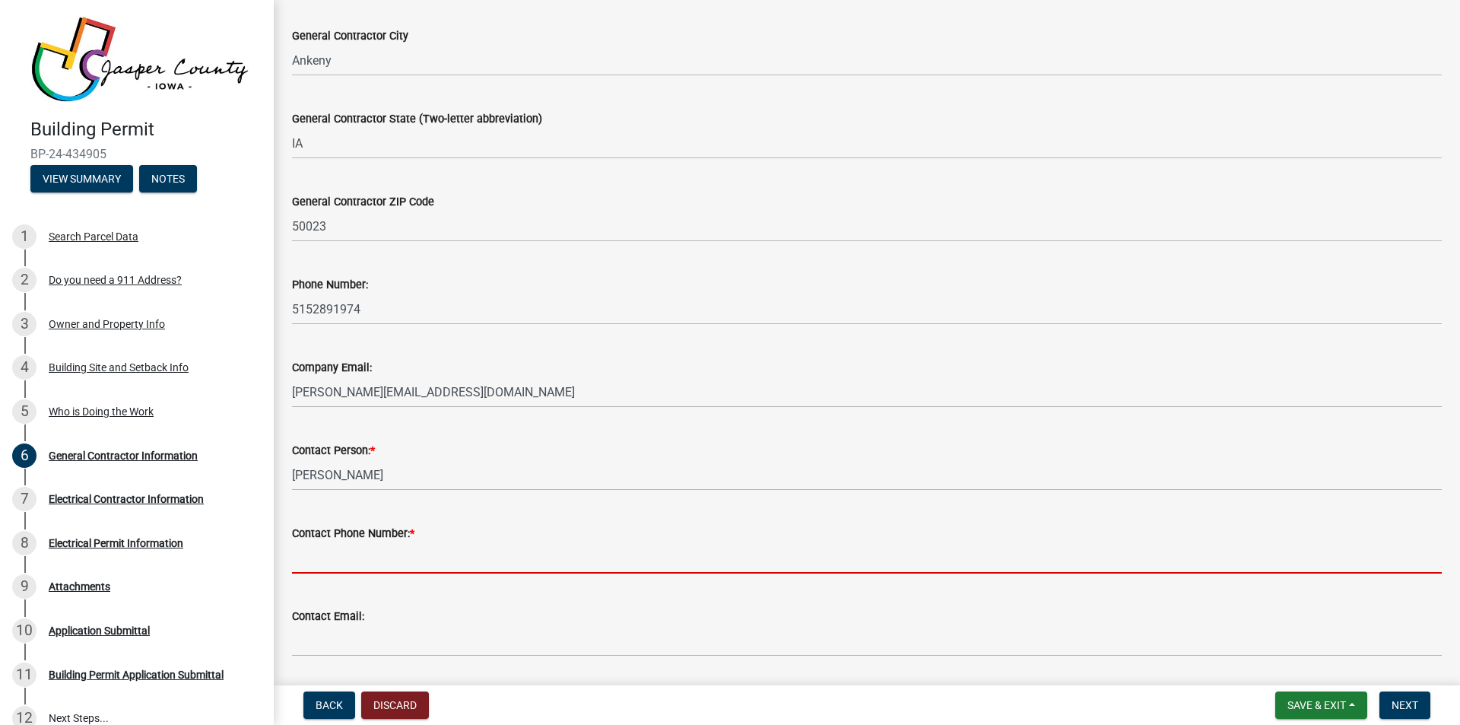
scroll to position [276, 0]
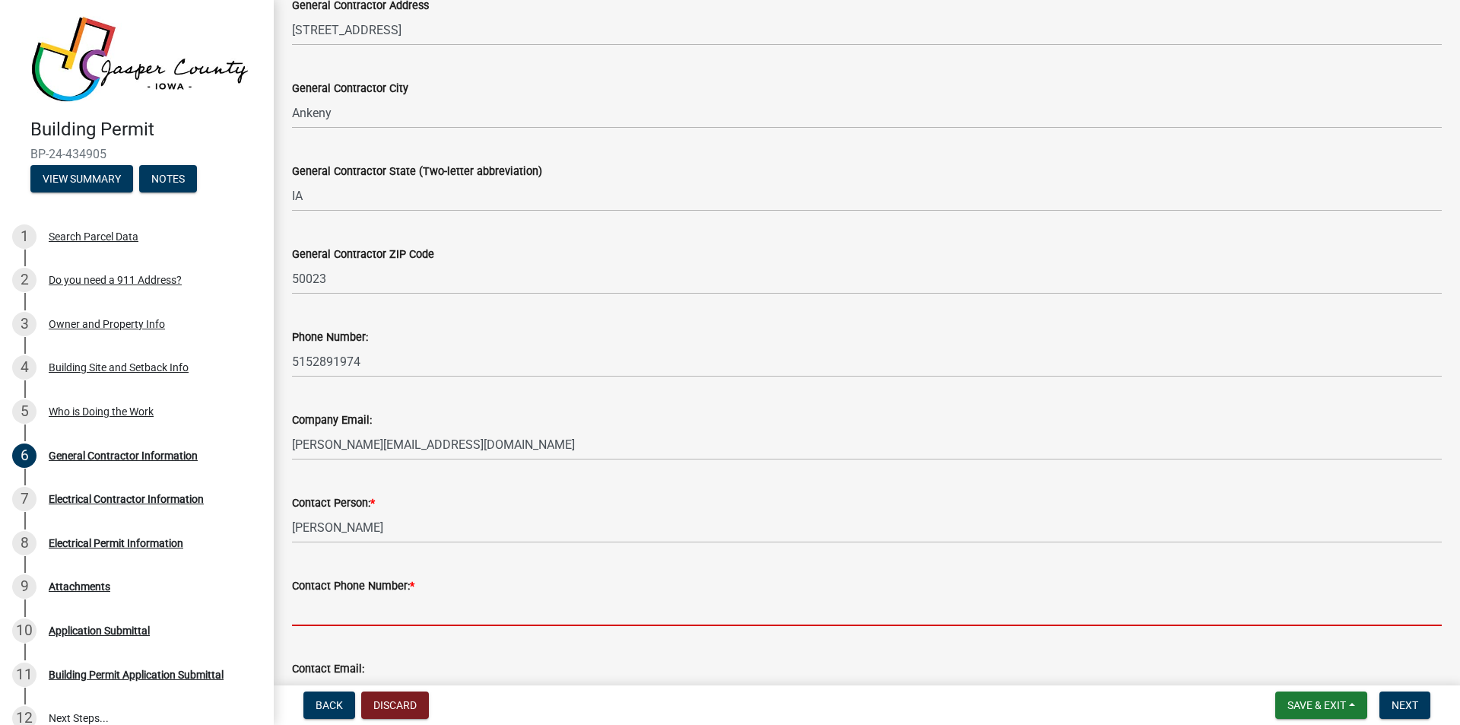
type input "5152891974"
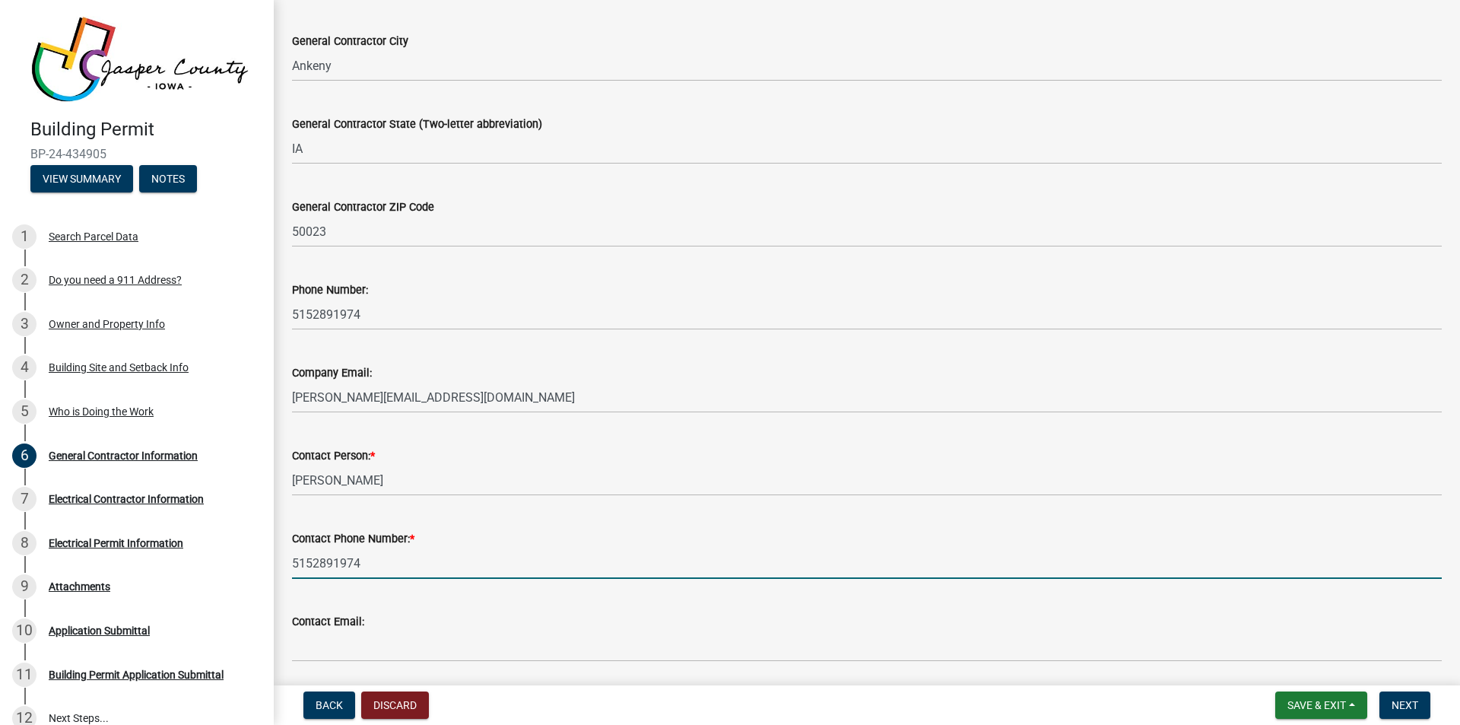
scroll to position [377, 0]
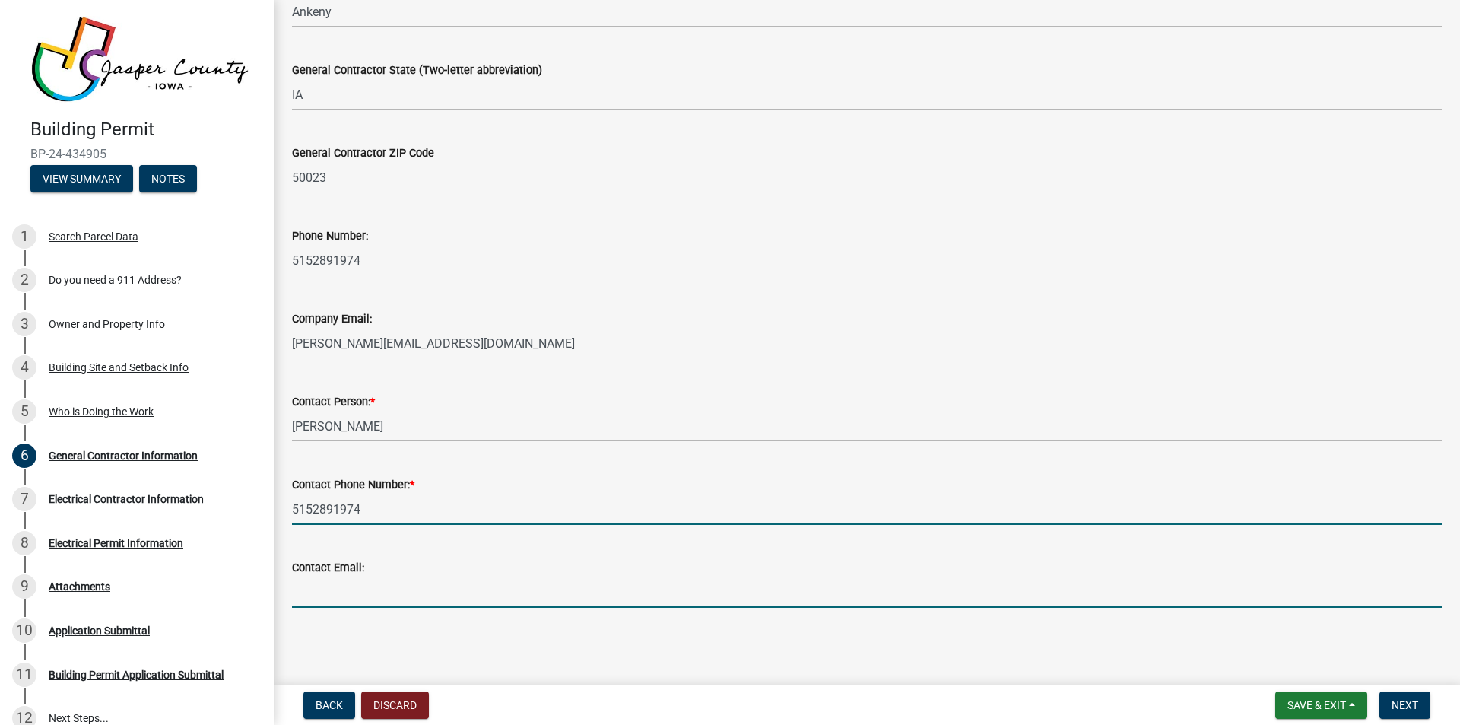
click at [314, 591] on input "Contact Email:" at bounding box center [867, 591] width 1150 height 31
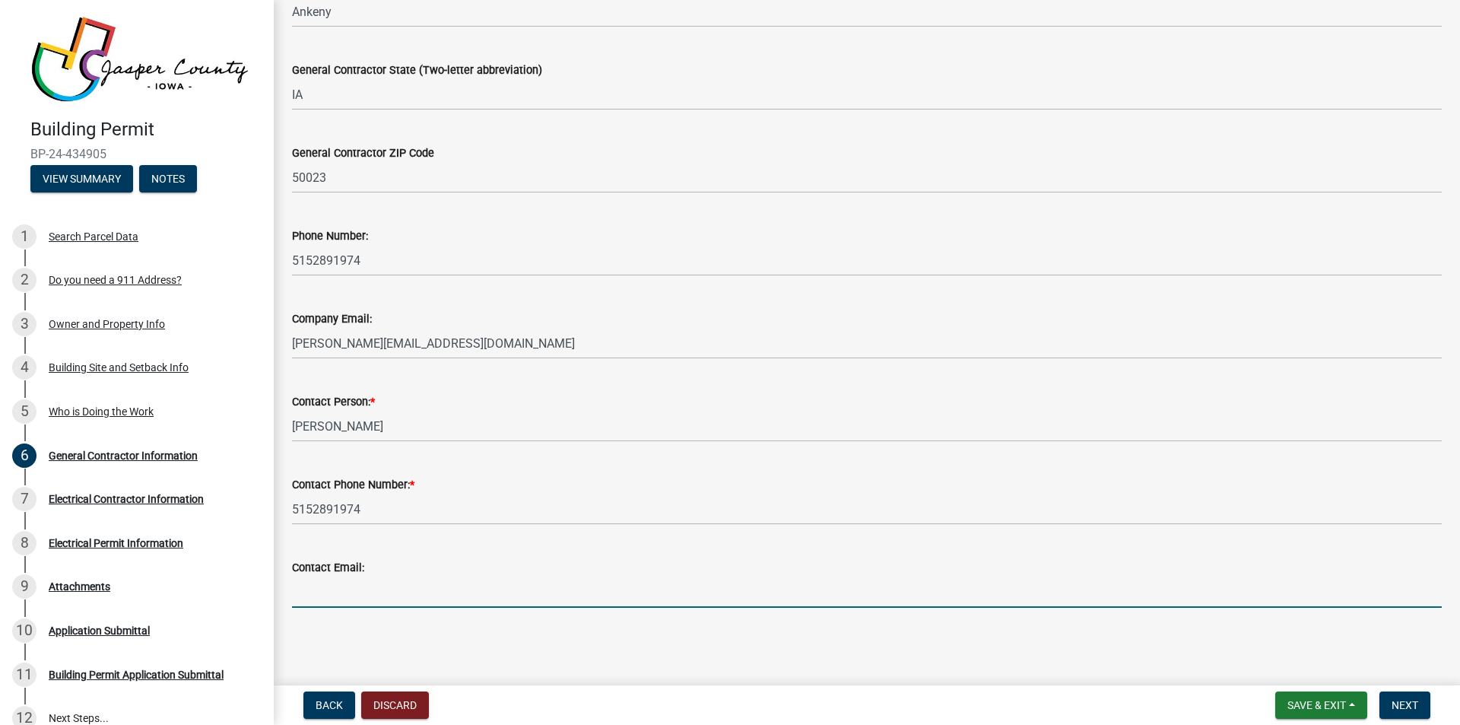
type input "[PERSON_NAME][EMAIL_ADDRESS][DOMAIN_NAME]"
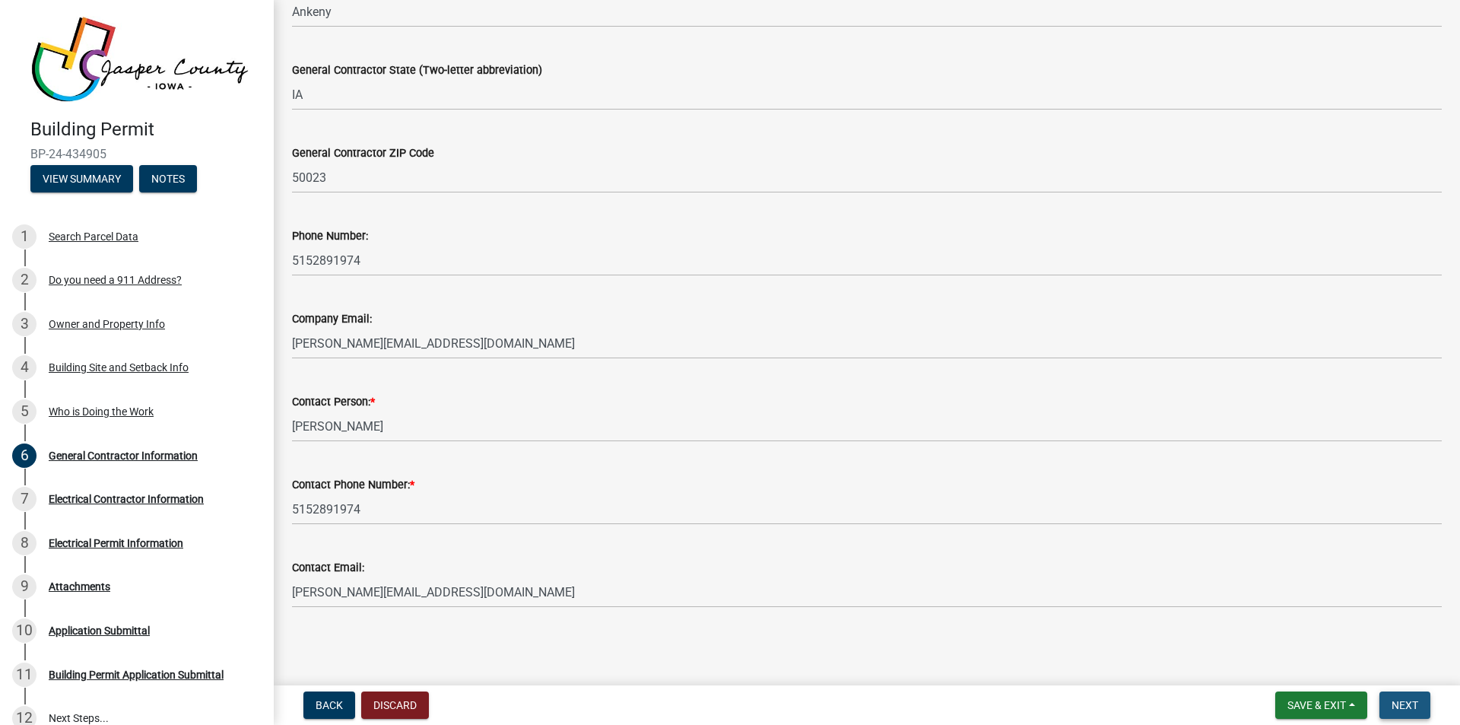
click at [1411, 708] on span "Next" at bounding box center [1405, 705] width 27 height 12
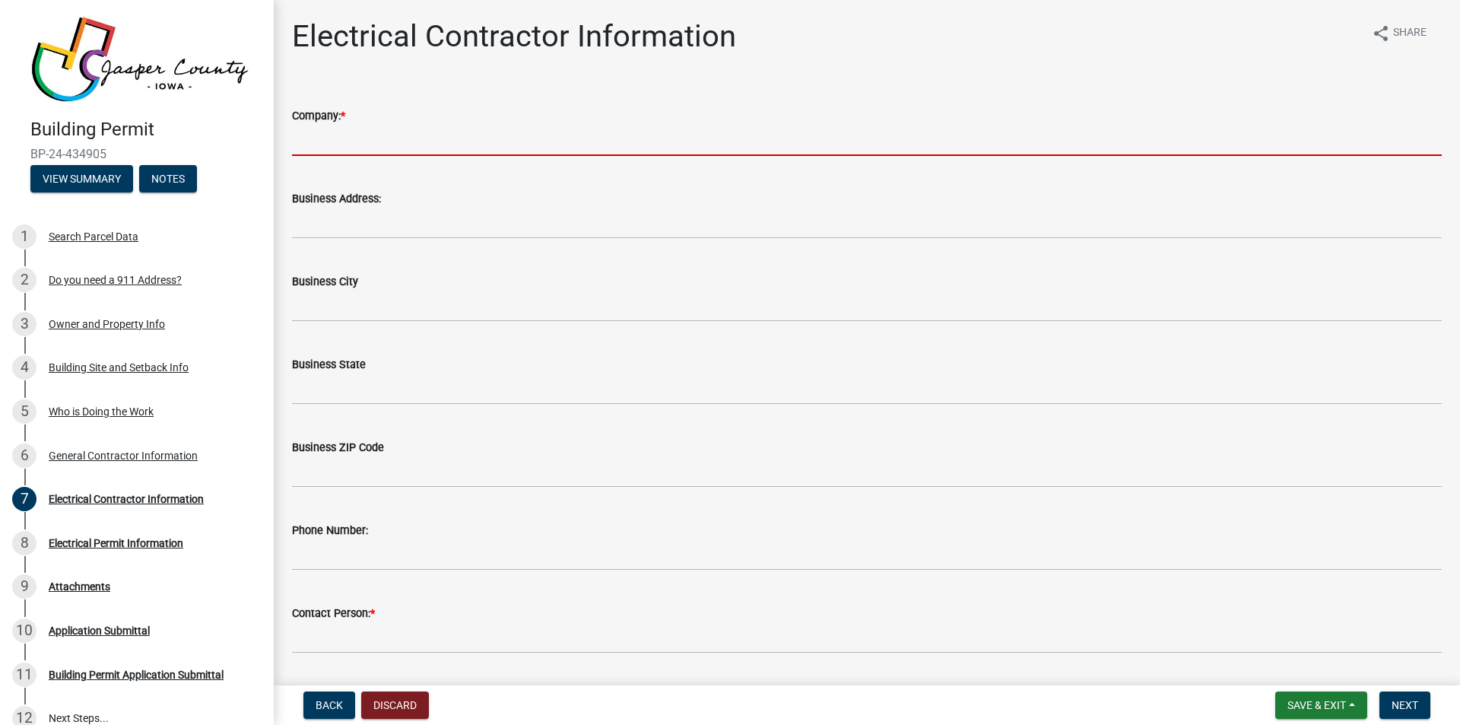
click at [322, 147] on input "Company: *" at bounding box center [867, 140] width 1150 height 31
type input "8x8 Contracting LLC"
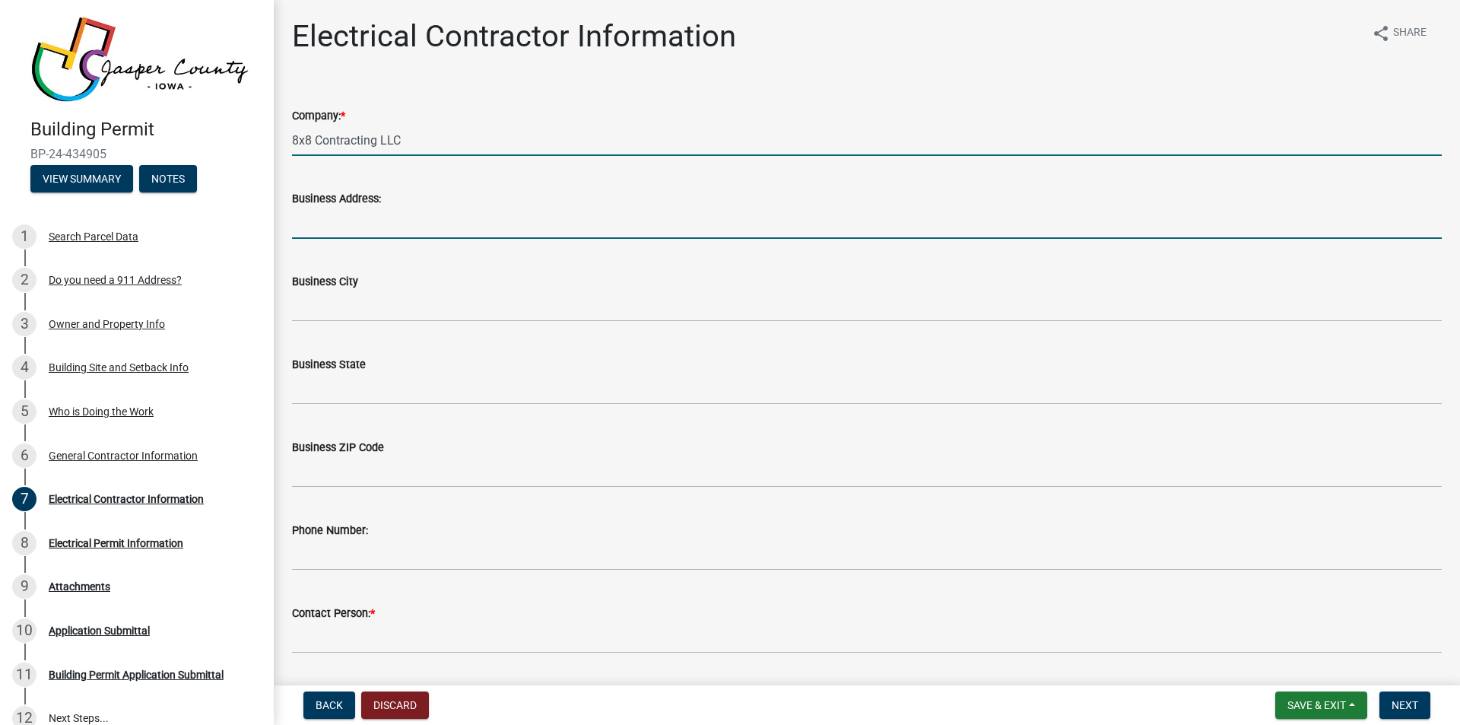
type input "[STREET_ADDRESS]"
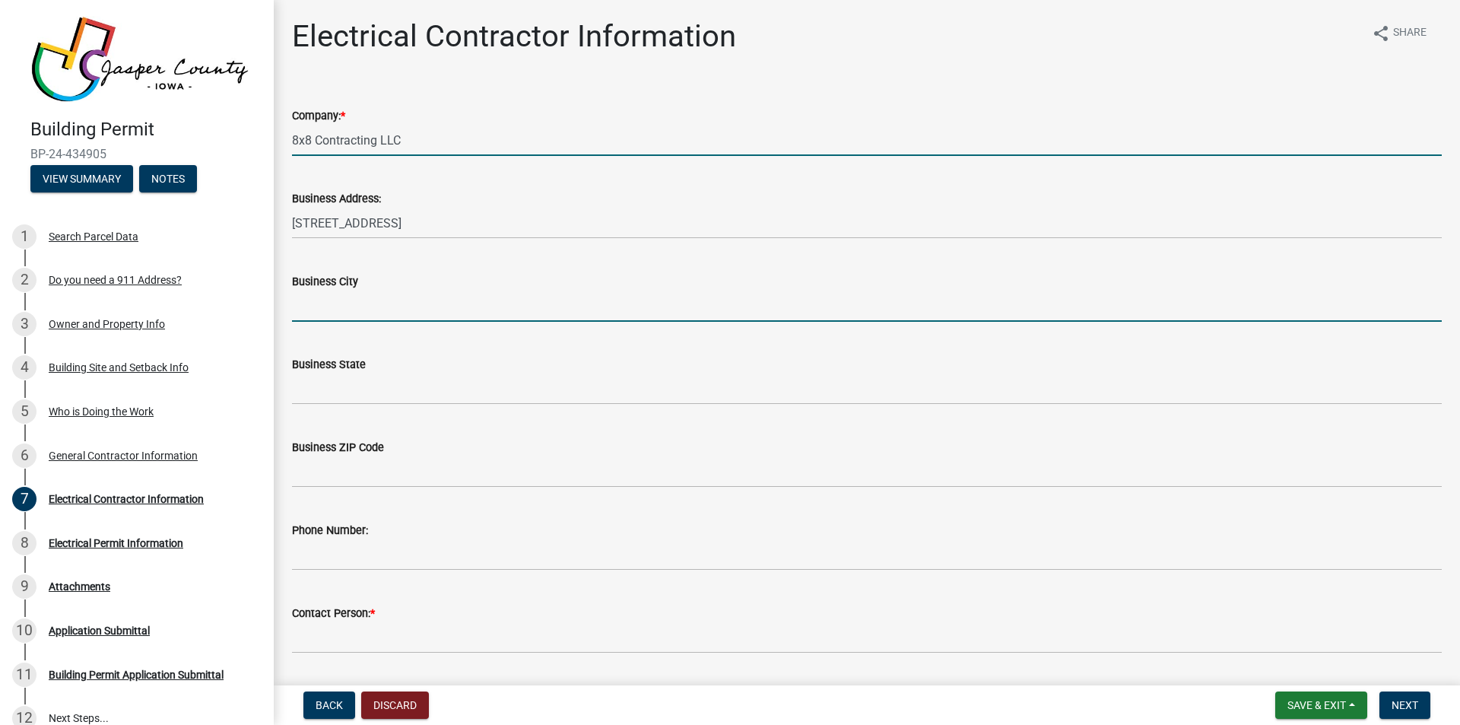
type input "Ankeny"
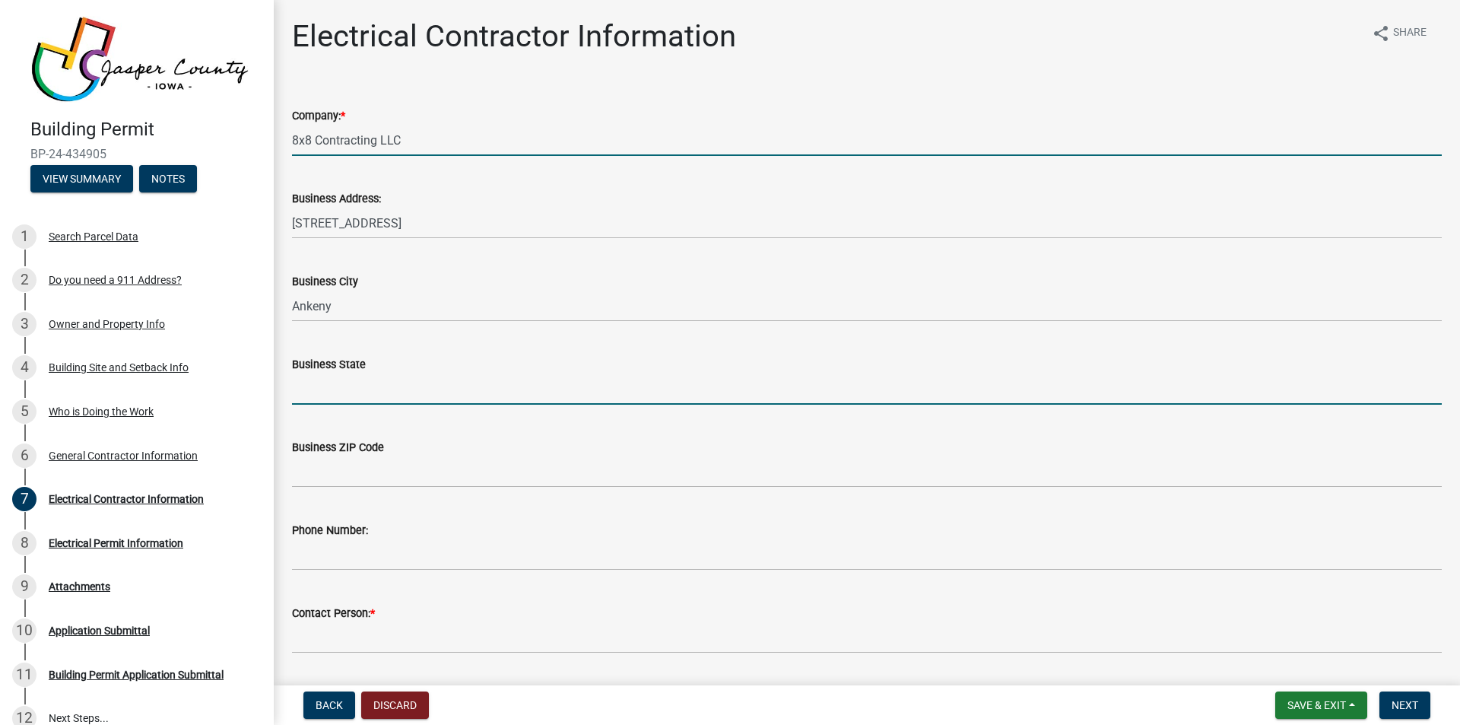
type input "IA"
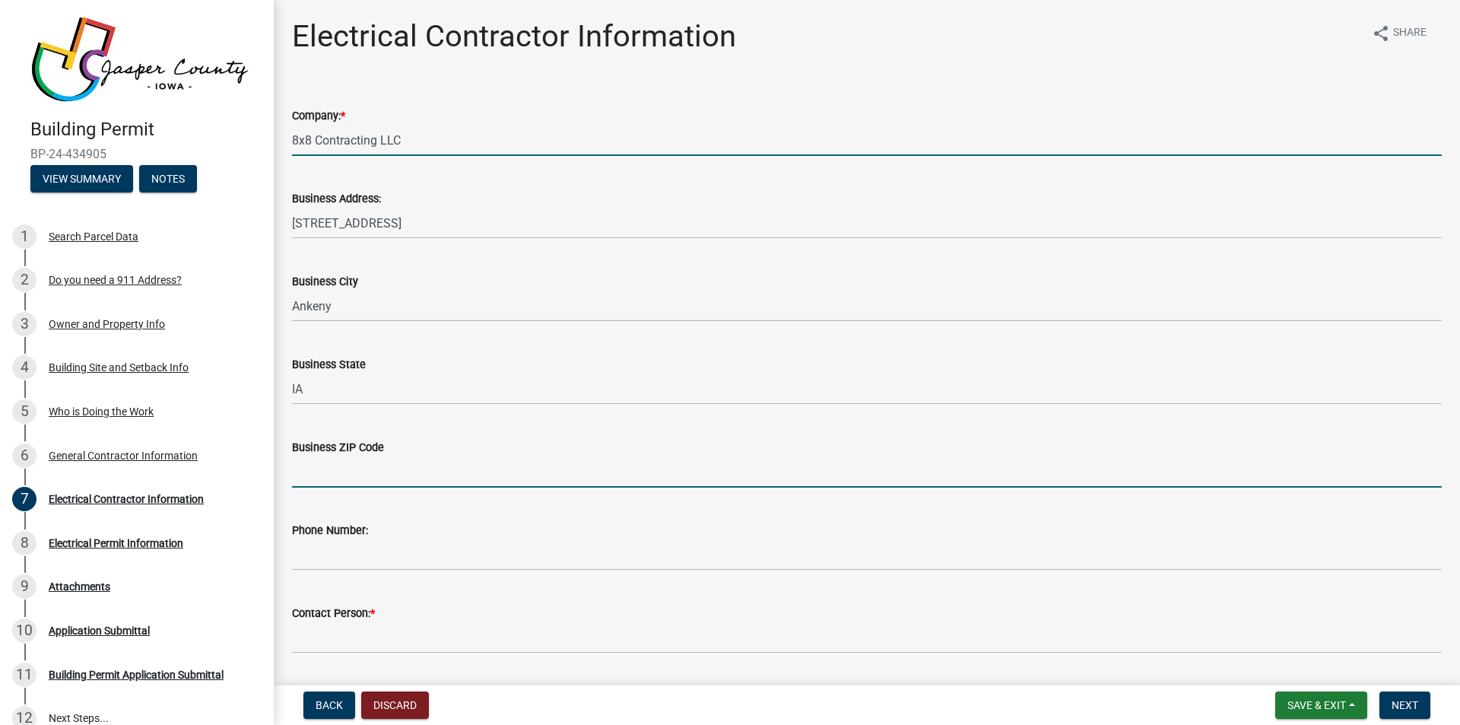
type input "50023"
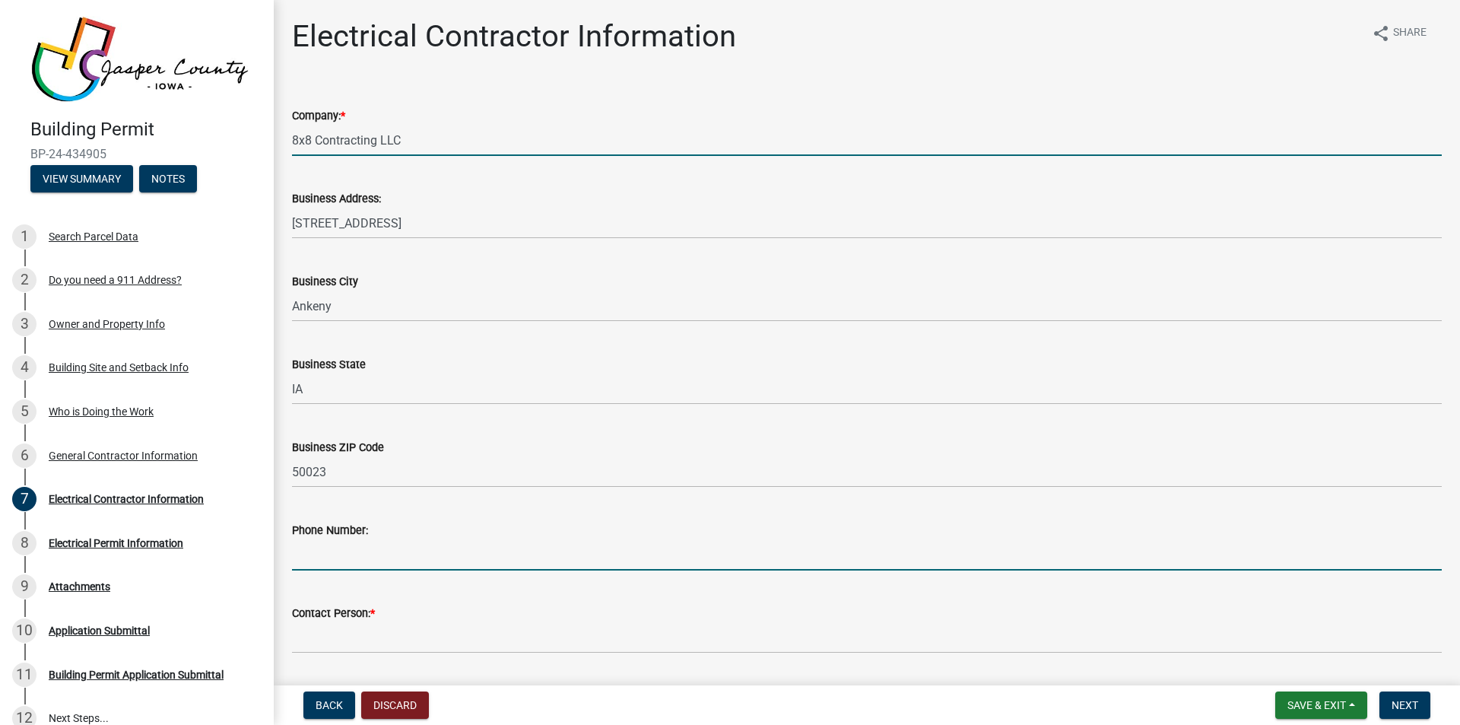
type input "5152087643"
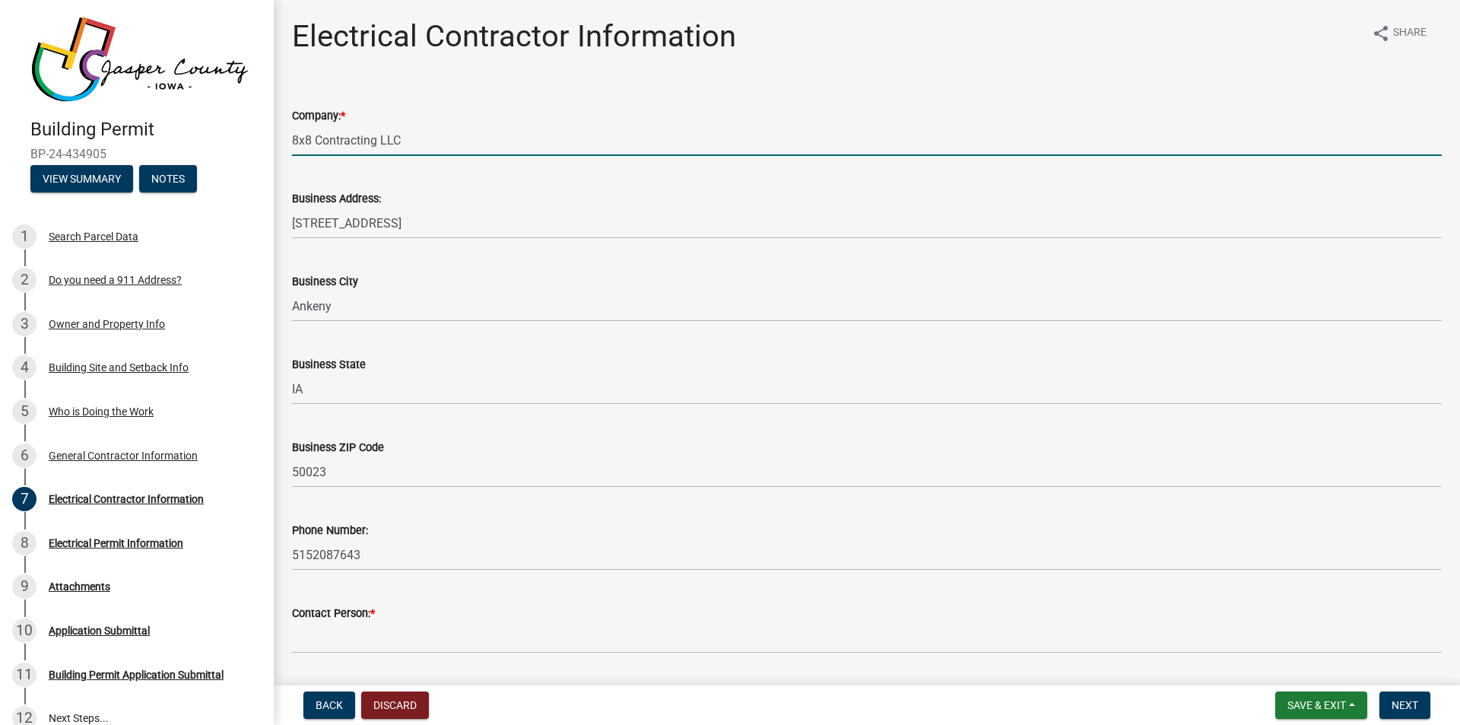
type input "[PERSON_NAME]"
type input "[DOMAIN_NAME][EMAIL_ADDRESS][DOMAIN_NAME]"
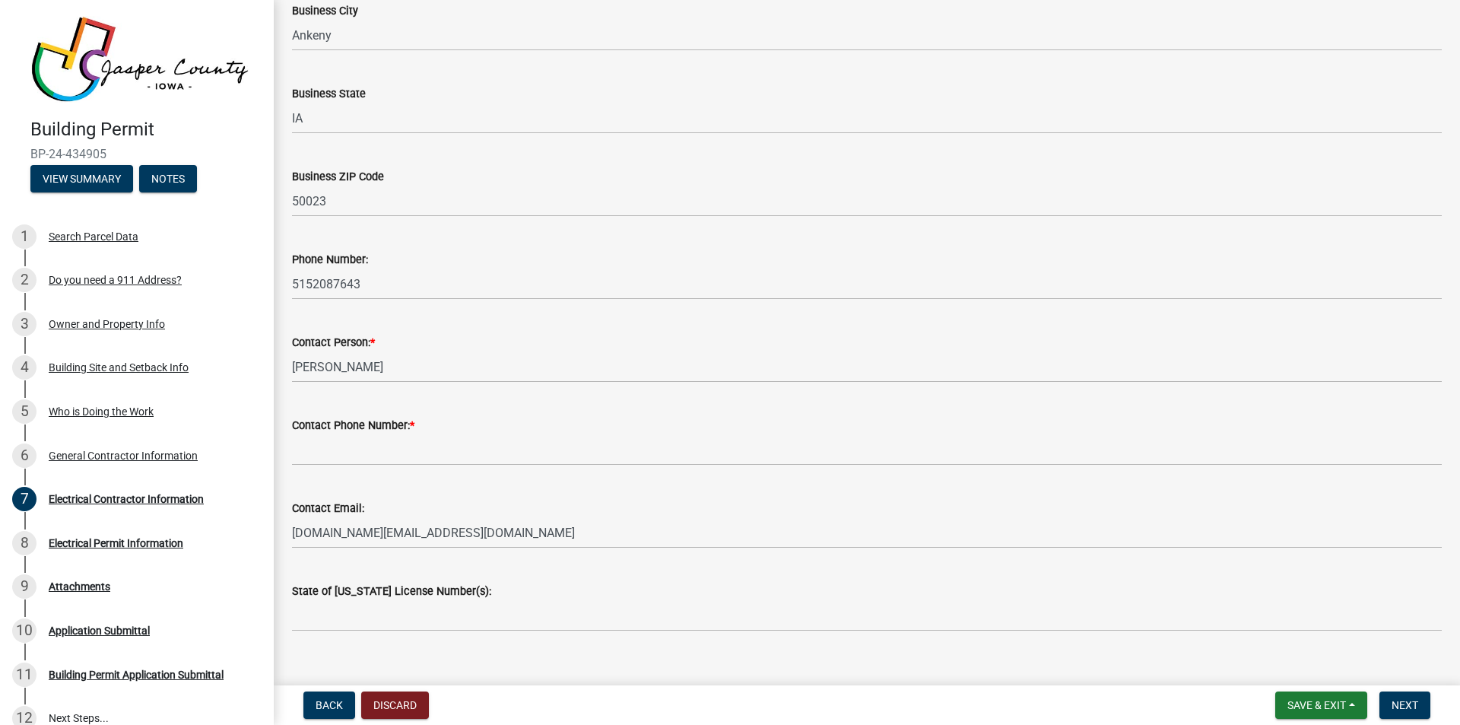
scroll to position [294, 0]
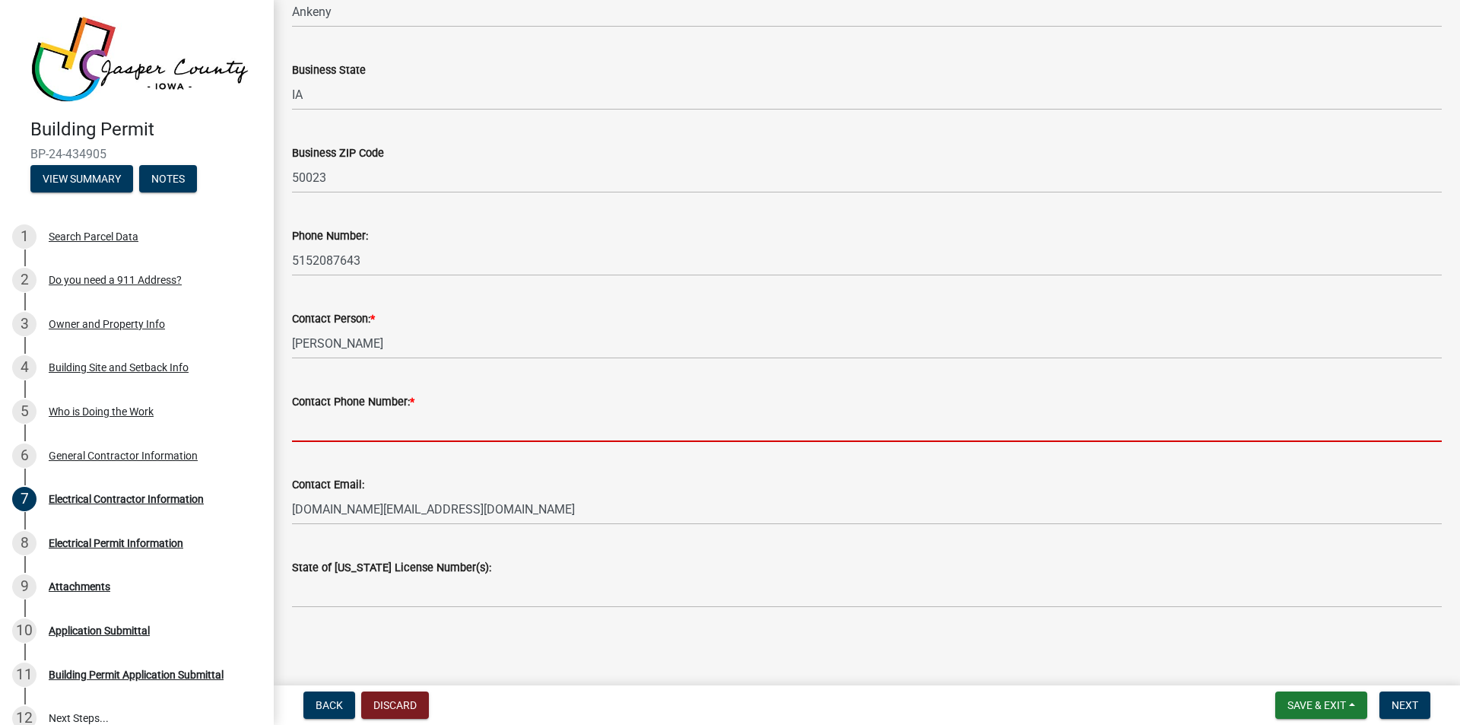
click at [320, 427] on input "Contact Phone Number: *" at bounding box center [867, 426] width 1150 height 31
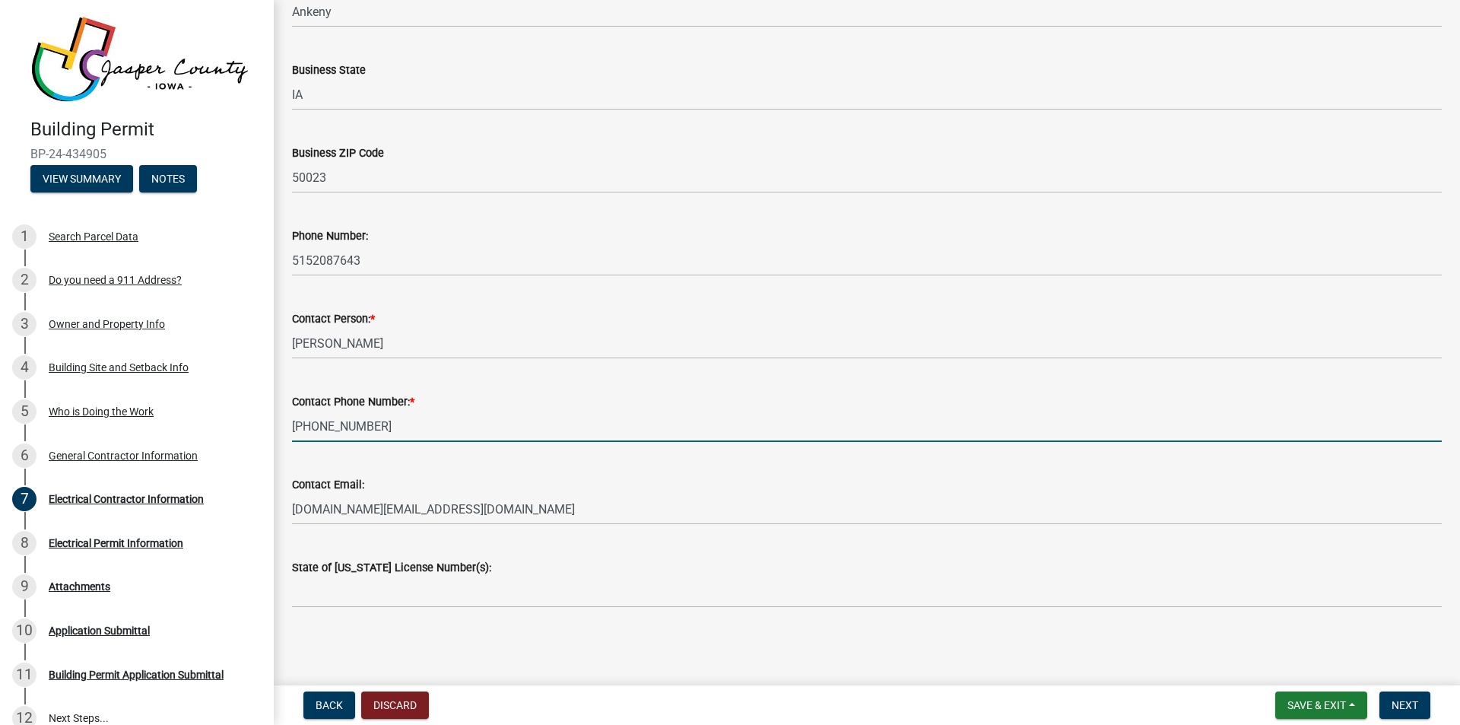
type input "[PHONE_NUMBER]"
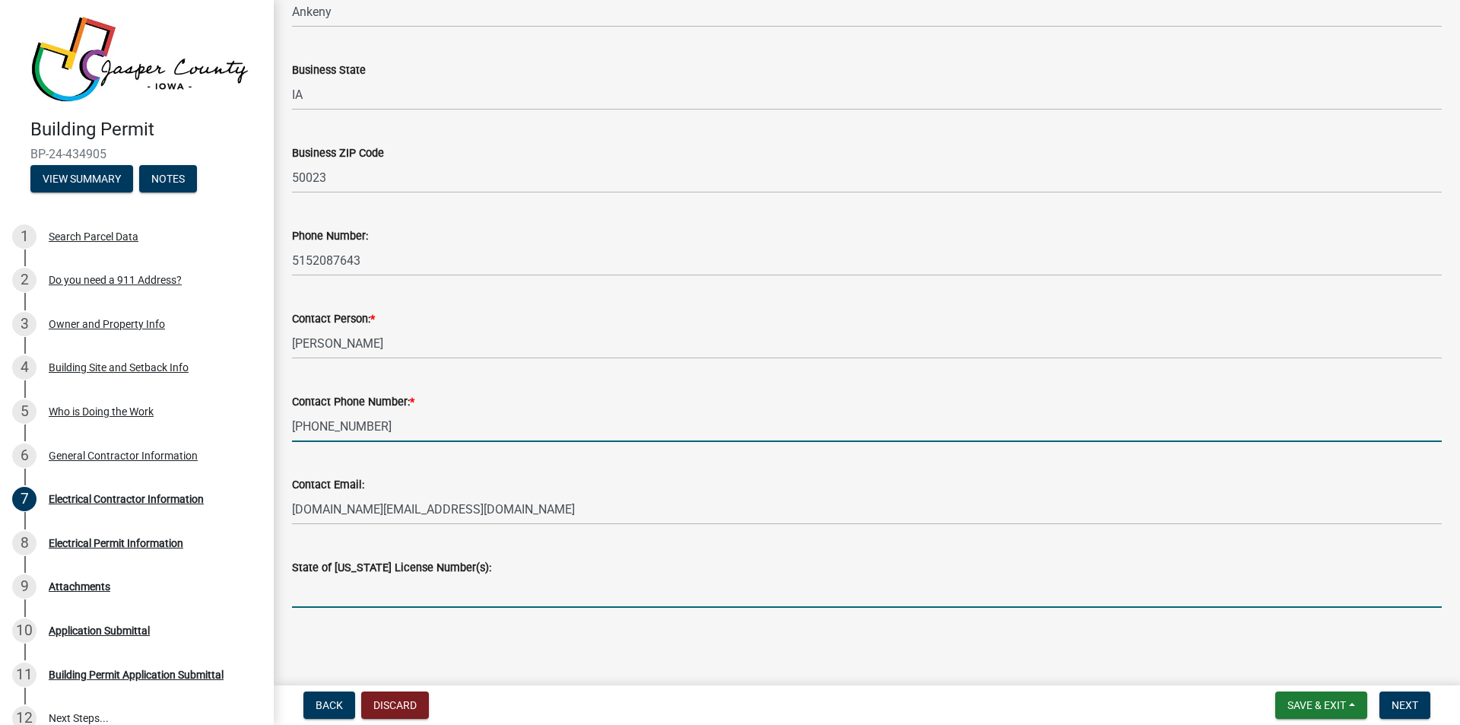
click at [334, 592] on input "State of [US_STATE] License Number(s):" at bounding box center [867, 591] width 1150 height 31
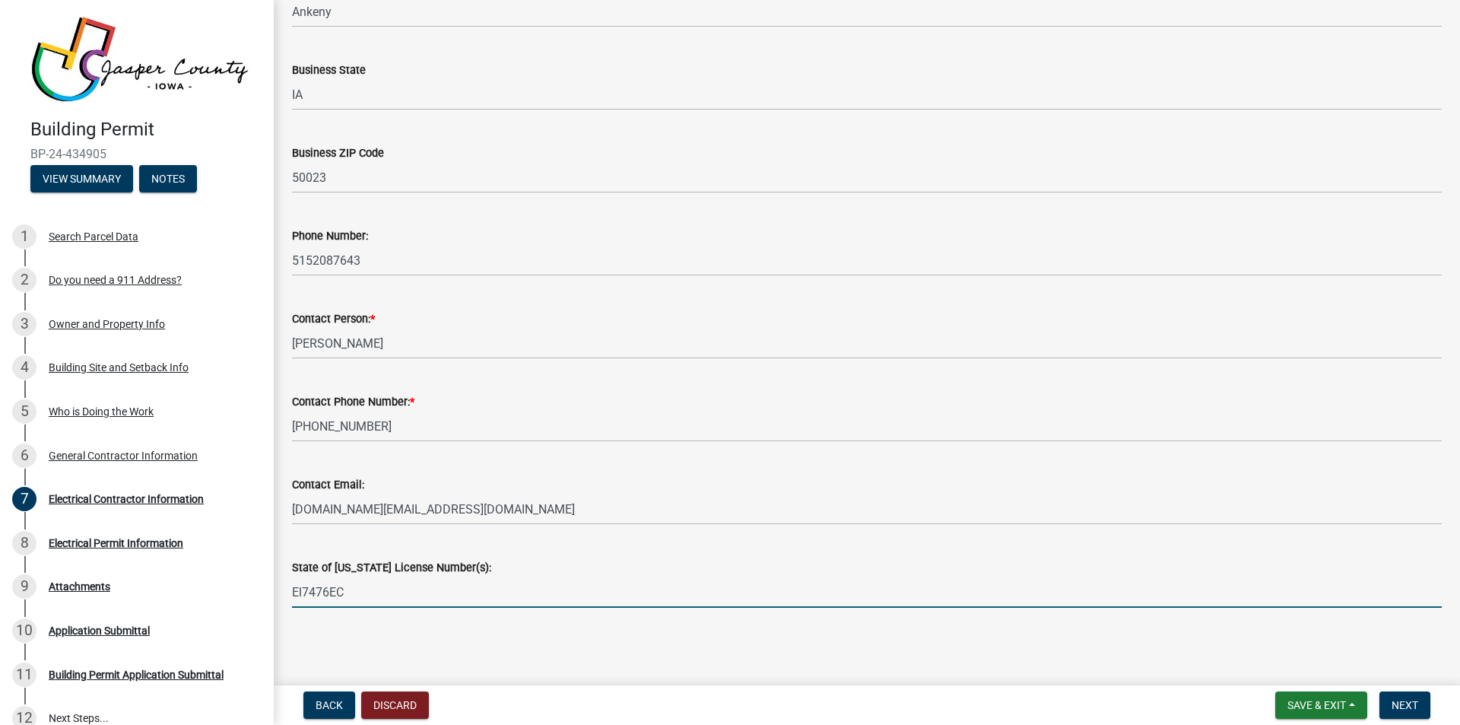
click at [302, 591] on input "El7476EC" at bounding box center [867, 591] width 1150 height 31
type input "EL7476EC"
click at [1400, 705] on span "Next" at bounding box center [1405, 705] width 27 height 12
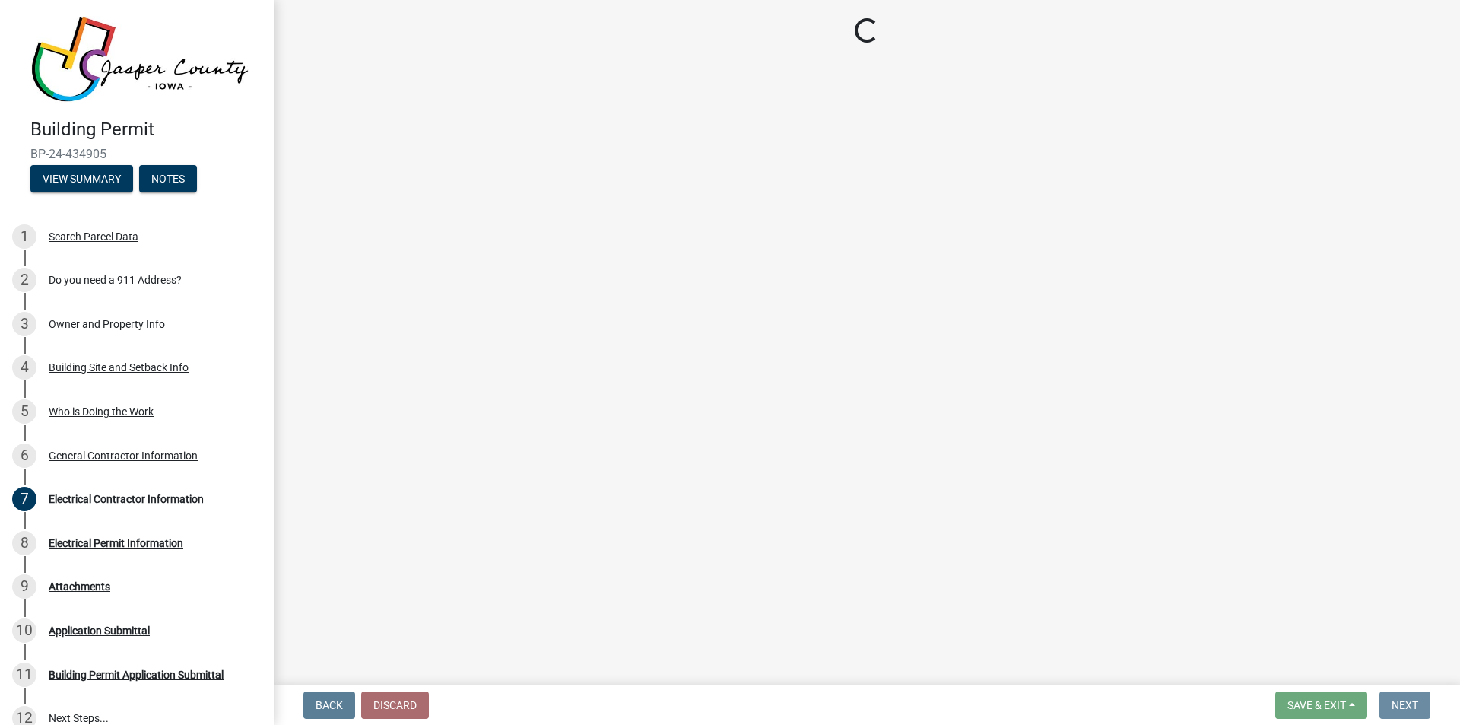
scroll to position [0, 0]
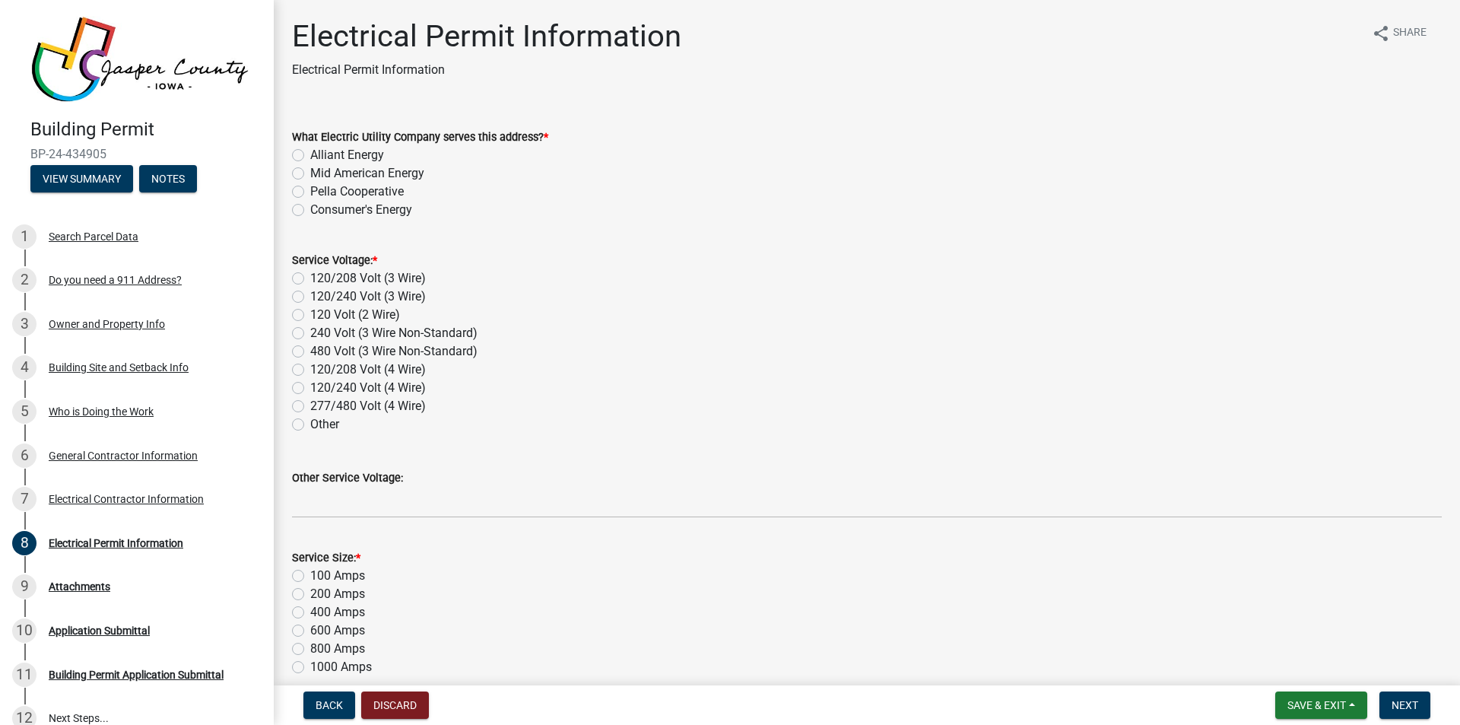
click at [310, 157] on label "Alliant Energy" at bounding box center [347, 155] width 74 height 18
click at [310, 156] on input "Alliant Energy" at bounding box center [315, 151] width 10 height 10
radio input "true"
click at [310, 275] on label "120/208 Volt (3 Wire)" at bounding box center [368, 278] width 116 height 18
click at [310, 275] on input "120/208 Volt (3 Wire)" at bounding box center [315, 274] width 10 height 10
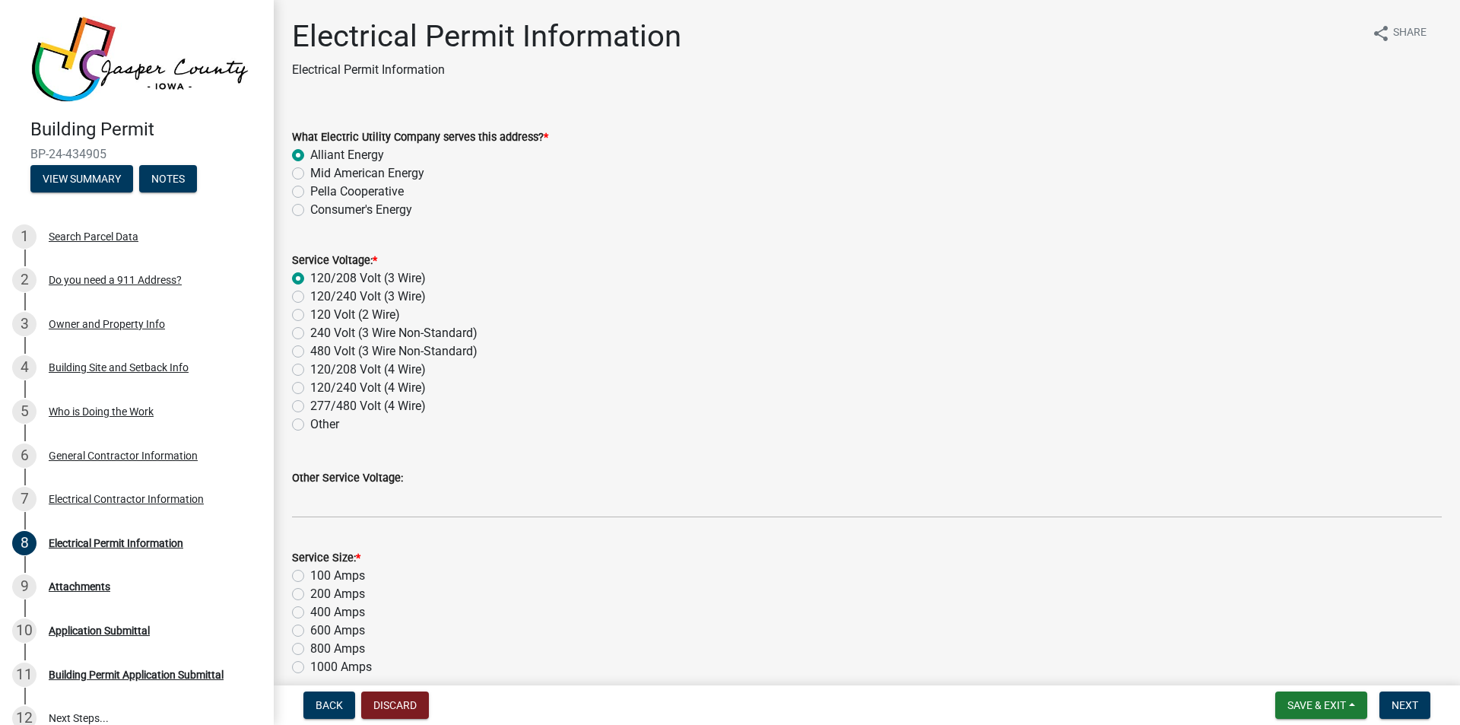
radio input "true"
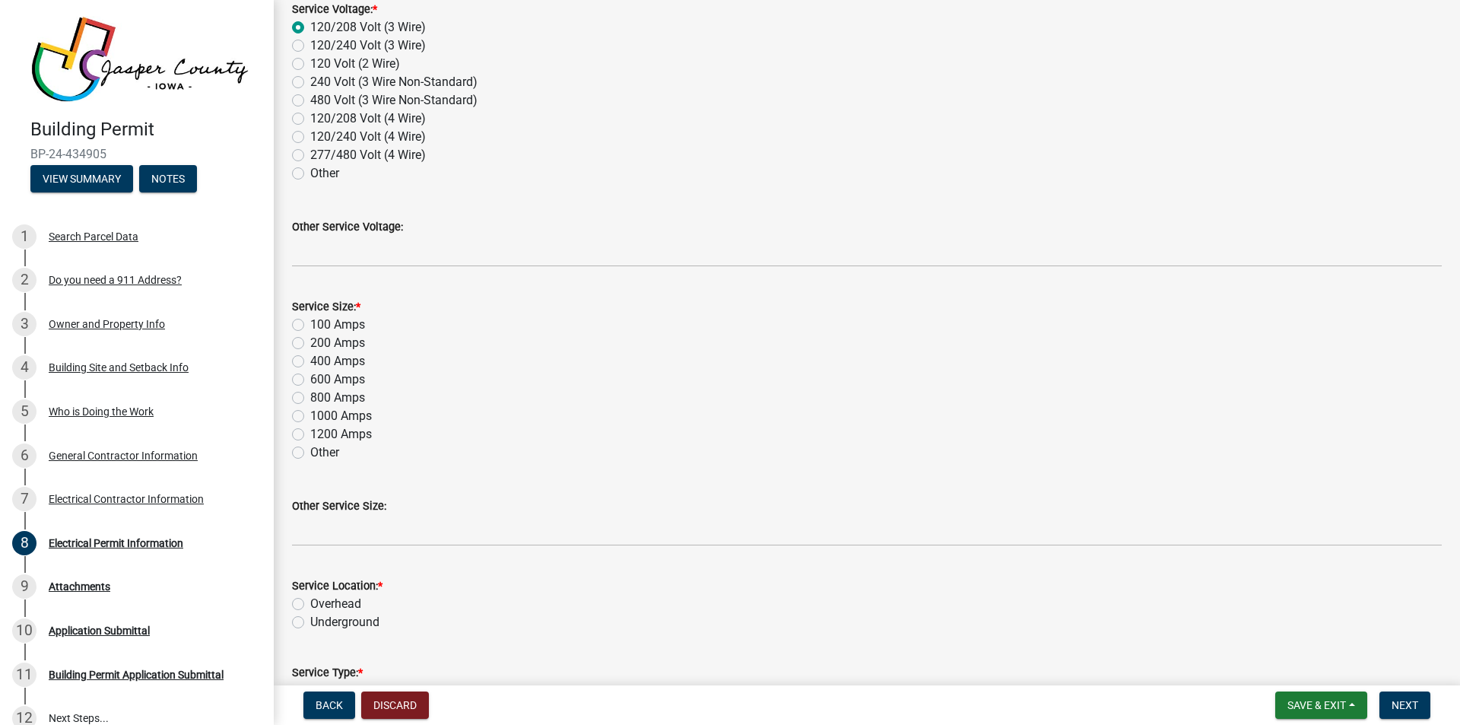
scroll to position [253, 0]
click at [310, 344] on label "200 Amps" at bounding box center [337, 341] width 55 height 18
click at [310, 341] on input "200 Amps" at bounding box center [315, 337] width 10 height 10
radio input "true"
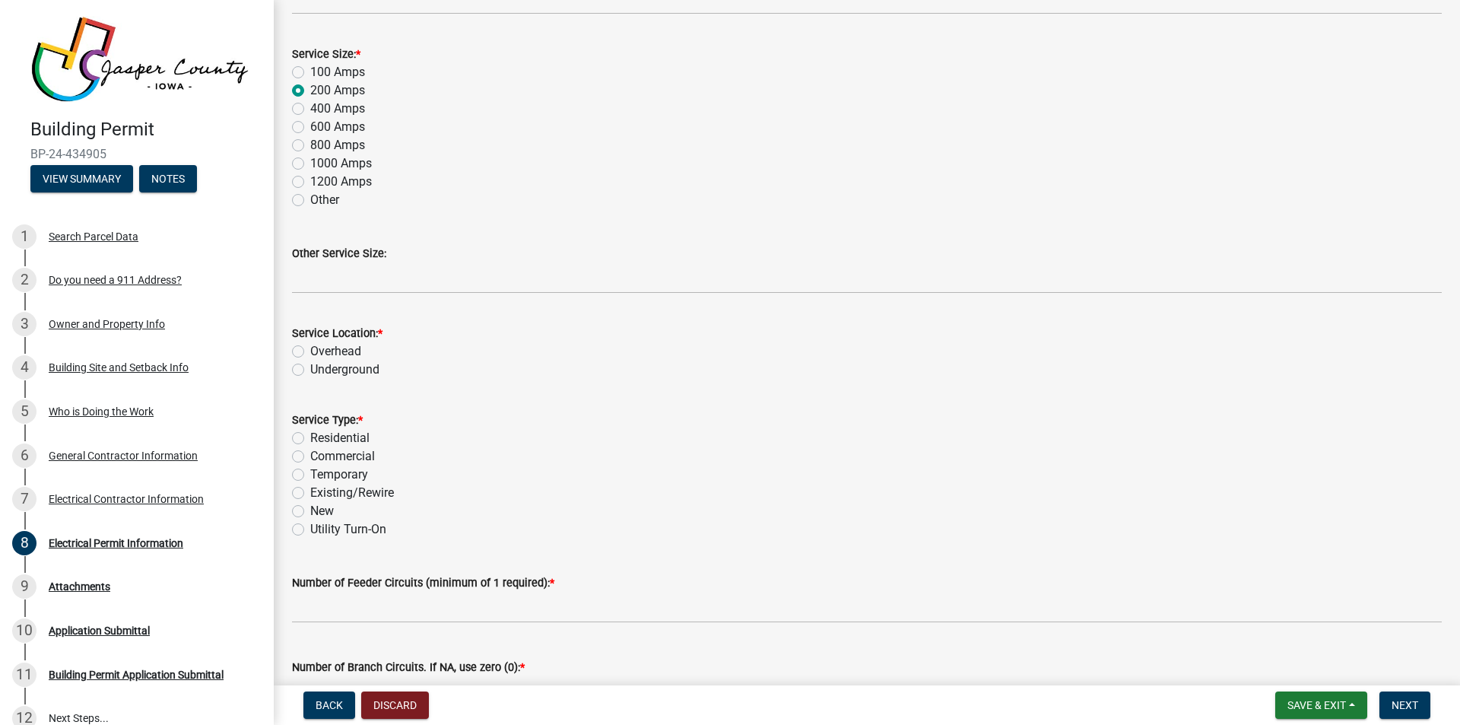
scroll to position [507, 0]
click at [310, 365] on label "Underground" at bounding box center [344, 366] width 69 height 18
click at [310, 365] on input "Underground" at bounding box center [315, 362] width 10 height 10
radio input "true"
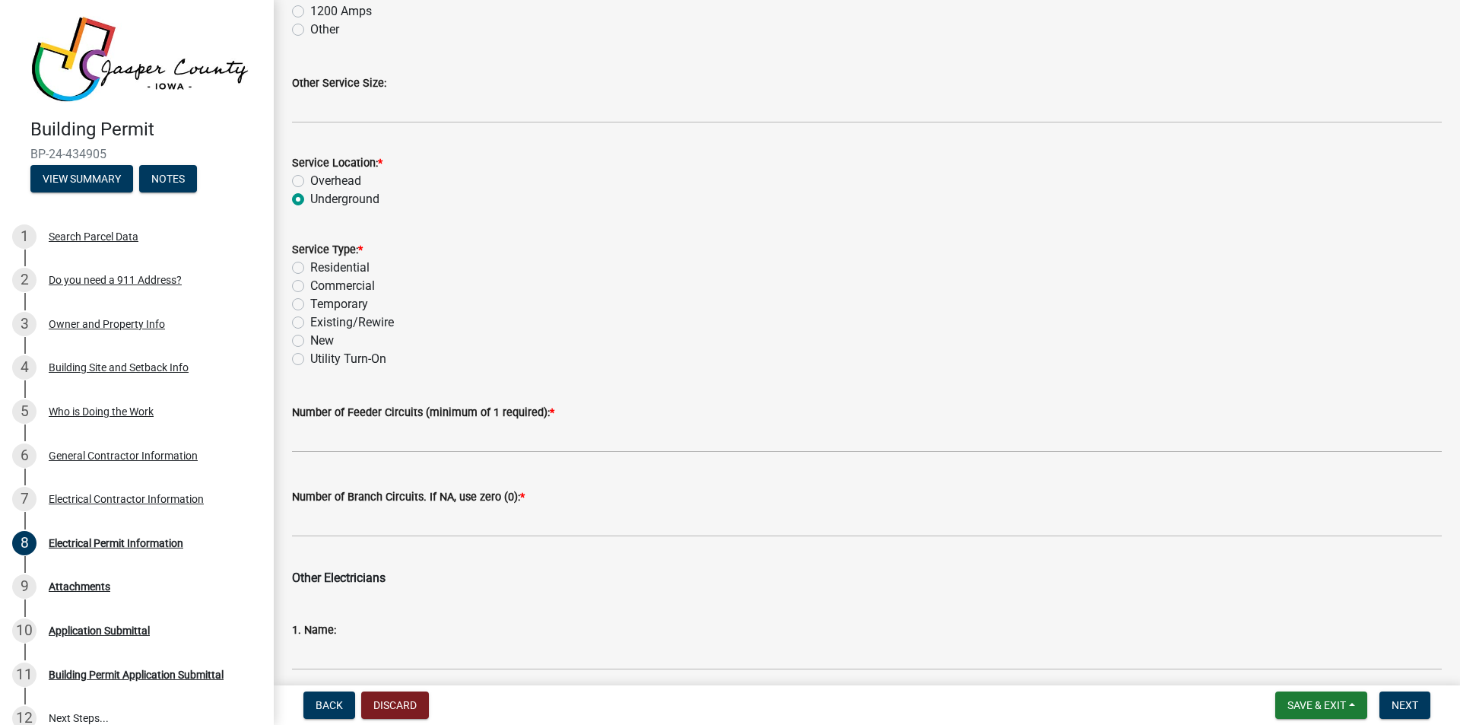
scroll to position [709, 0]
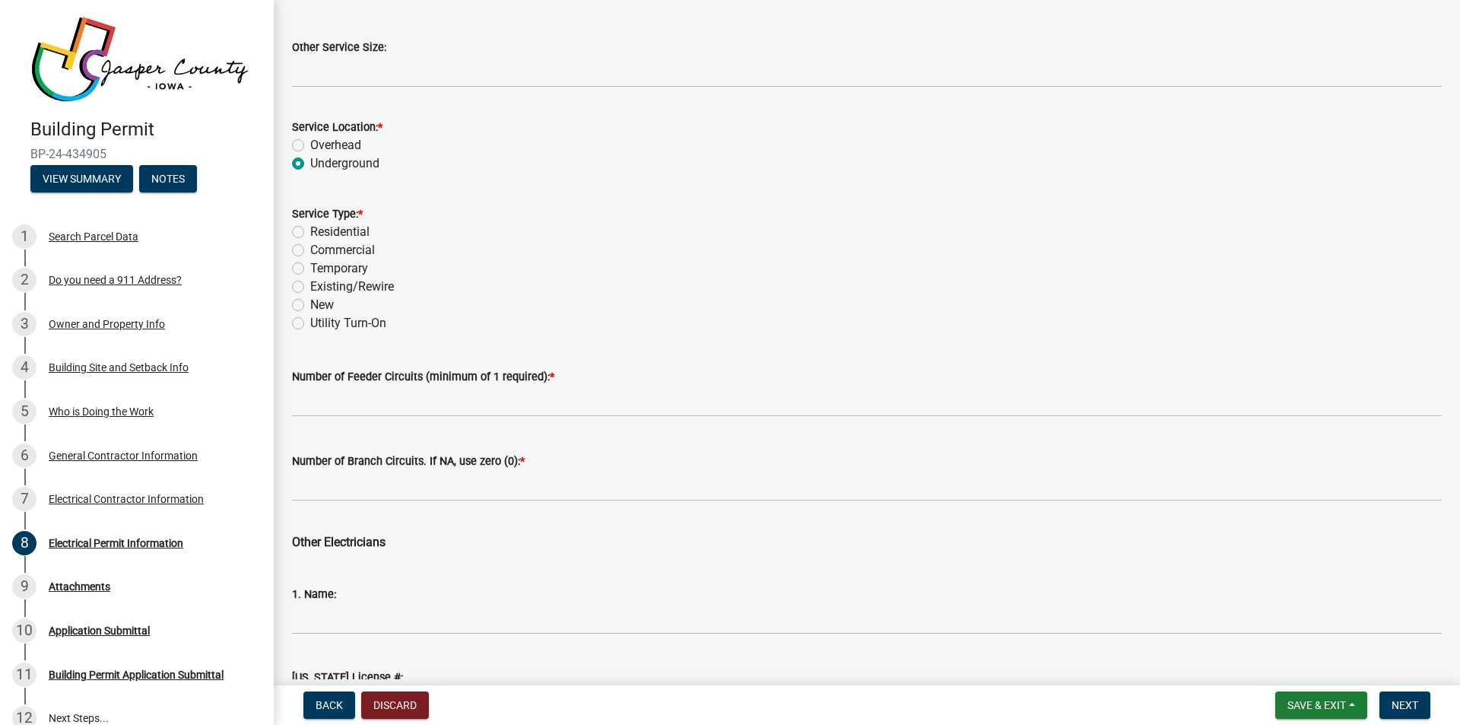
click at [310, 229] on label "Residential" at bounding box center [339, 232] width 59 height 18
click at [310, 229] on input "Residential" at bounding box center [315, 228] width 10 height 10
radio input "true"
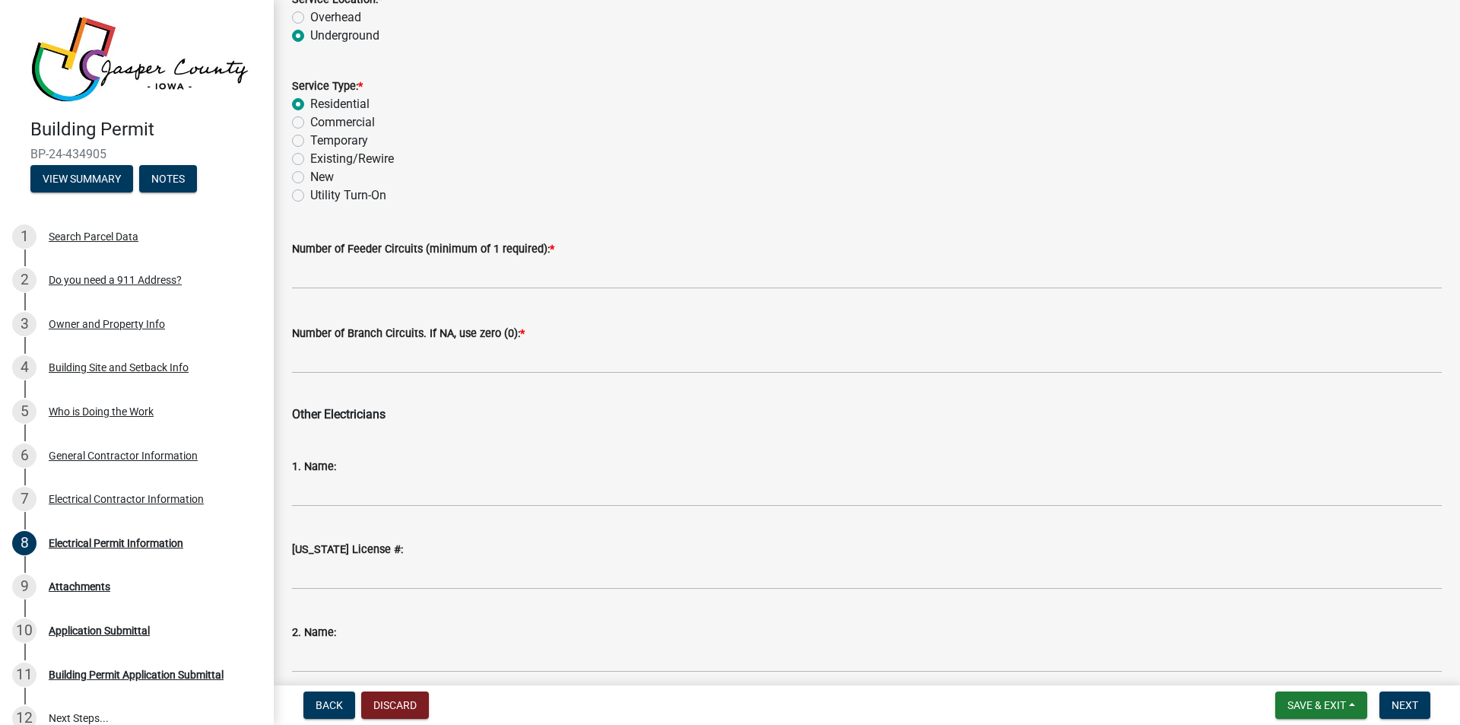
scroll to position [862, 0]
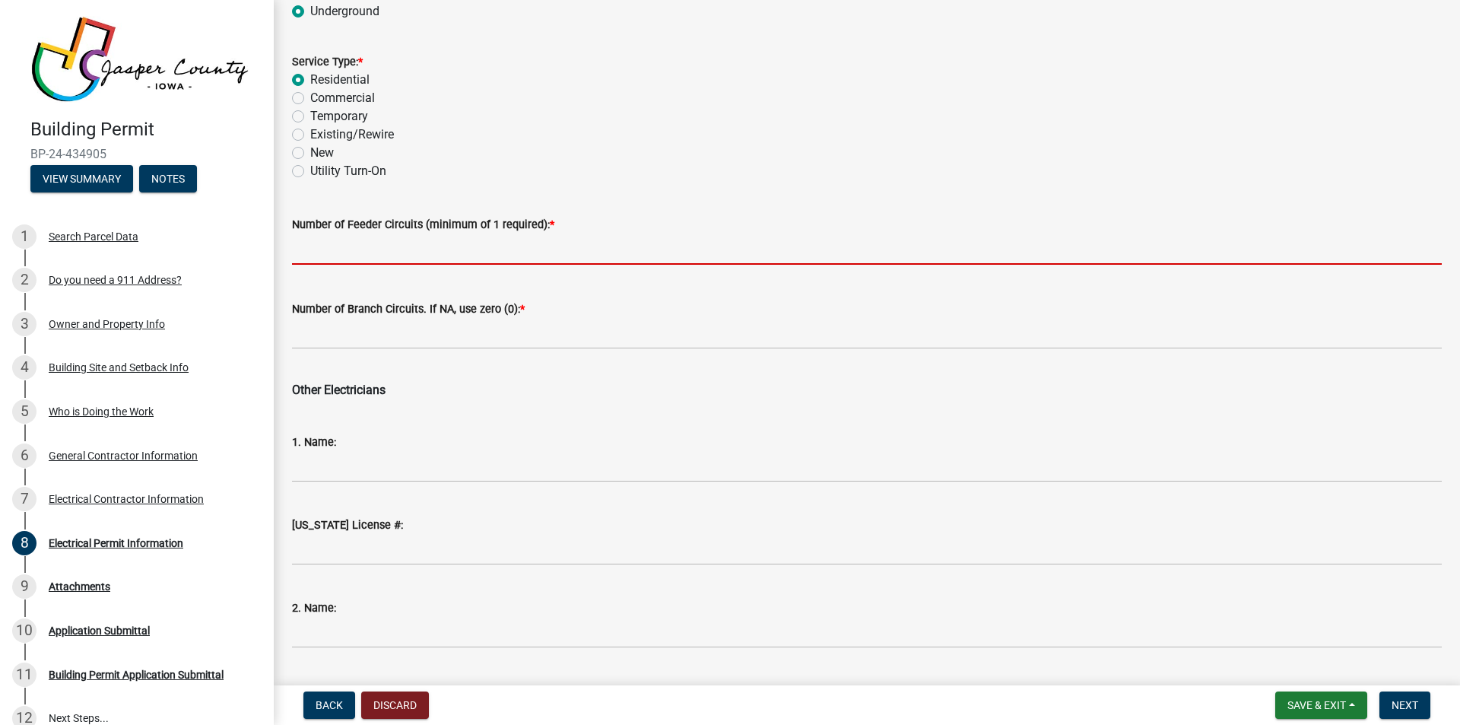
click at [313, 252] on input "text" at bounding box center [867, 248] width 1150 height 31
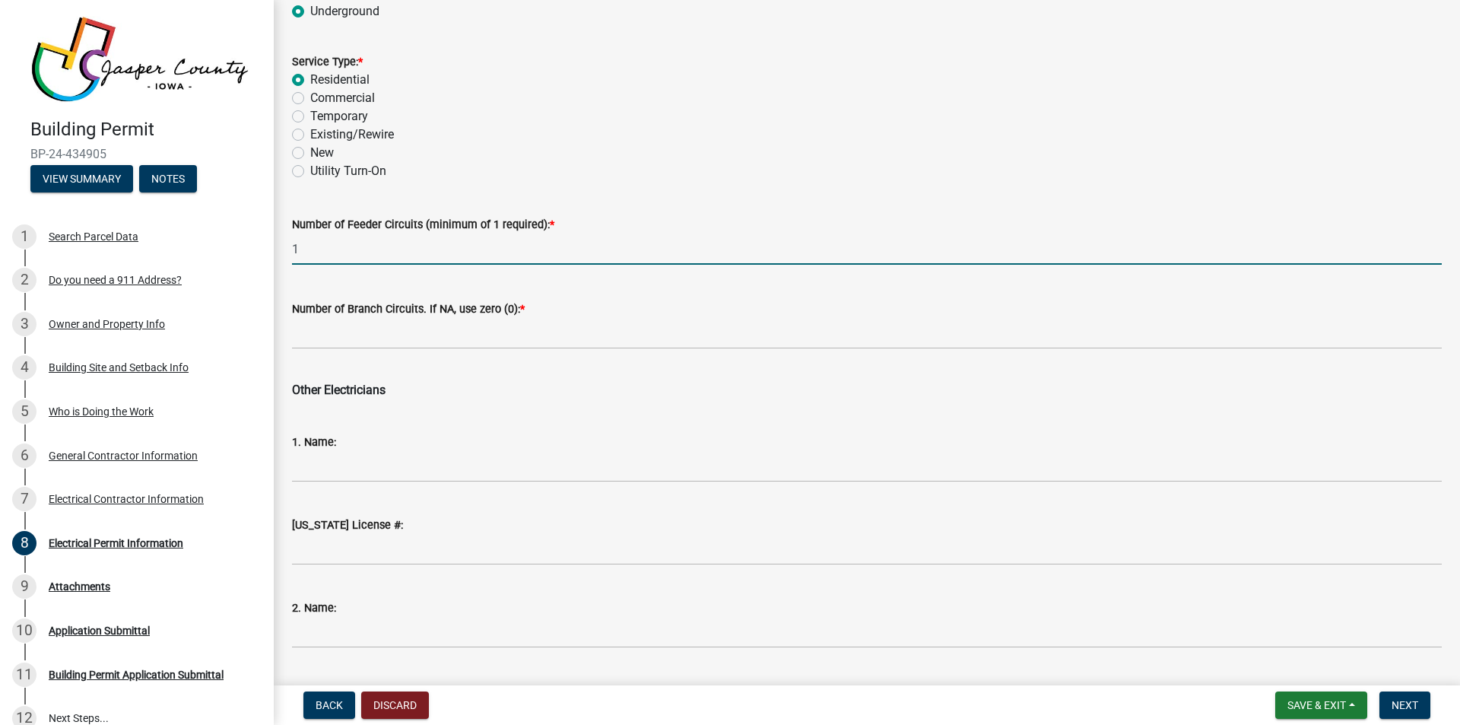
type input "1"
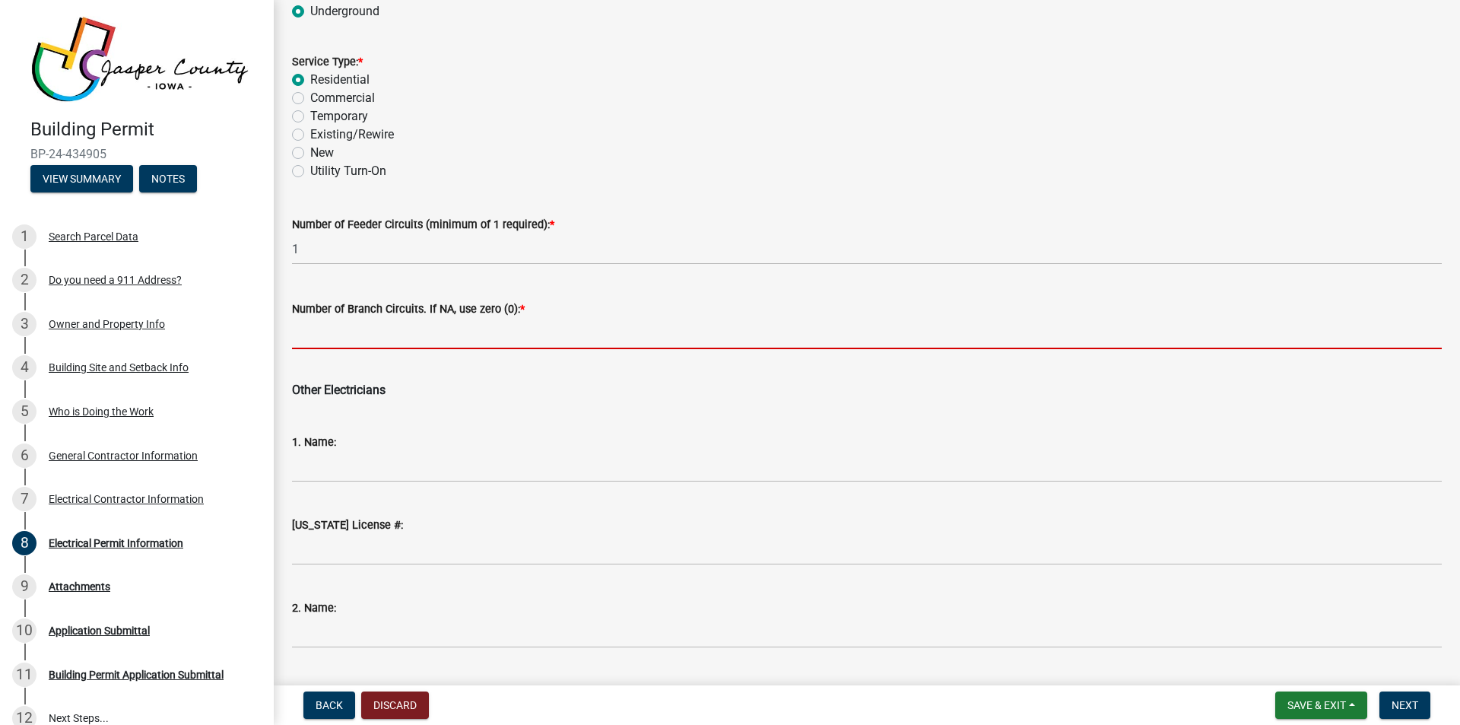
click at [319, 332] on input "text" at bounding box center [867, 333] width 1150 height 31
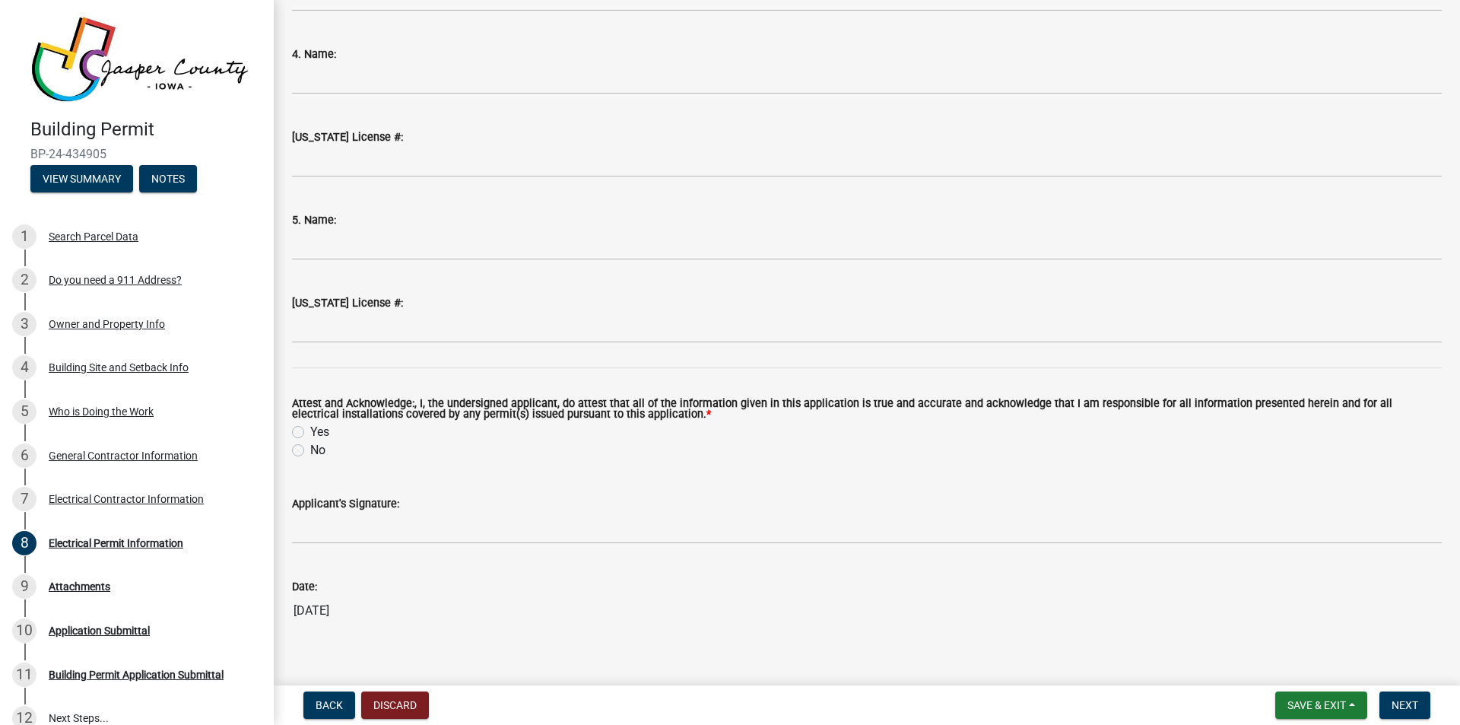
scroll to position [1766, 0]
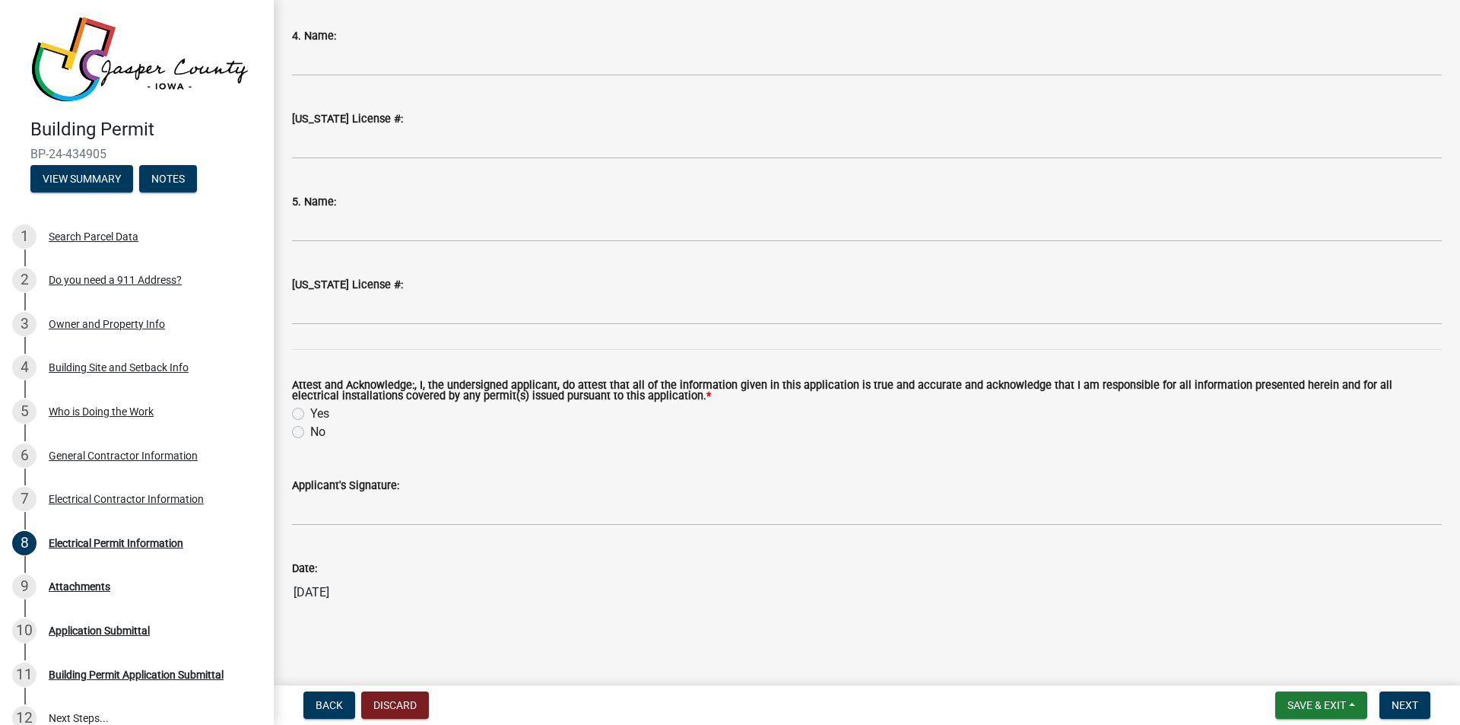
type input "0"
click at [310, 414] on label "Yes" at bounding box center [319, 414] width 19 height 18
click at [310, 414] on input "Yes" at bounding box center [315, 410] width 10 height 10
radio input "true"
click at [1408, 704] on span "Next" at bounding box center [1405, 705] width 27 height 12
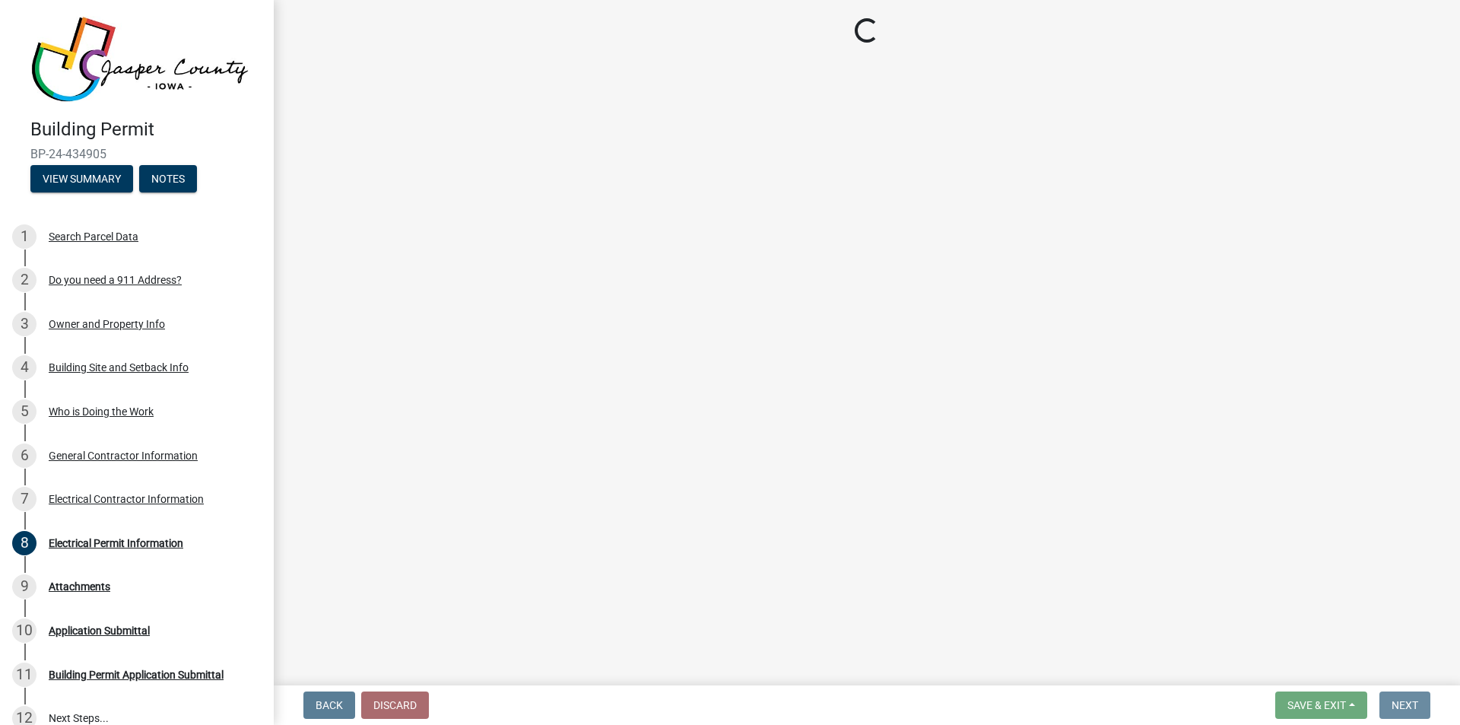
scroll to position [0, 0]
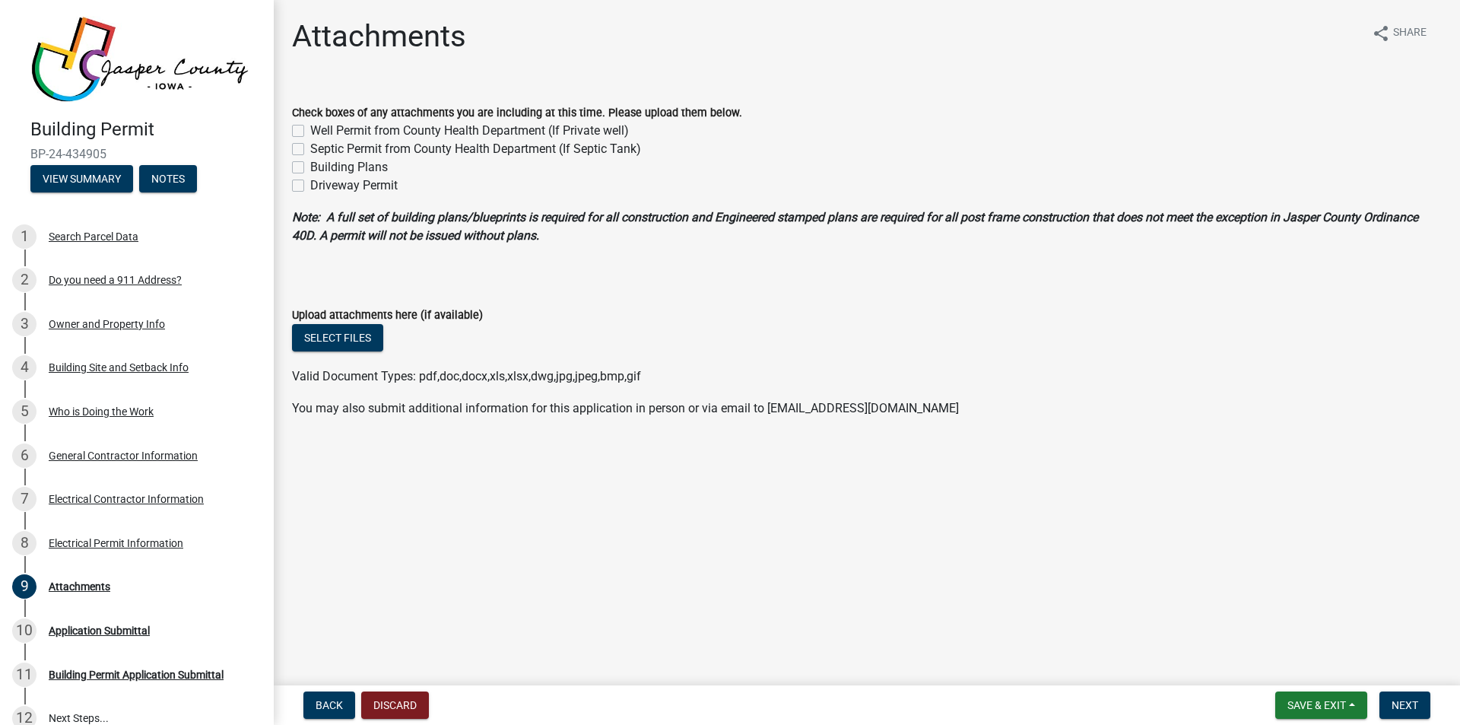
click at [310, 171] on label "Building Plans" at bounding box center [349, 167] width 78 height 18
click at [310, 168] on input "Building Plans" at bounding box center [315, 163] width 10 height 10
checkbox input "true"
checkbox input "false"
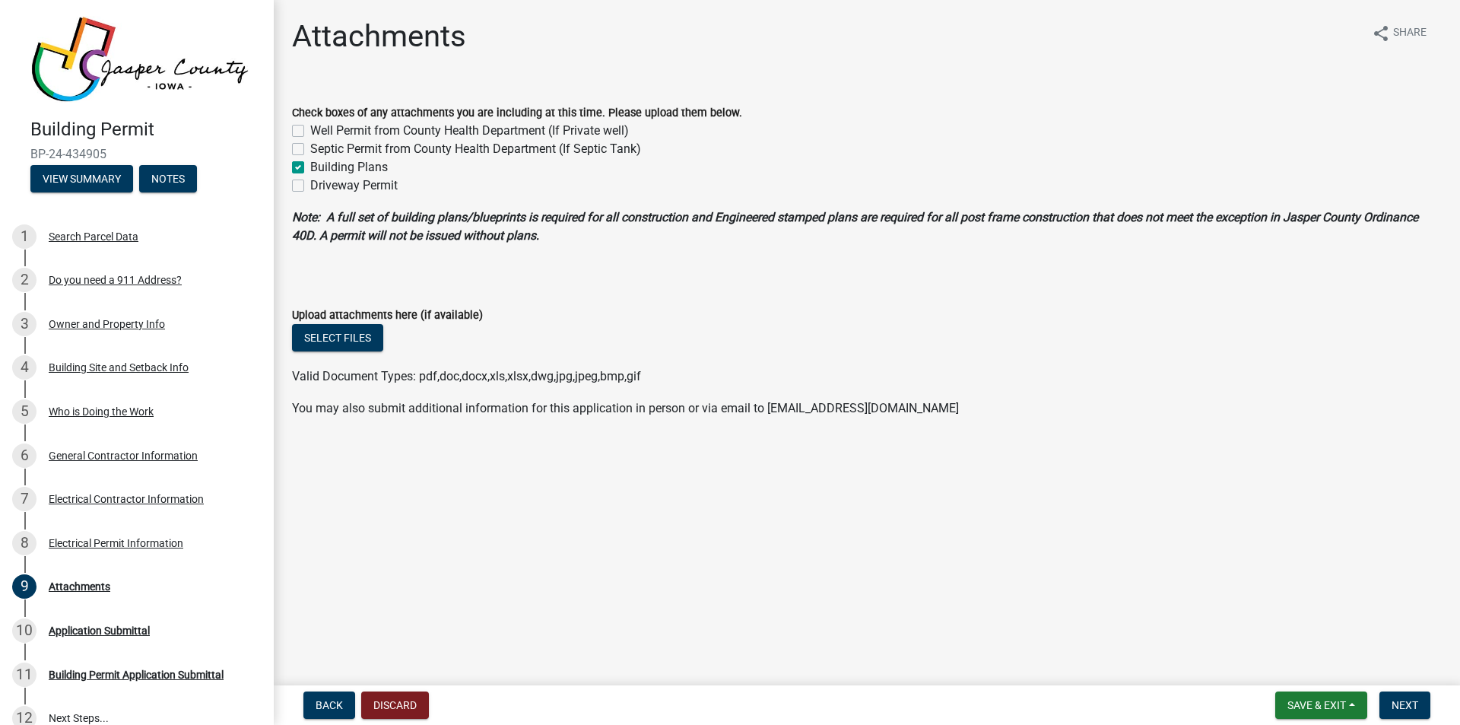
checkbox input "true"
checkbox input "false"
click at [310, 166] on label "Building Plans" at bounding box center [349, 167] width 78 height 18
click at [310, 166] on input "Building Plans" at bounding box center [315, 163] width 10 height 10
checkbox input "false"
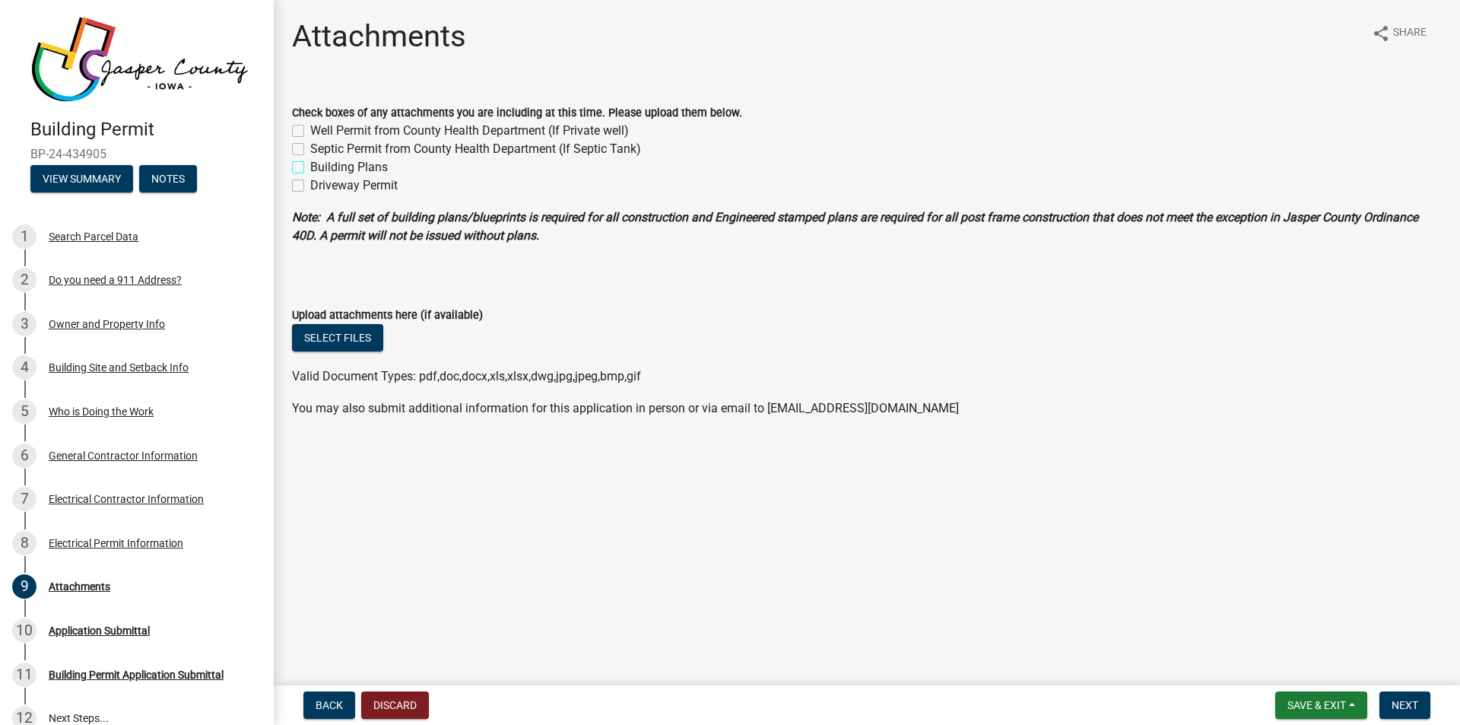
checkbox input "false"
click at [310, 167] on label "Building Plans" at bounding box center [349, 167] width 78 height 18
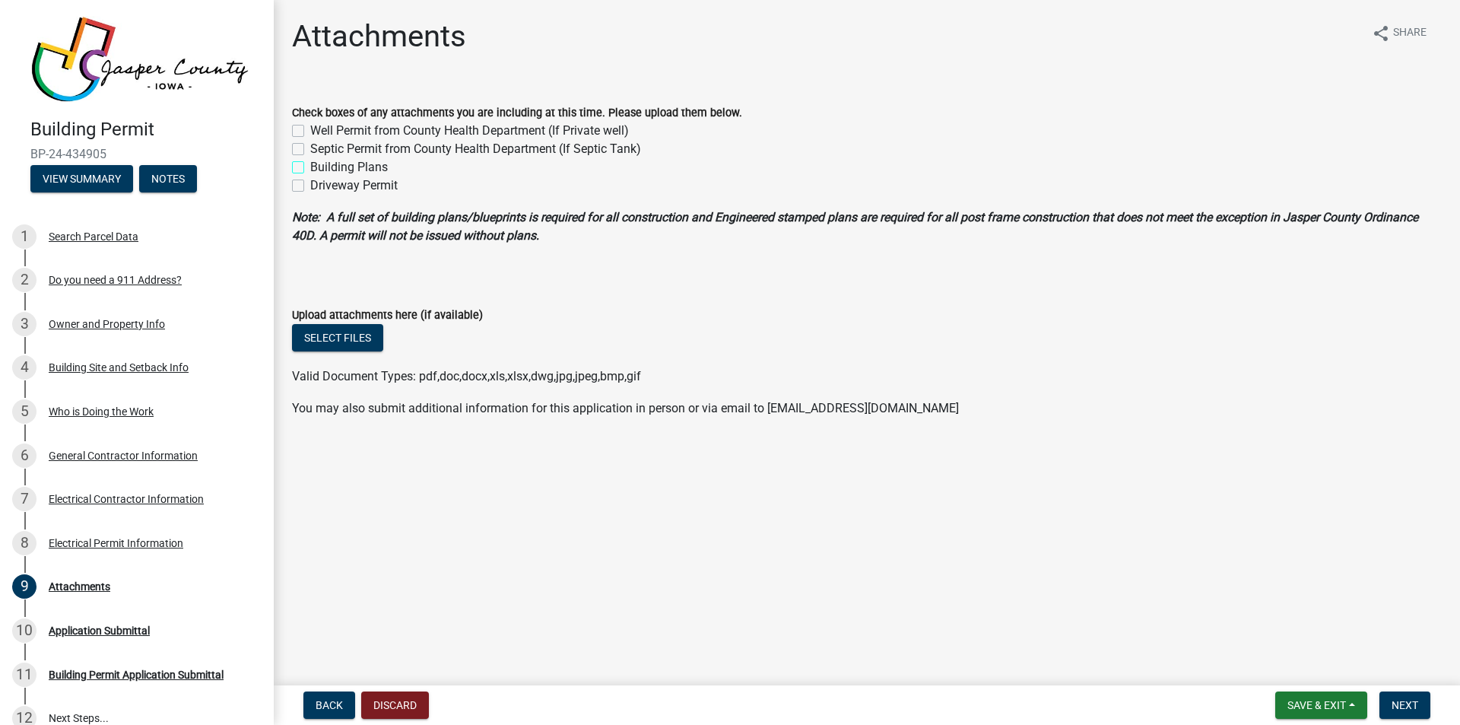
click at [310, 167] on input "Building Plans" at bounding box center [315, 163] width 10 height 10
checkbox input "true"
checkbox input "false"
checkbox input "true"
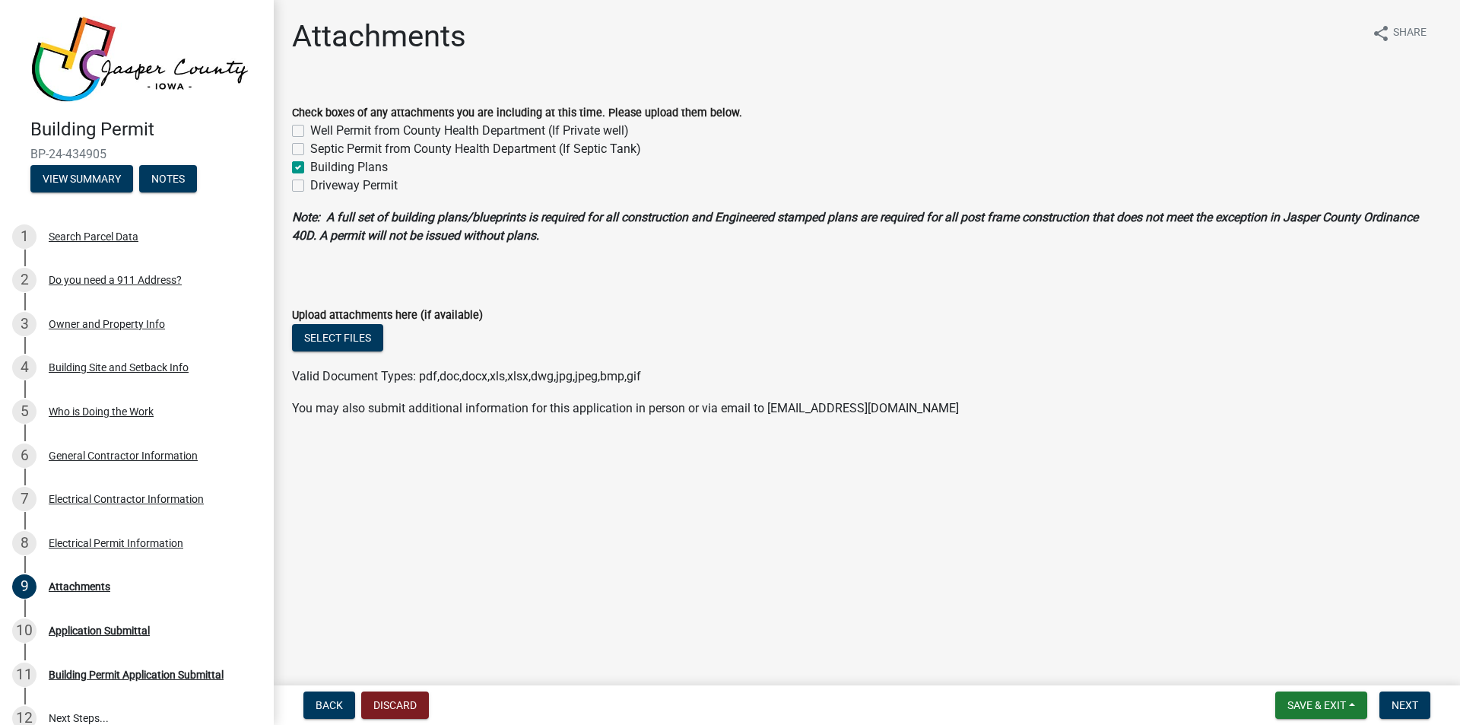
checkbox input "false"
click at [338, 332] on button "Select files" at bounding box center [337, 337] width 91 height 27
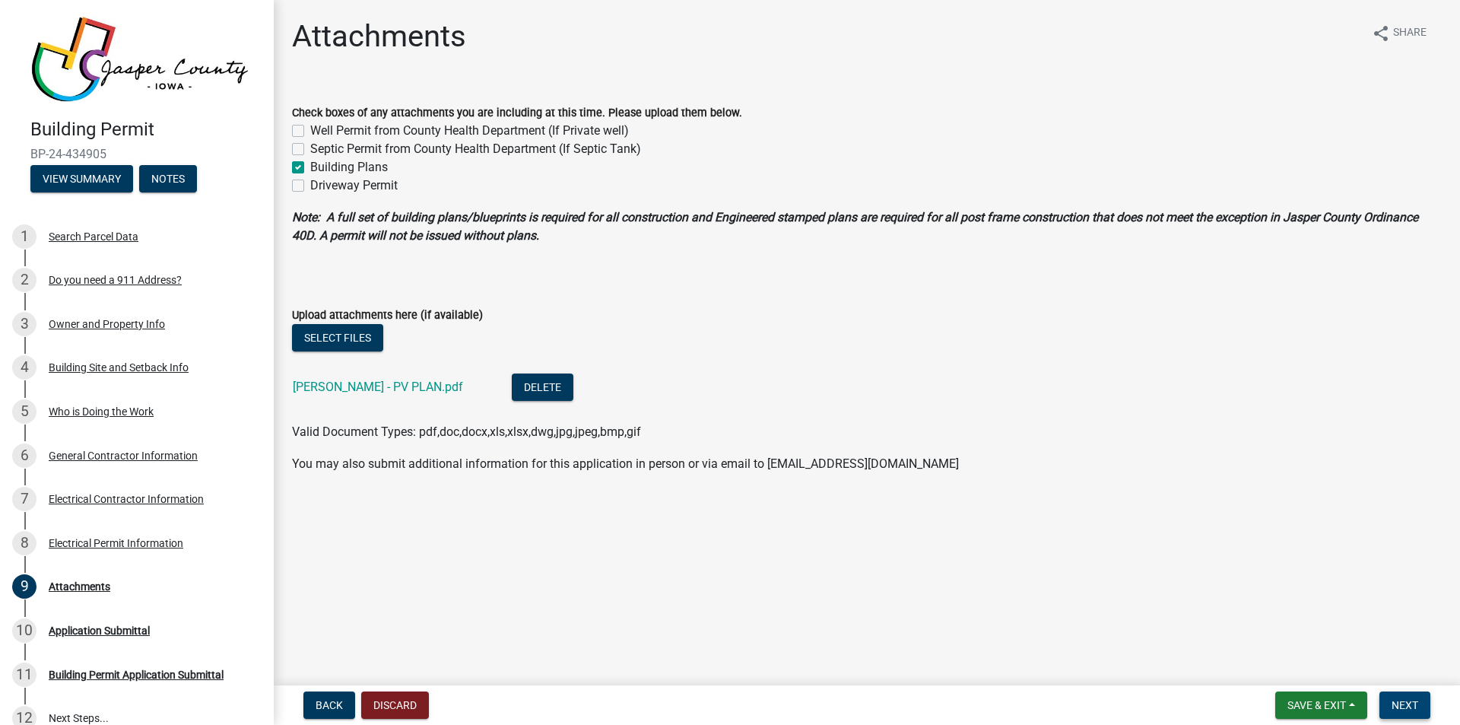
click at [1414, 706] on span "Next" at bounding box center [1405, 705] width 27 height 12
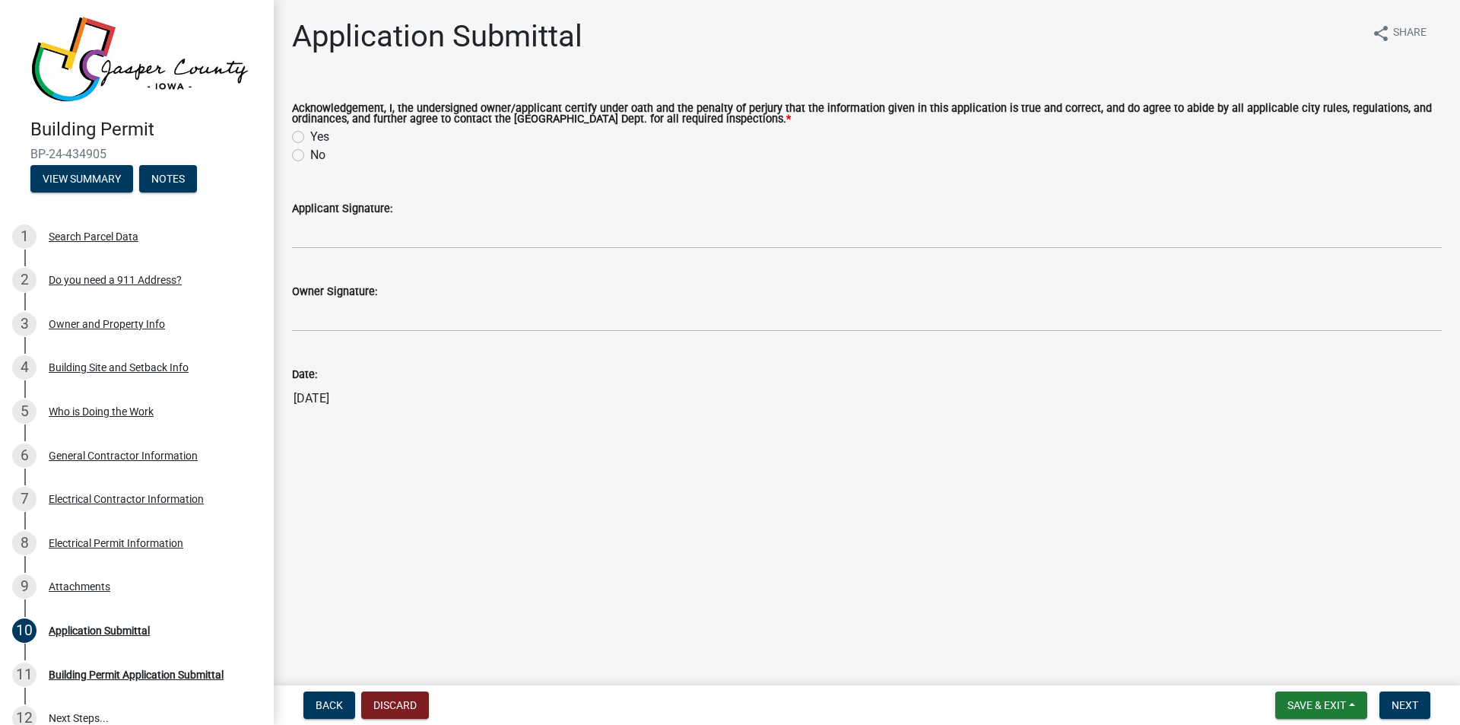
click at [310, 136] on label "Yes" at bounding box center [319, 137] width 19 height 18
click at [310, 136] on input "Yes" at bounding box center [315, 133] width 10 height 10
radio input "true"
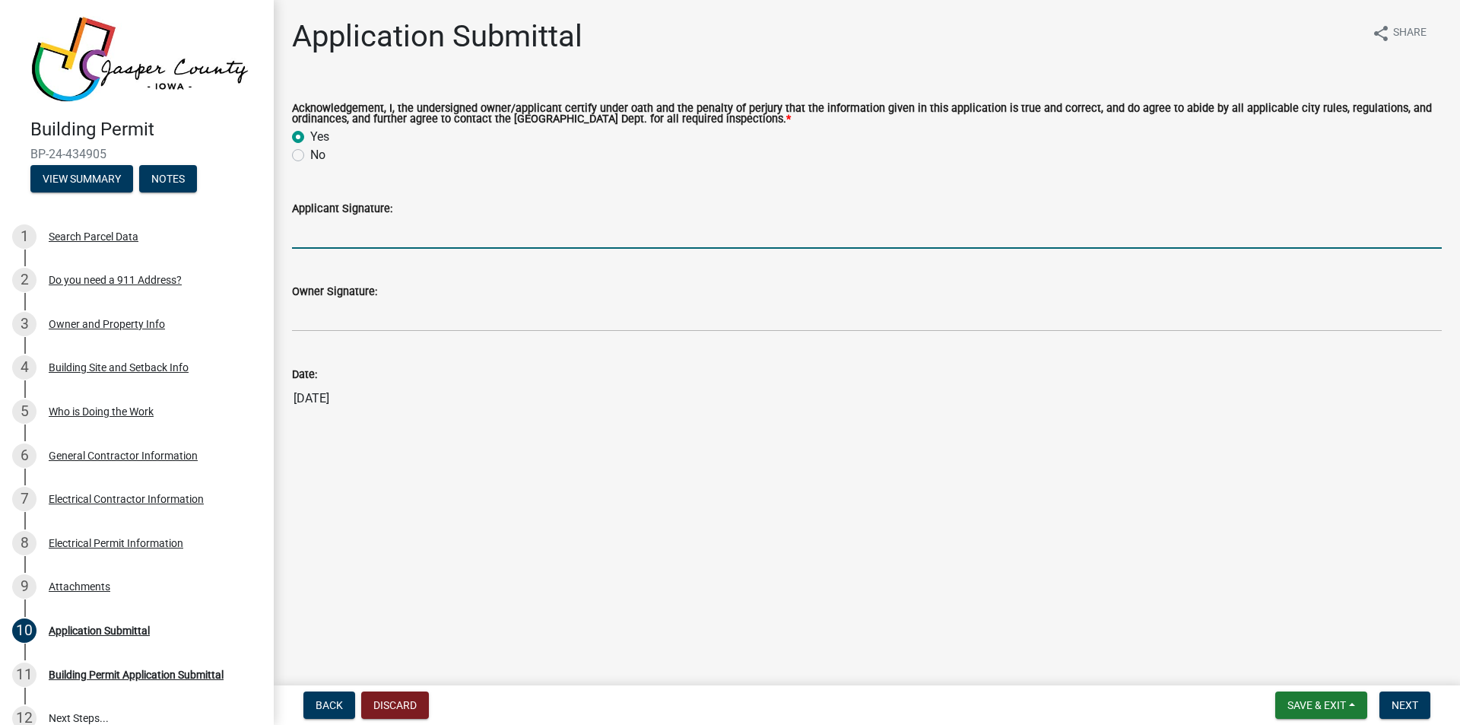
click at [360, 233] on input "Applicant Signature:" at bounding box center [867, 232] width 1150 height 31
type input "[PERSON_NAME]"
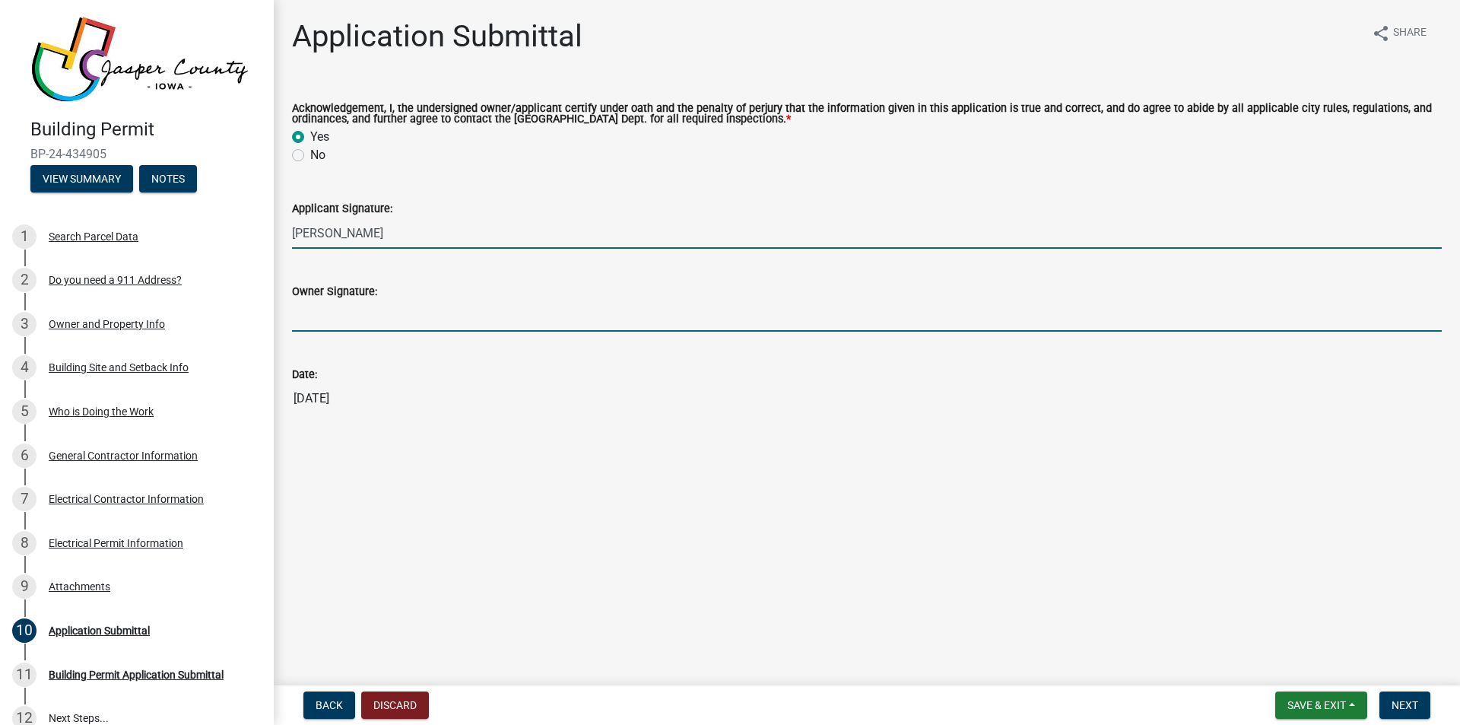
type input "[PERSON_NAME]"
click at [398, 322] on input "[PERSON_NAME]" at bounding box center [867, 315] width 1150 height 31
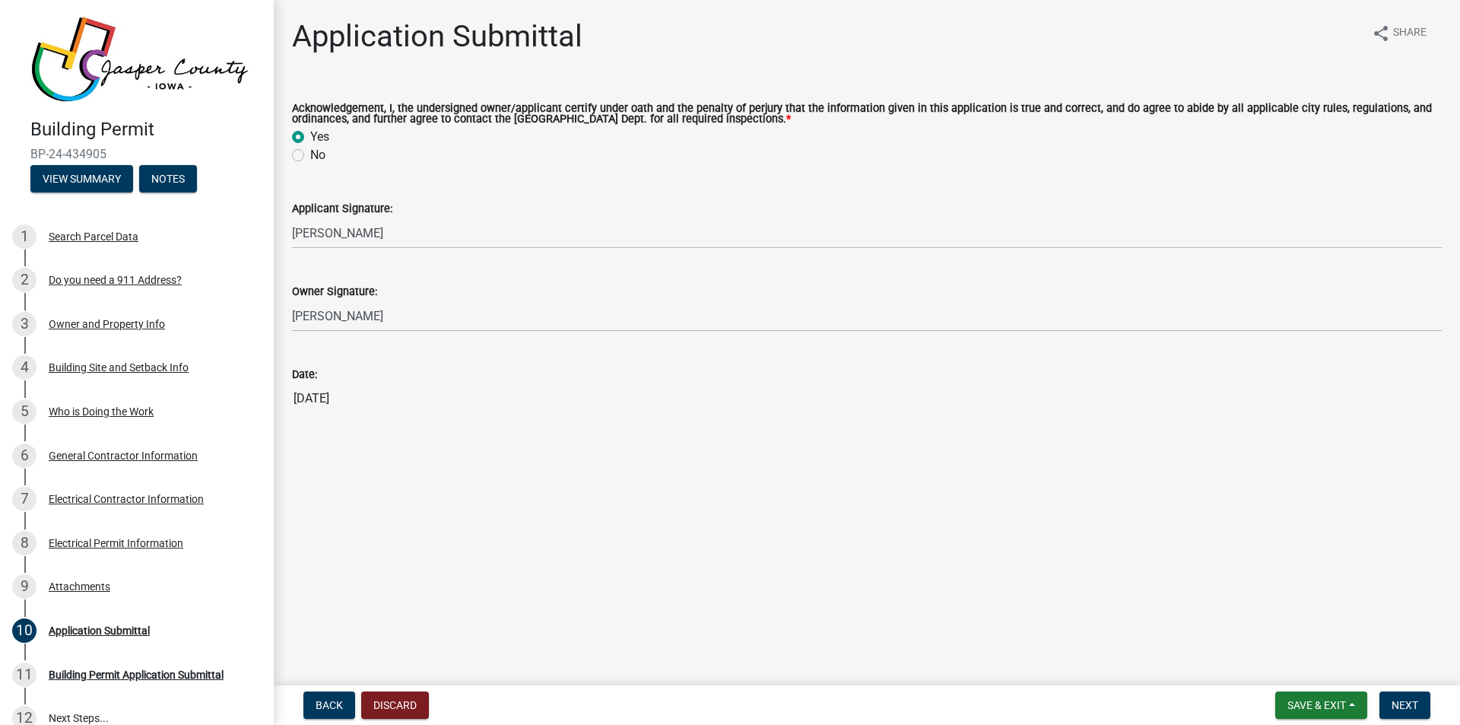
drag, startPoint x: 623, startPoint y: 431, endPoint x: 684, endPoint y: 465, distance: 70.5
click at [624, 431] on div "Application Submittal share Share Acknowledgement, I, the undersigned owner/app…" at bounding box center [867, 228] width 1173 height 421
click at [1404, 705] on span "Next" at bounding box center [1405, 705] width 27 height 12
